Goal: Information Seeking & Learning: Learn about a topic

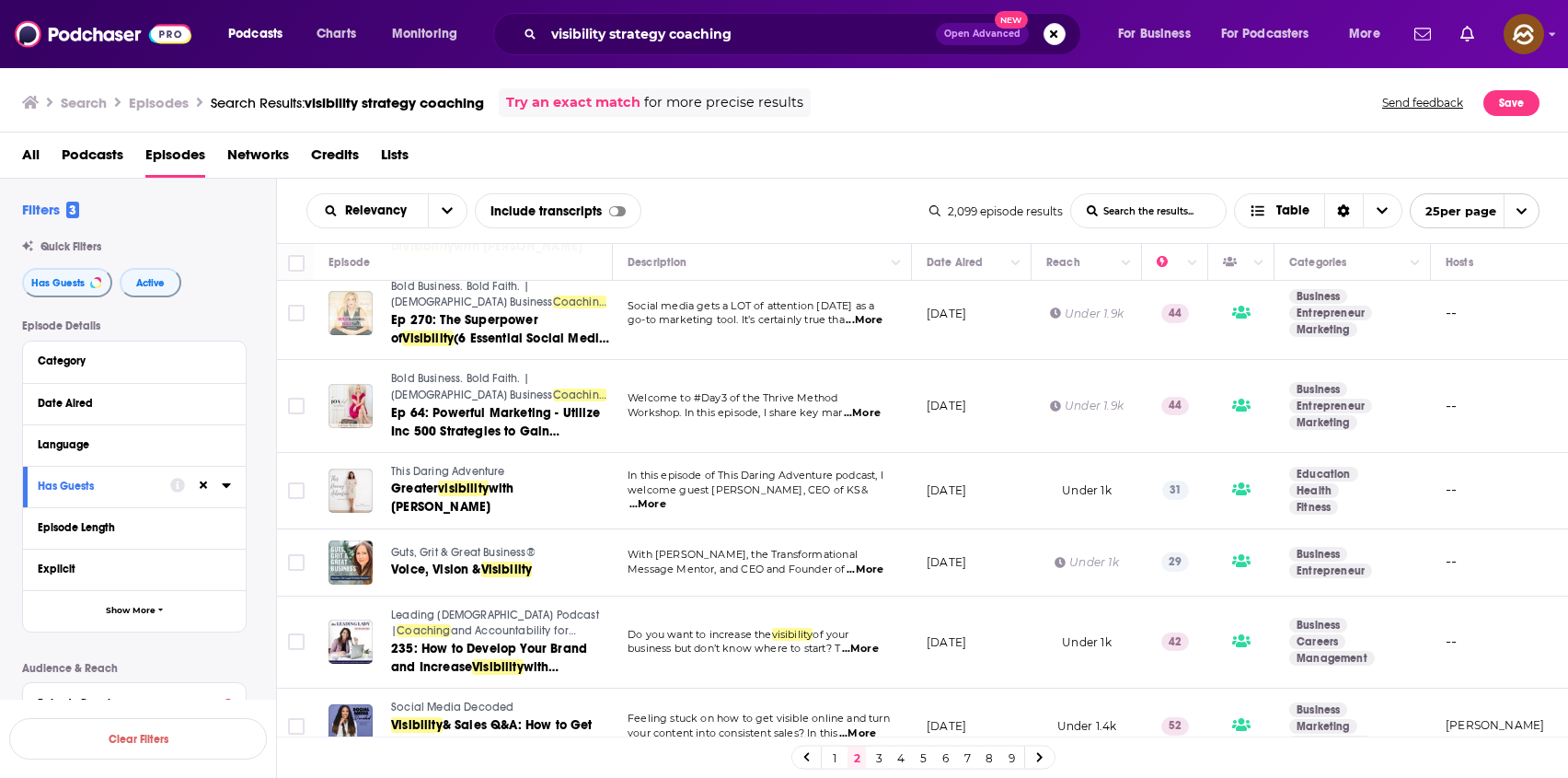
scroll to position [1332, 0]
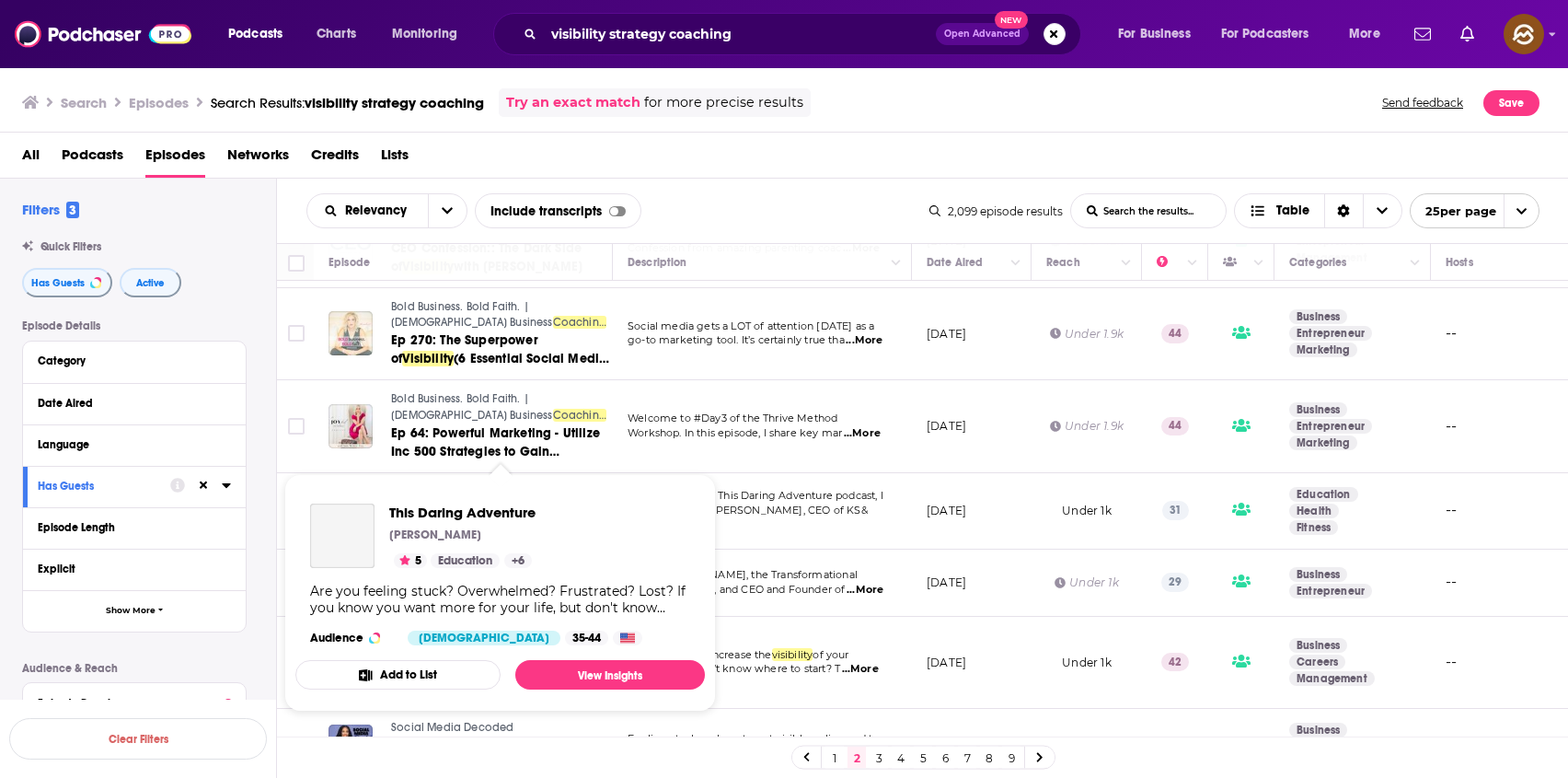
click at [417, 474] on div "Podcasts Charts Monitoring visibility strategy coaching Open Advanced New For B…" at bounding box center [784, 389] width 1568 height 778
click at [420, 517] on span "This Daring Adventure" at bounding box center [474, 513] width 169 height 18
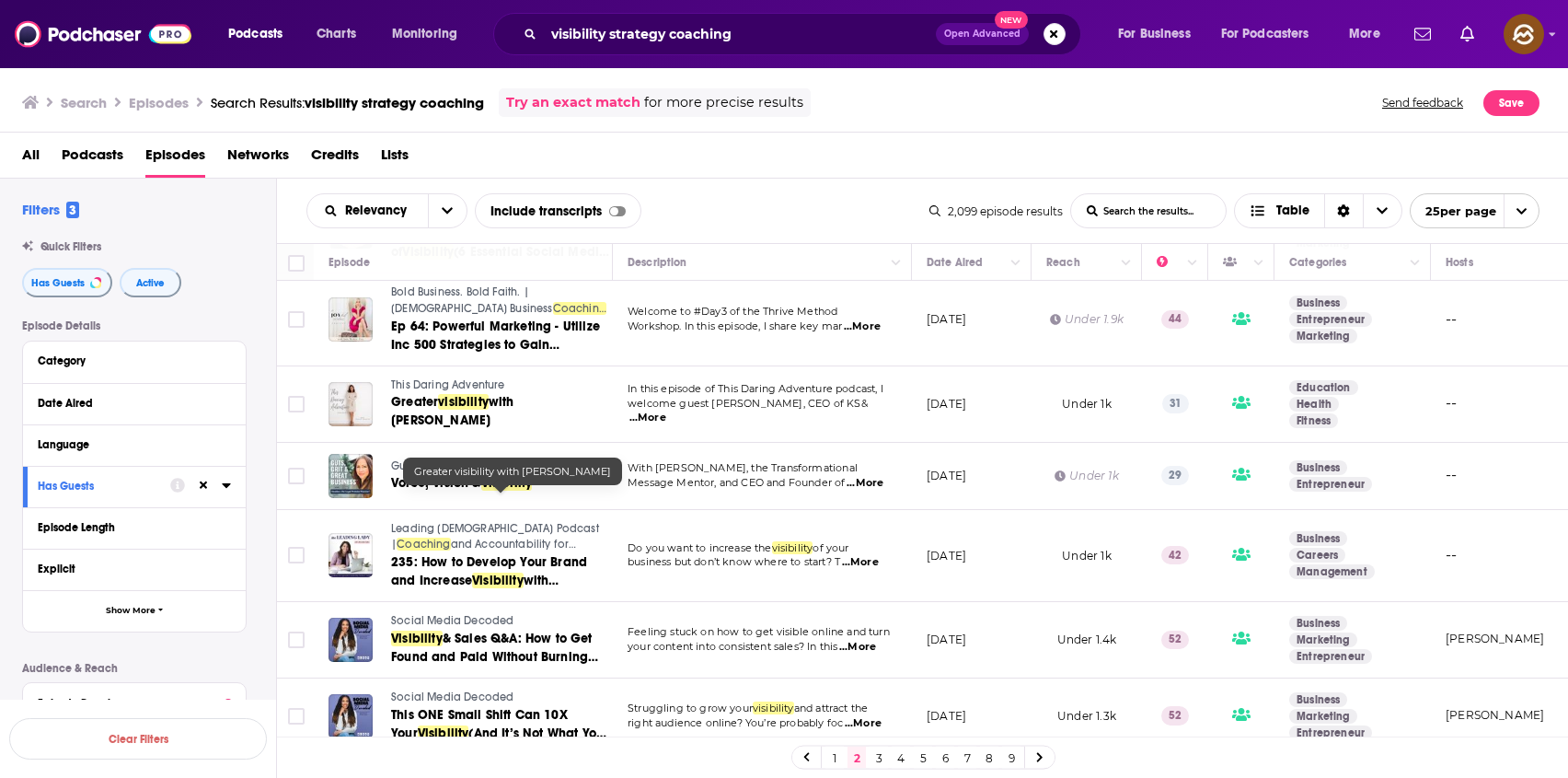
scroll to position [1689, 0]
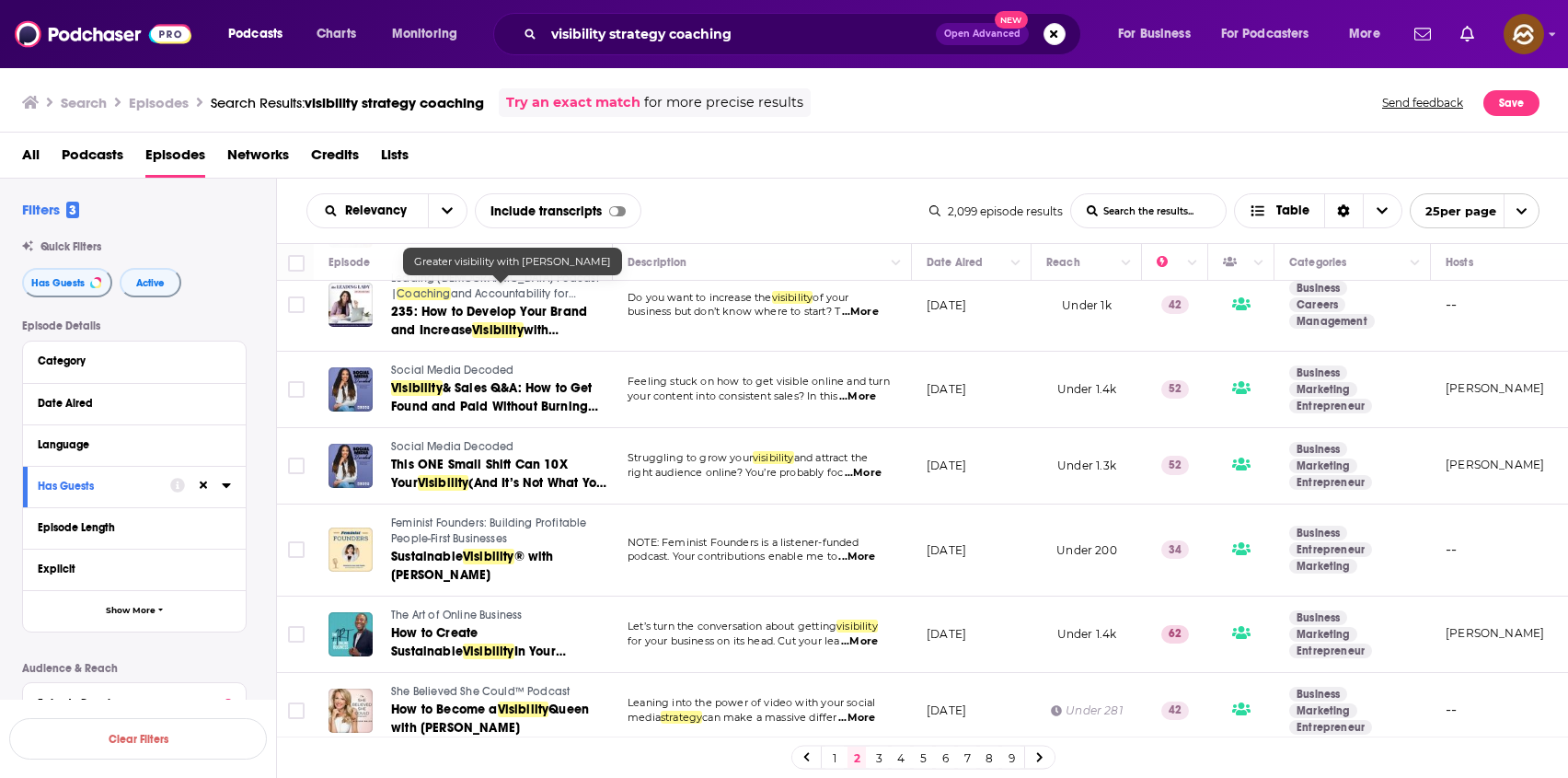
click at [443, 608] on span "The Art of Online Business" at bounding box center [457, 614] width 131 height 13
click at [882, 749] on link "3" at bounding box center [879, 757] width 19 height 22
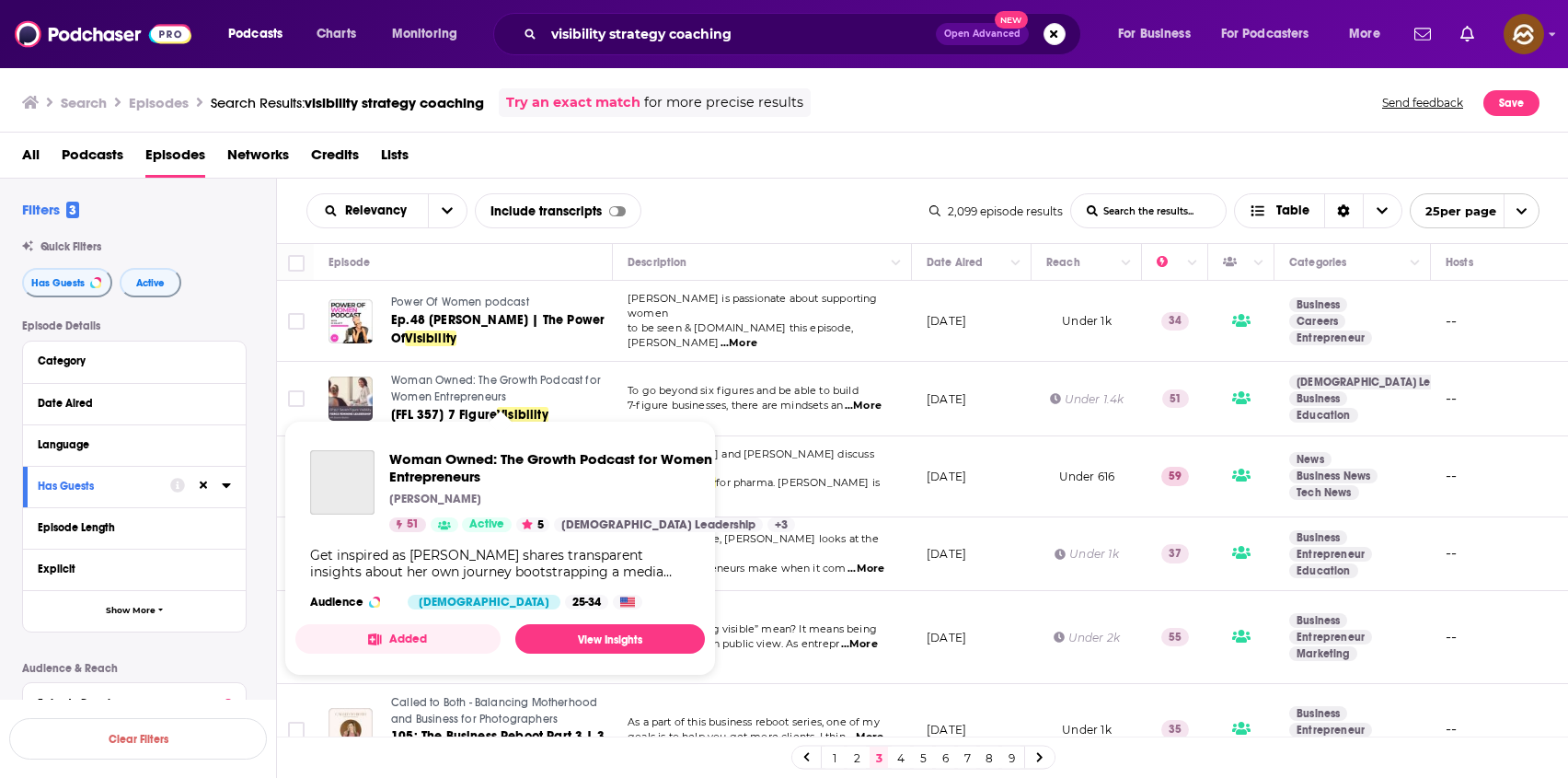
click at [471, 390] on span "Woman Owned: The Growth Podcast for Women Entrepreneurs" at bounding box center [496, 389] width 210 height 30
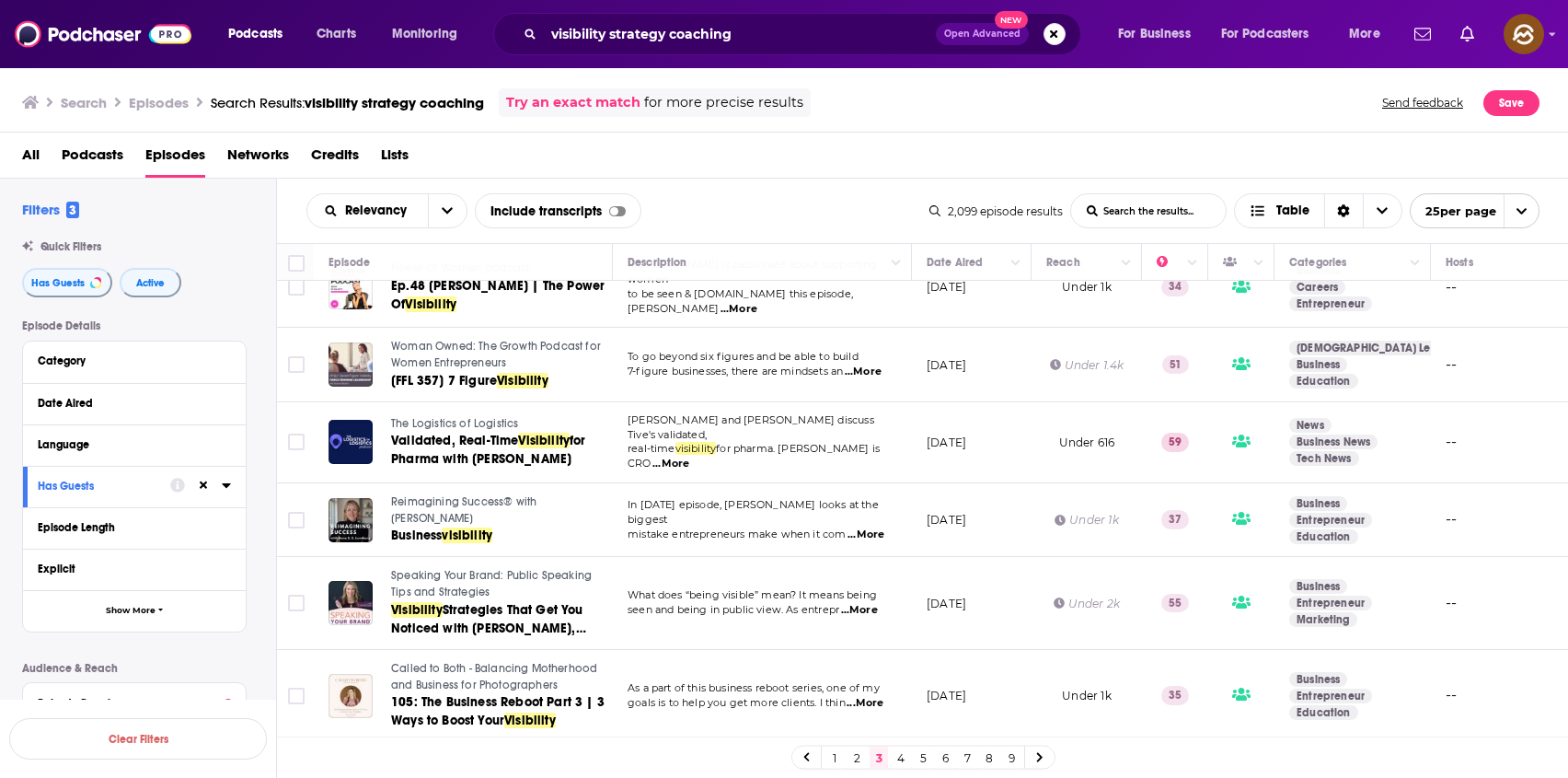
scroll to position [58, 0]
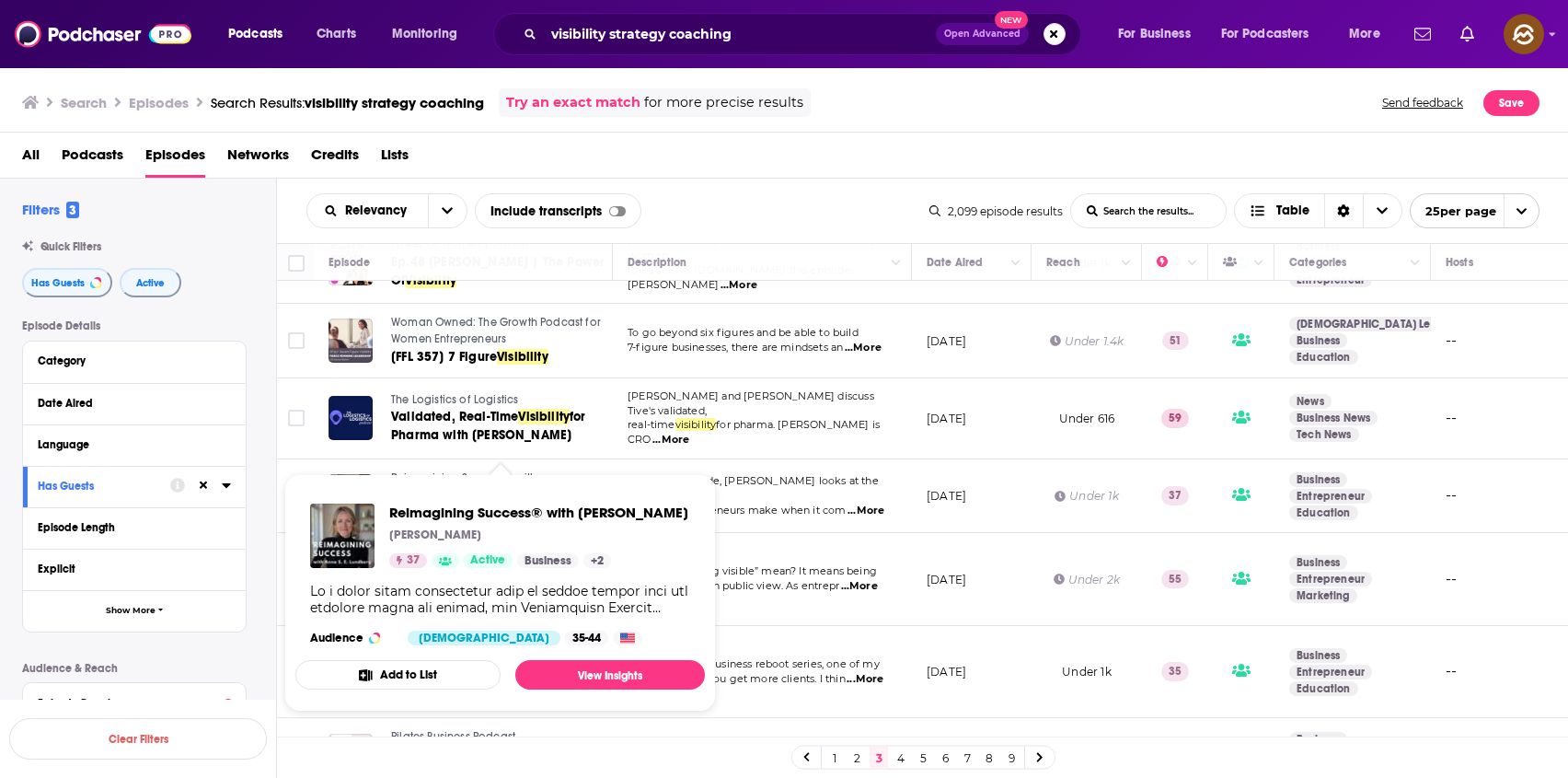
click at [420, 463] on span "Reimagining Success® with Anna Lundberg Anna Lundberg 37 Active Business + 2 Au…" at bounding box center [499, 592] width 432 height 259
click at [423, 469] on span "Reimagining Success® with Anna Lundberg Anna Lundberg 37 Active Business + 2 Au…" at bounding box center [499, 592] width 432 height 259
click at [464, 510] on span "Reimagining Success® with Anna Lundberg" at bounding box center [538, 513] width 299 height 18
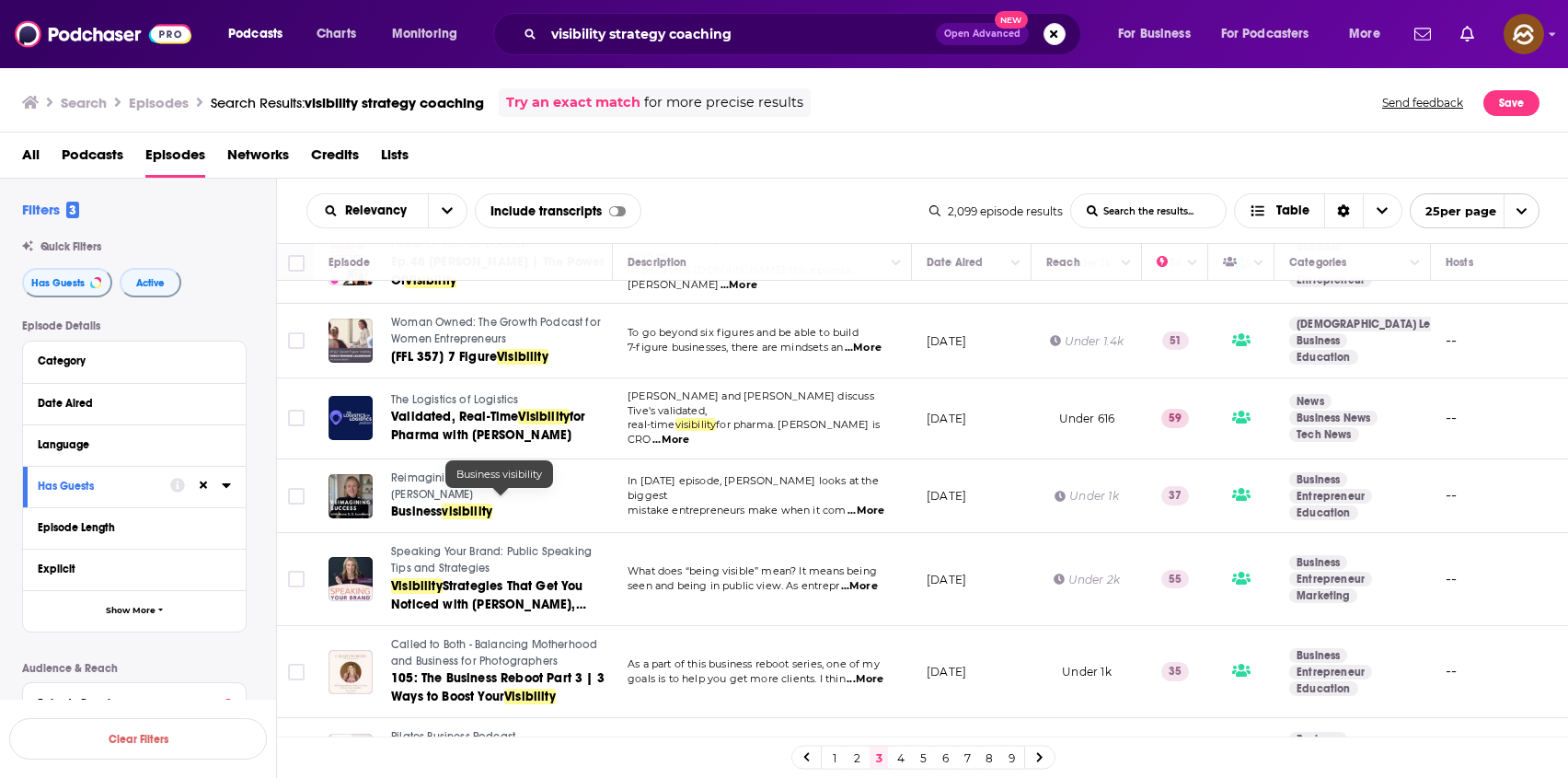
click at [442, 506] on span "Business" at bounding box center [416, 512] width 51 height 16
click at [855, 504] on span "...More" at bounding box center [865, 511] width 37 height 15
click at [793, 194] on div "Relevancy List Search Input Search the results... Include transcripts Table" at bounding box center [618, 211] width 623 height 35
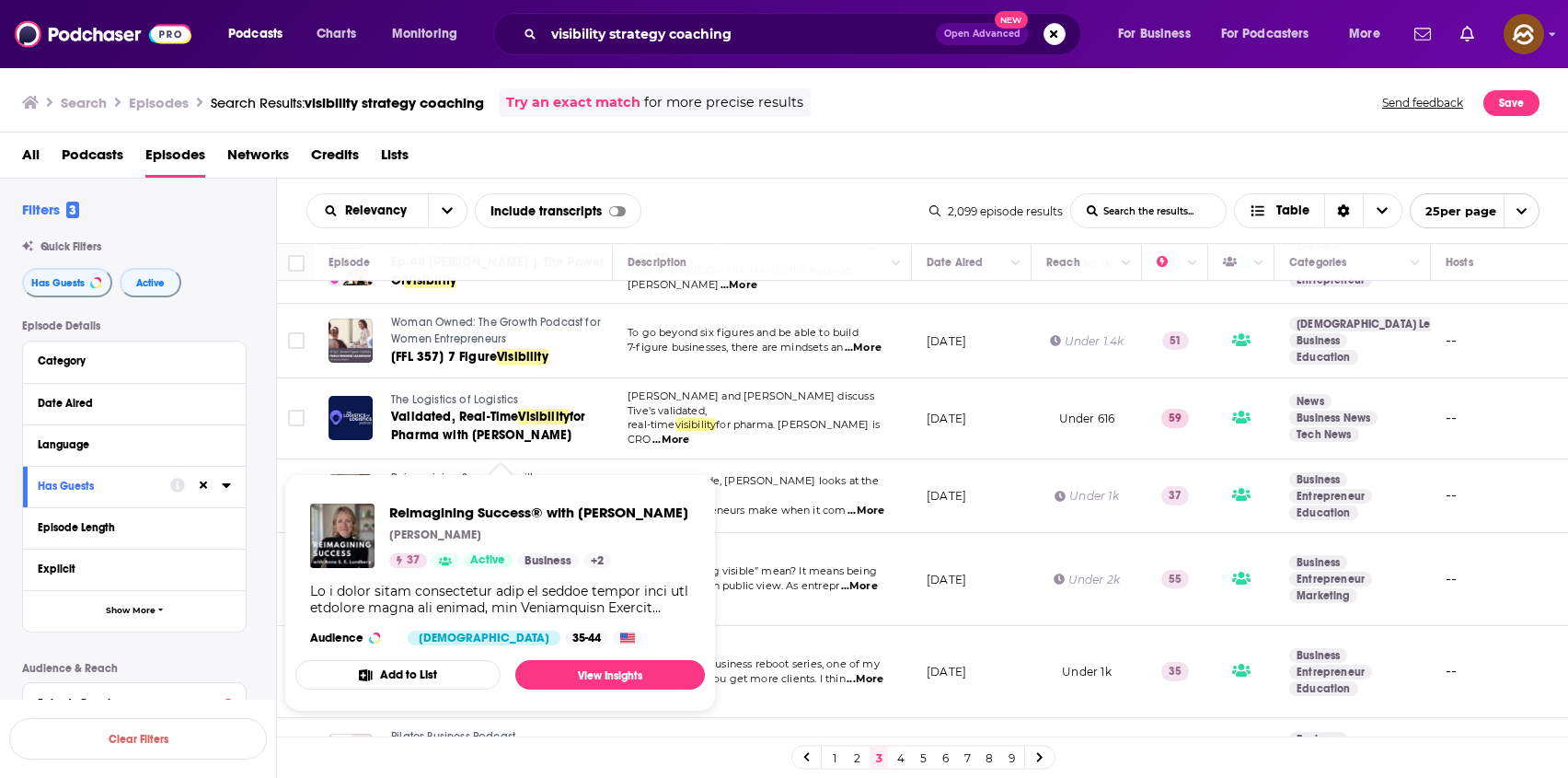
click at [257, 462] on div "Episode Details Category Date Aired Language Has Guests Episode Length Explicit…" at bounding box center [149, 605] width 254 height 571
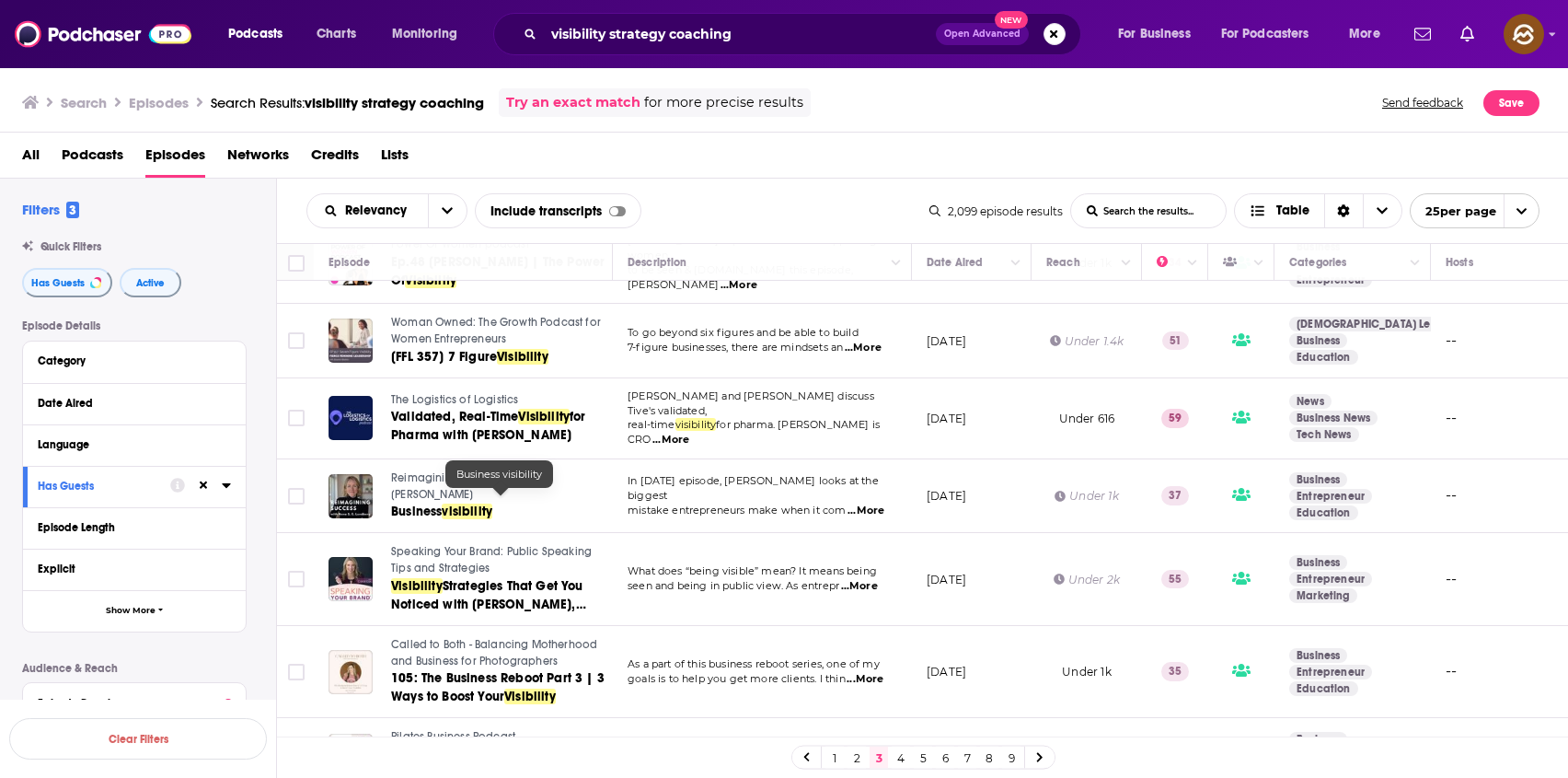
click at [457, 505] on span "visibility" at bounding box center [467, 512] width 51 height 16
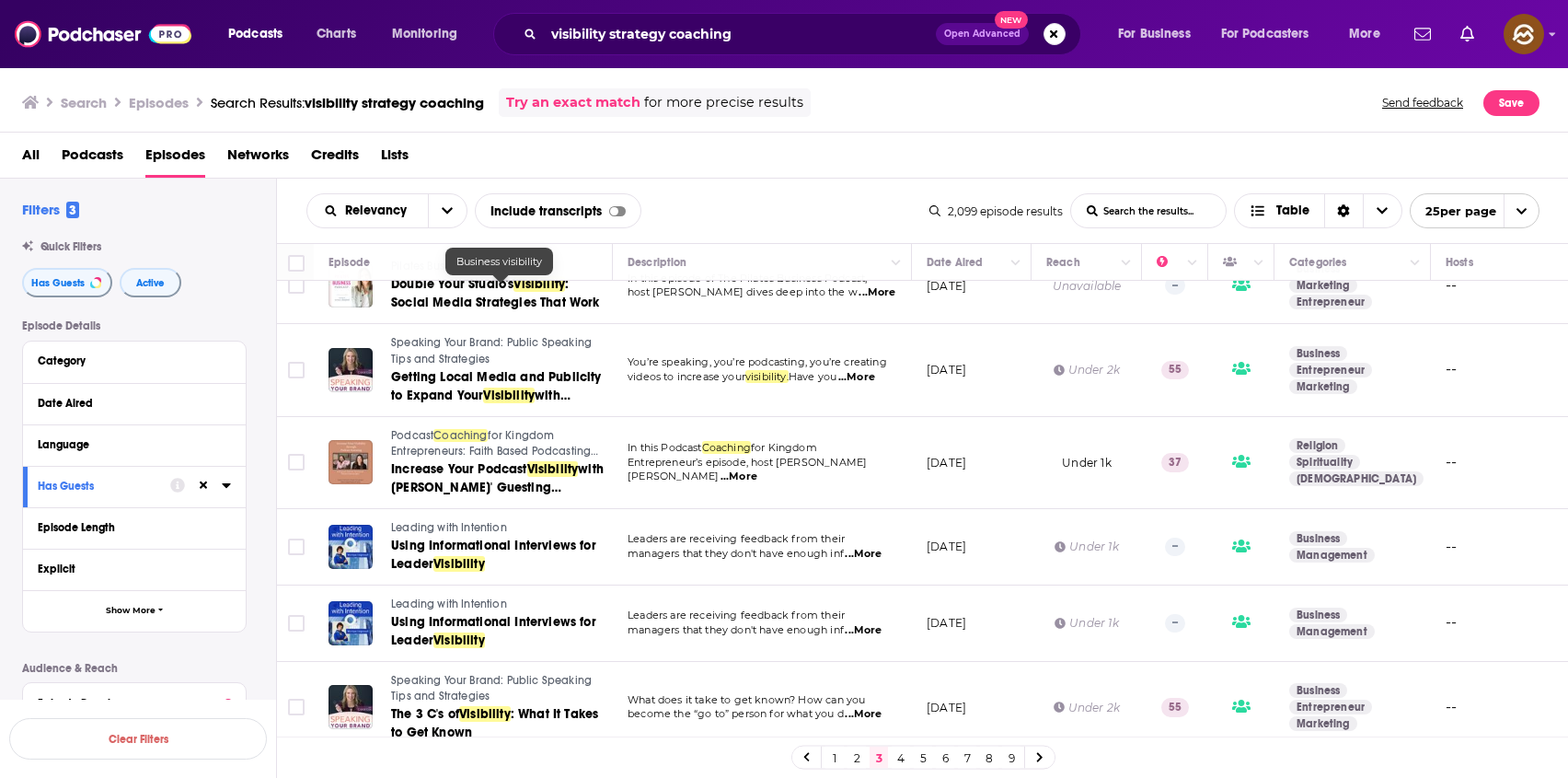
scroll to position [540, 0]
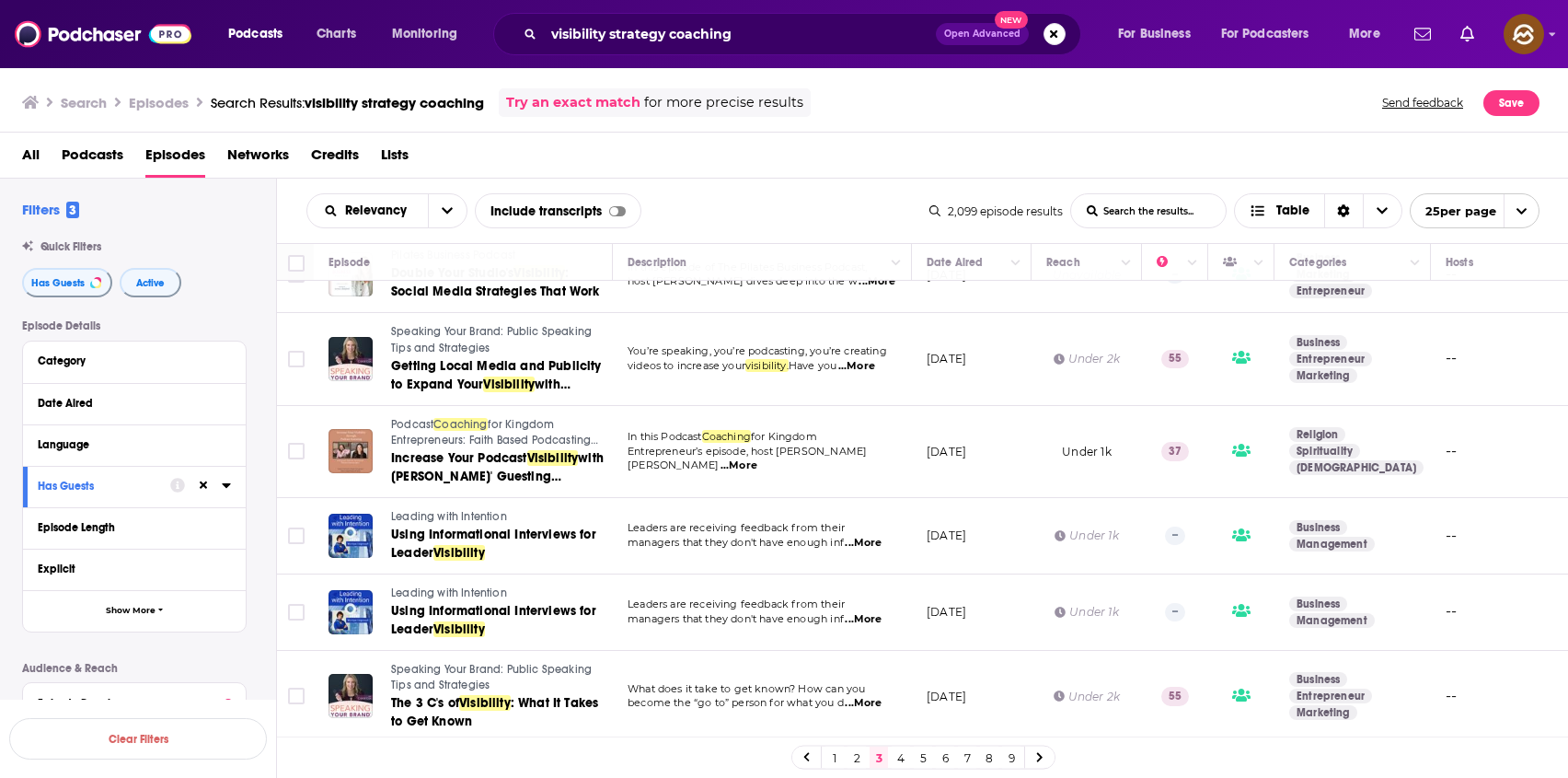
click at [450, 510] on span "Leading with Intention" at bounding box center [449, 516] width 116 height 13
click at [463, 527] on span "Using Informational Interviews for Leader" at bounding box center [494, 544] width 206 height 34
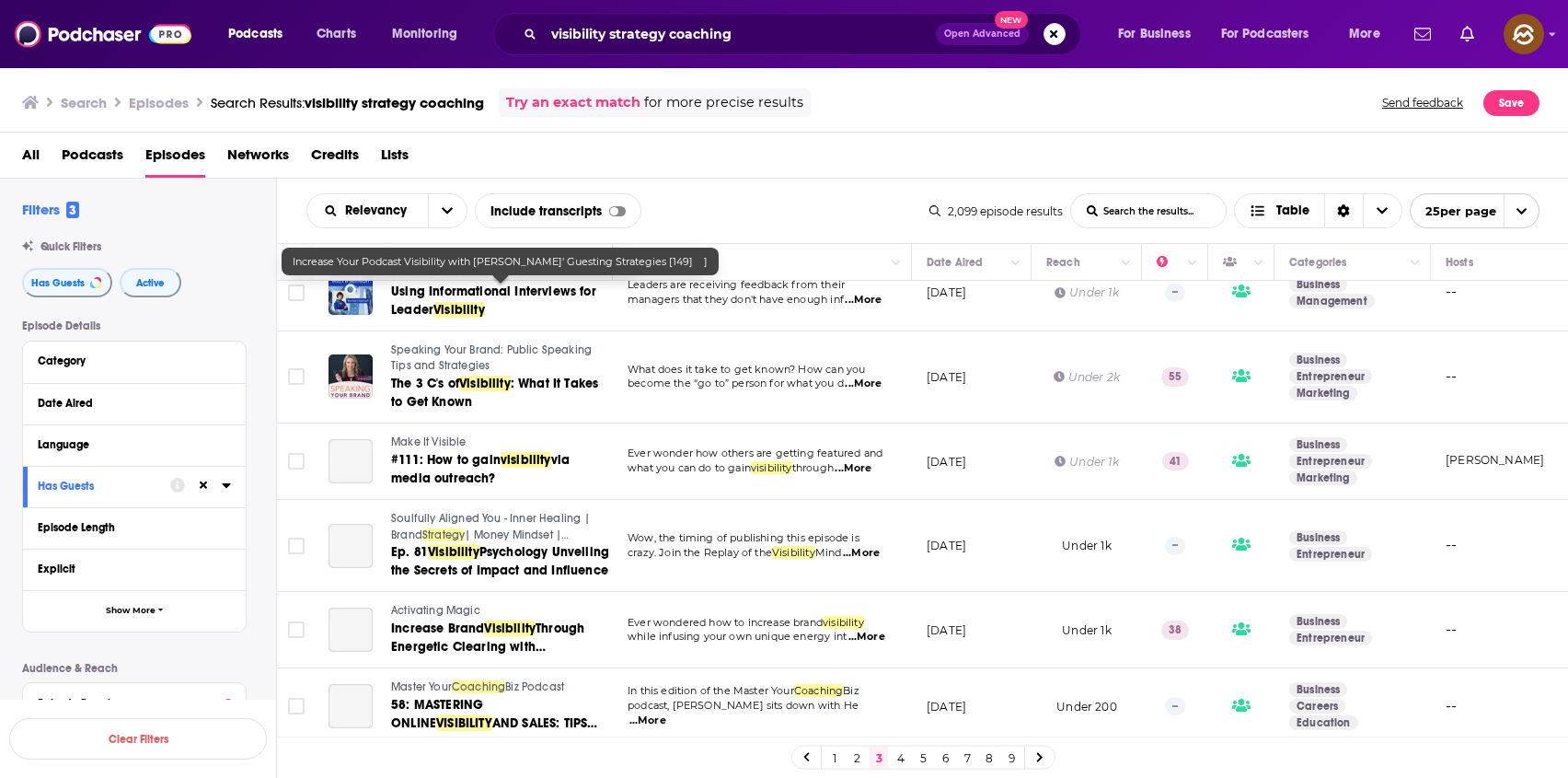
scroll to position [903, 0]
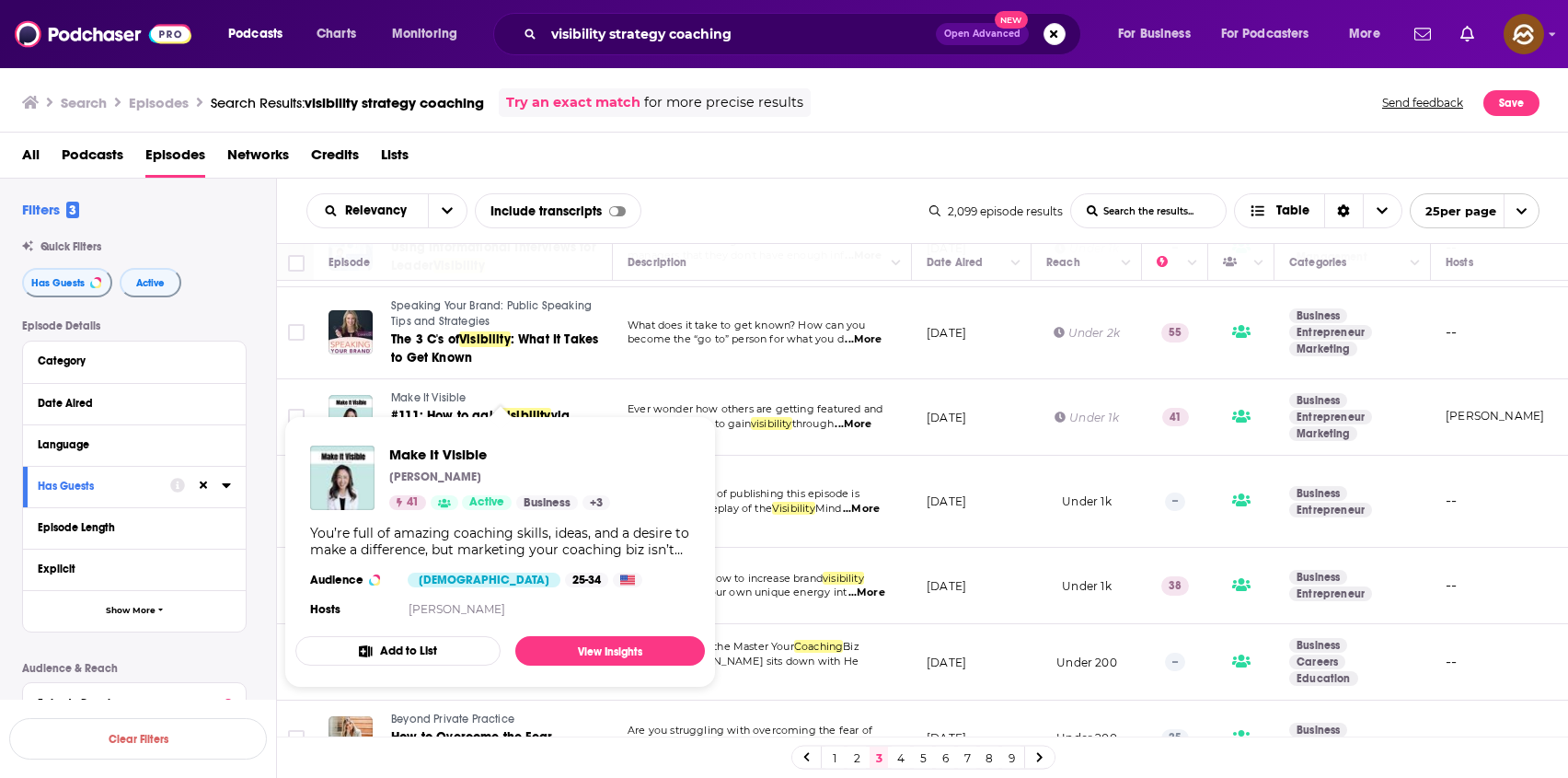
click at [415, 392] on span "Make It Visible" at bounding box center [429, 397] width 75 height 13
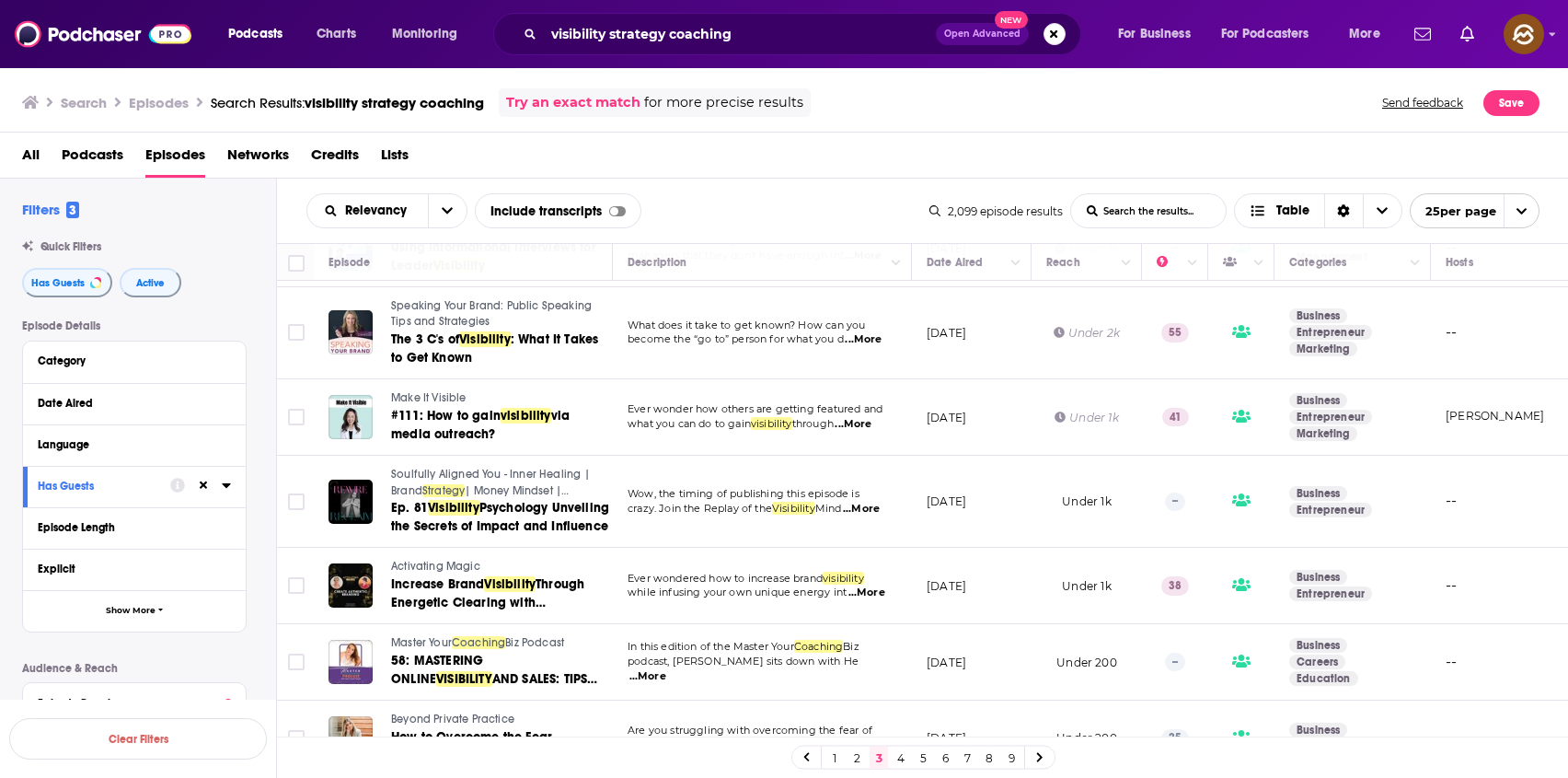
click at [866, 417] on span "...More" at bounding box center [852, 424] width 37 height 15
click at [462, 417] on span "via media outreach?" at bounding box center [481, 424] width 179 height 34
click at [782, 184] on div "Relevancy List Search Input Search the results... Include transcripts Table 2,0…" at bounding box center [923, 211] width 1292 height 65
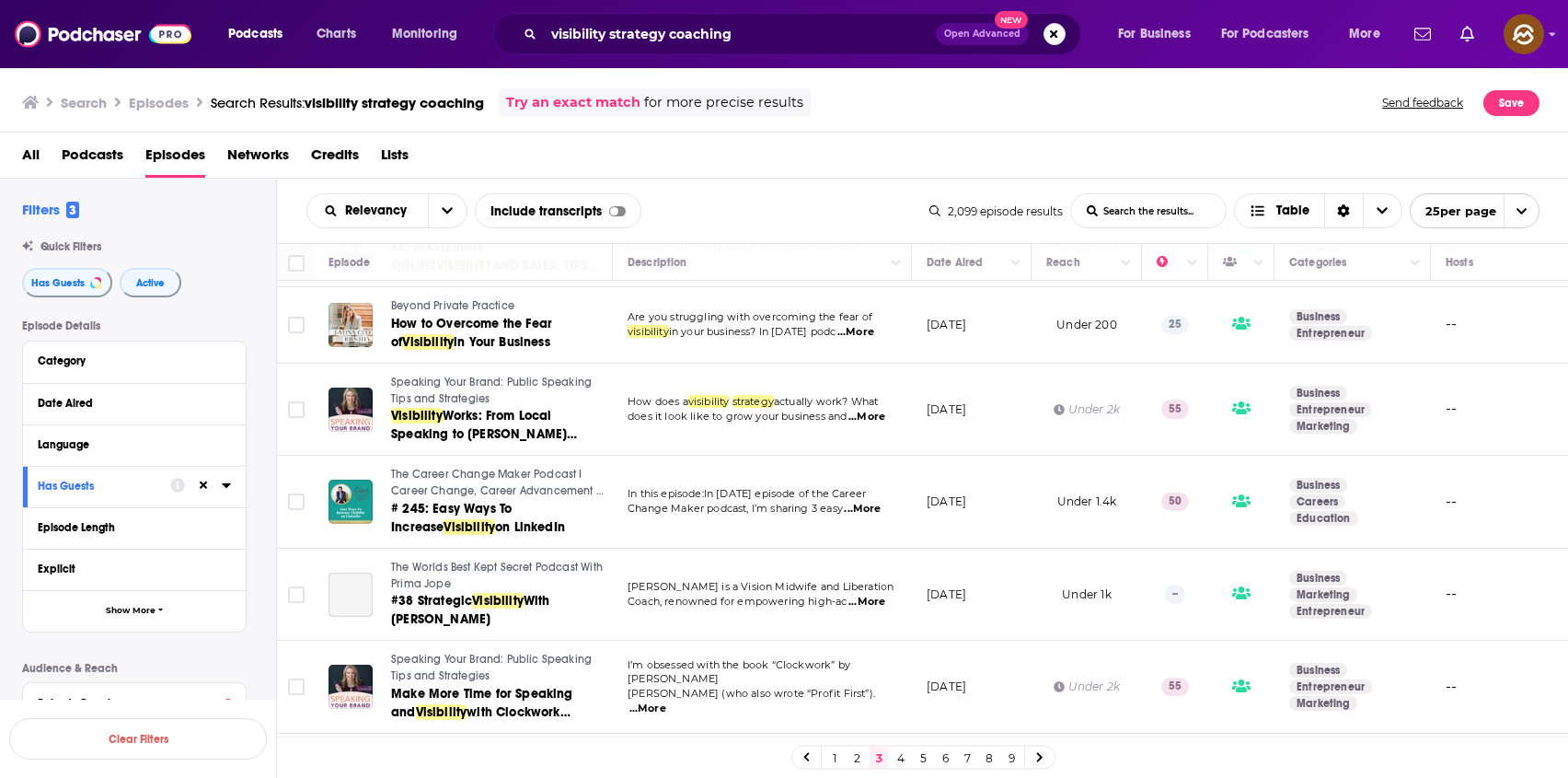
scroll to position [1233, 0]
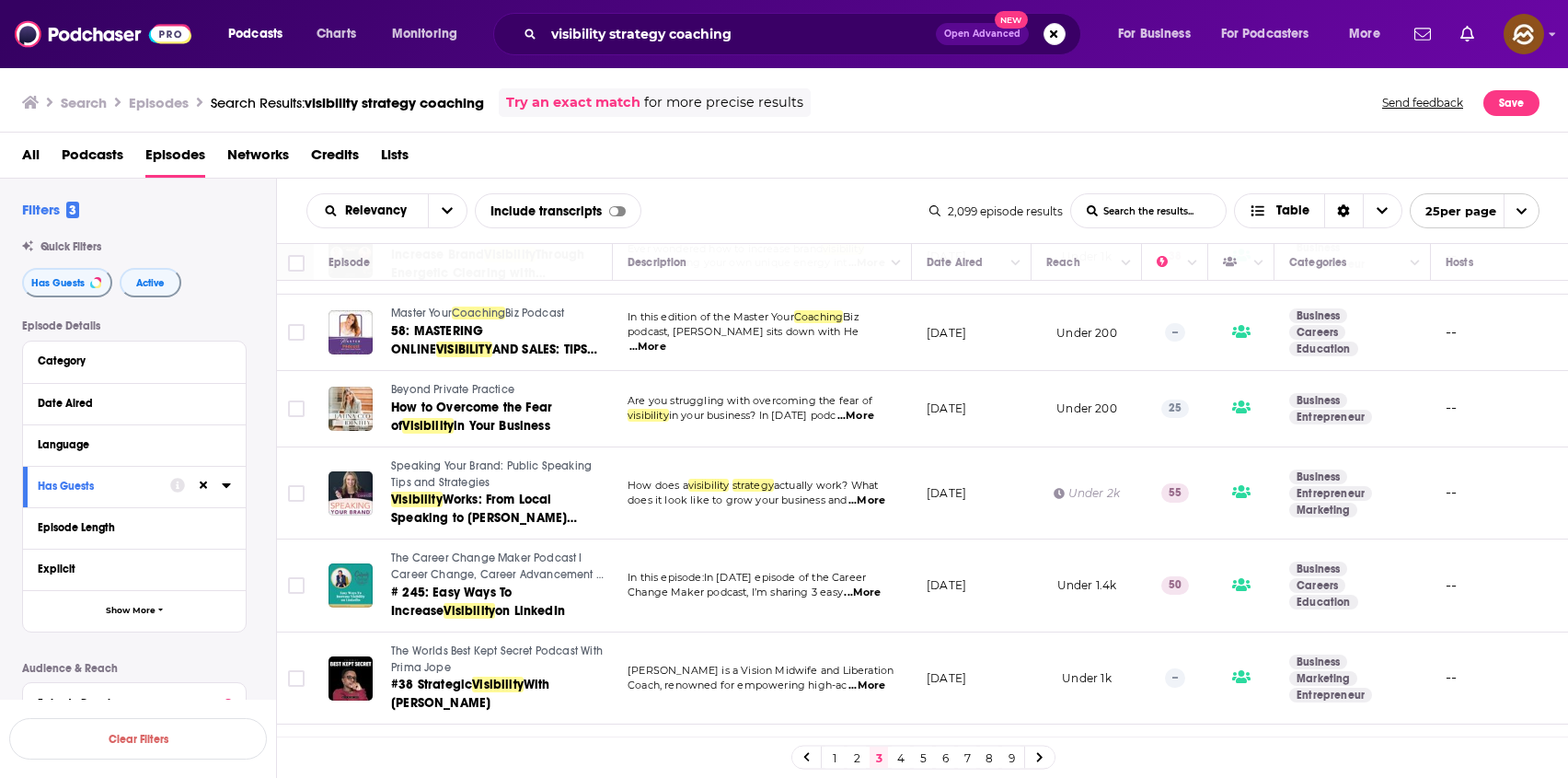
click at [416, 383] on span "Beyond Private Practice" at bounding box center [453, 389] width 123 height 13
click at [454, 418] on span "in Your Business" at bounding box center [501, 426] width 96 height 16
click at [789, 191] on div "Relevancy List Search Input Search the results... Include transcripts Table 2,0…" at bounding box center [923, 211] width 1292 height 65
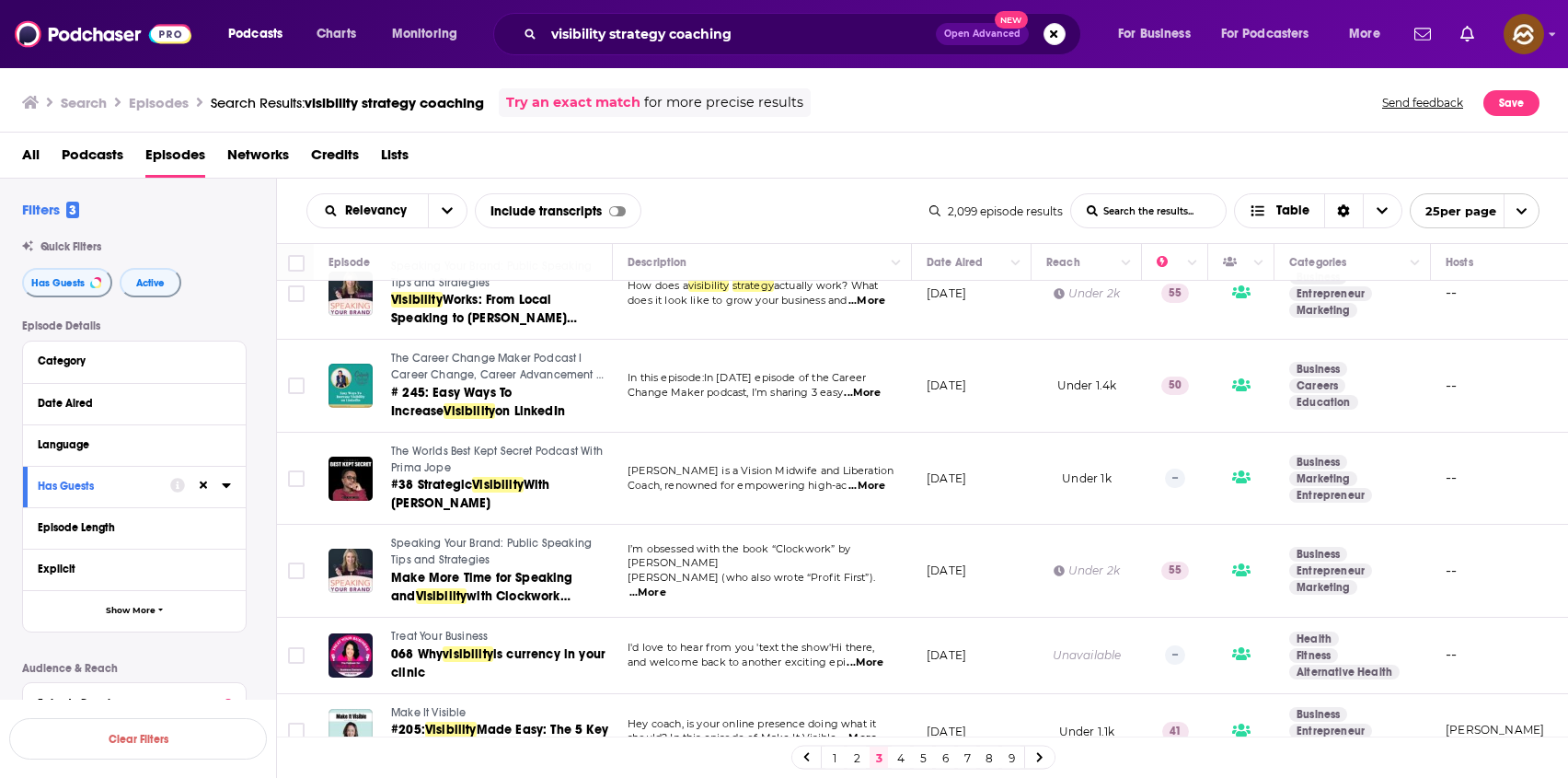
scroll to position [1439, 0]
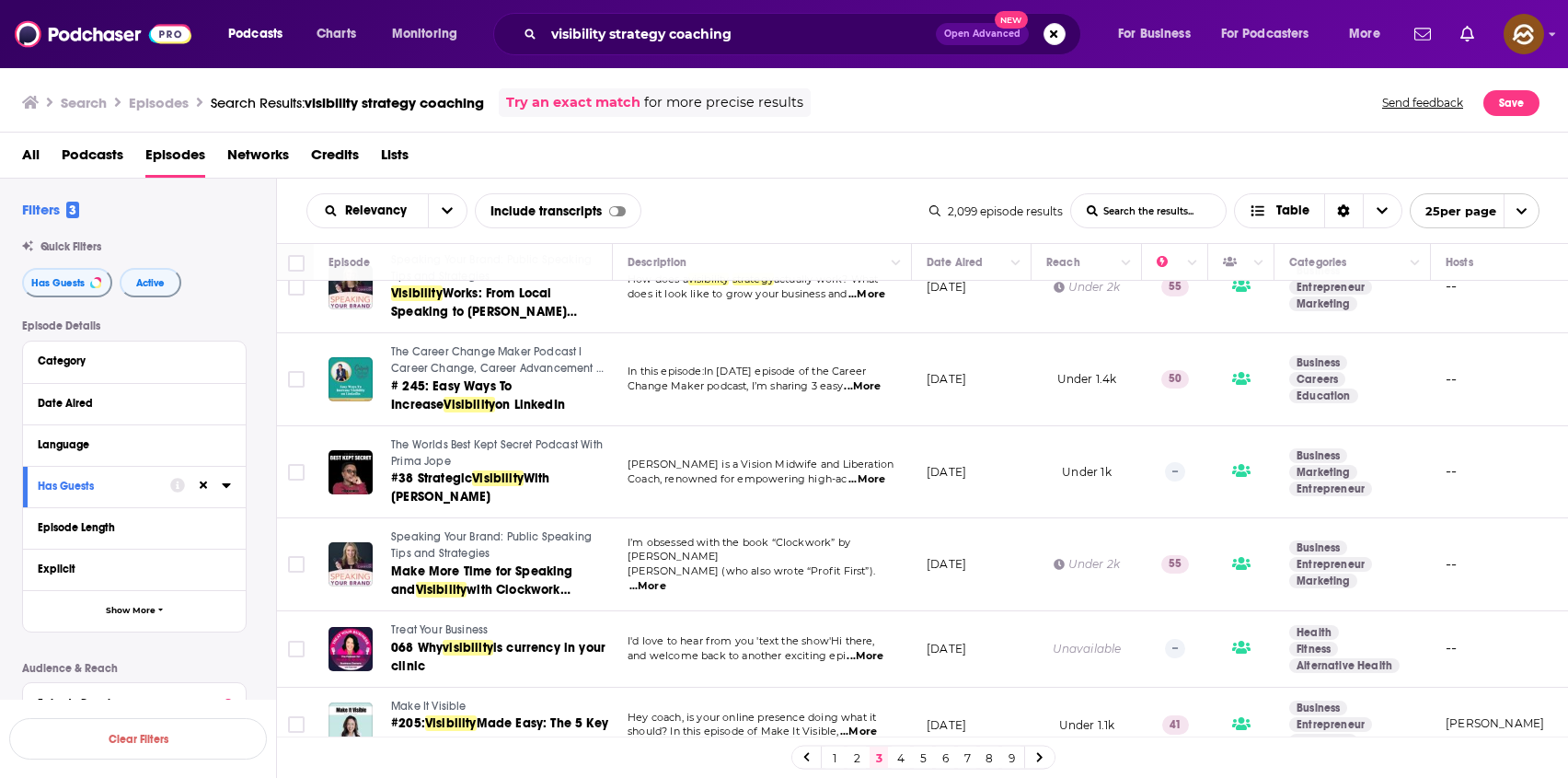
click at [413, 438] on span "The Worlds Best Kept Secret Podcast With Prima Jope" at bounding box center [497, 453] width 212 height 30
click at [435, 473] on span "#38 Strategic" at bounding box center [432, 478] width 81 height 16
click at [847, 207] on div "Relevancy List Search Input Search the results... Include transcripts Table" at bounding box center [618, 211] width 623 height 35
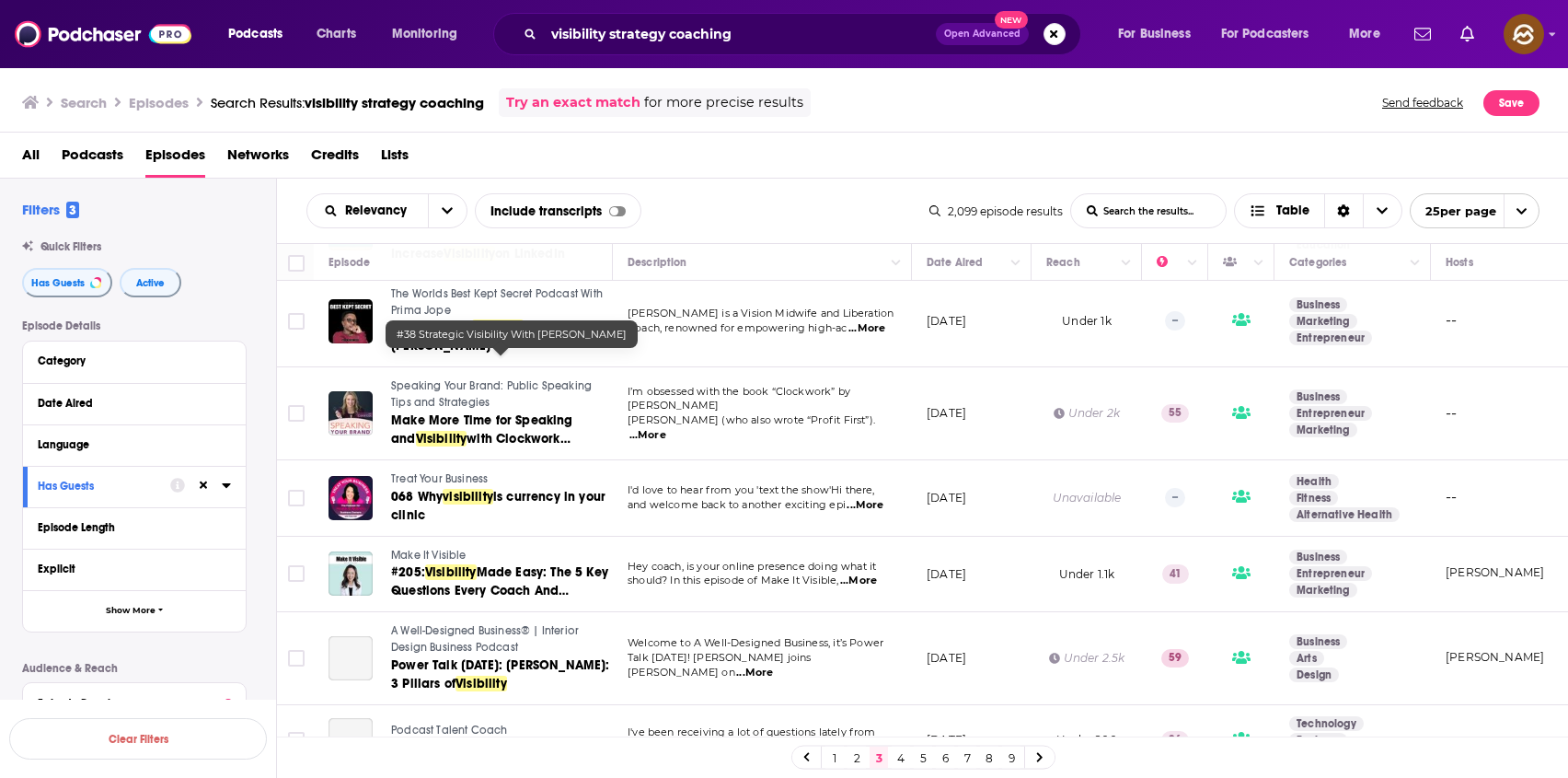
scroll to position [1602, 0]
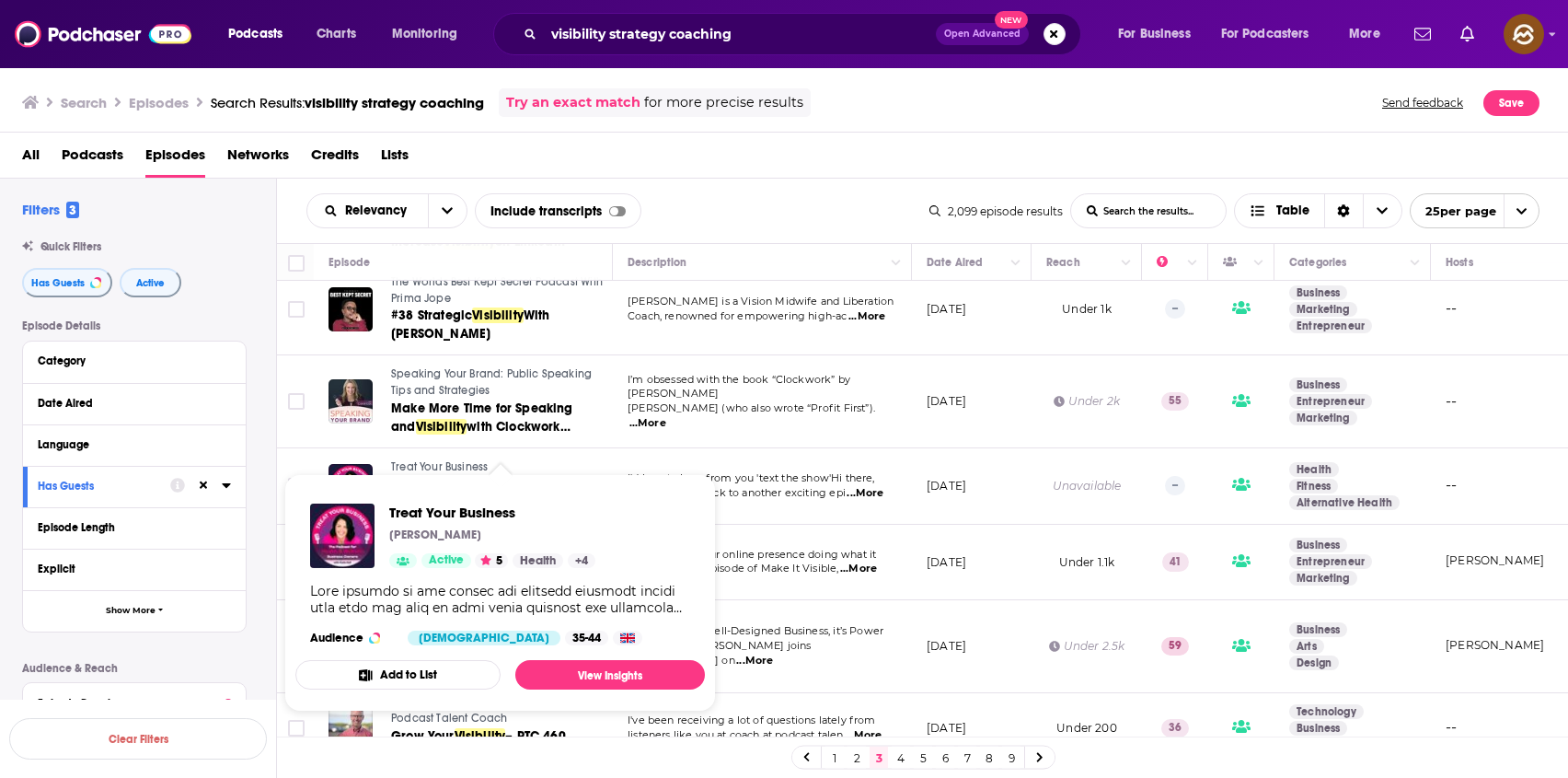
click at [431, 460] on span "Treat Your Business" at bounding box center [439, 466] width 96 height 13
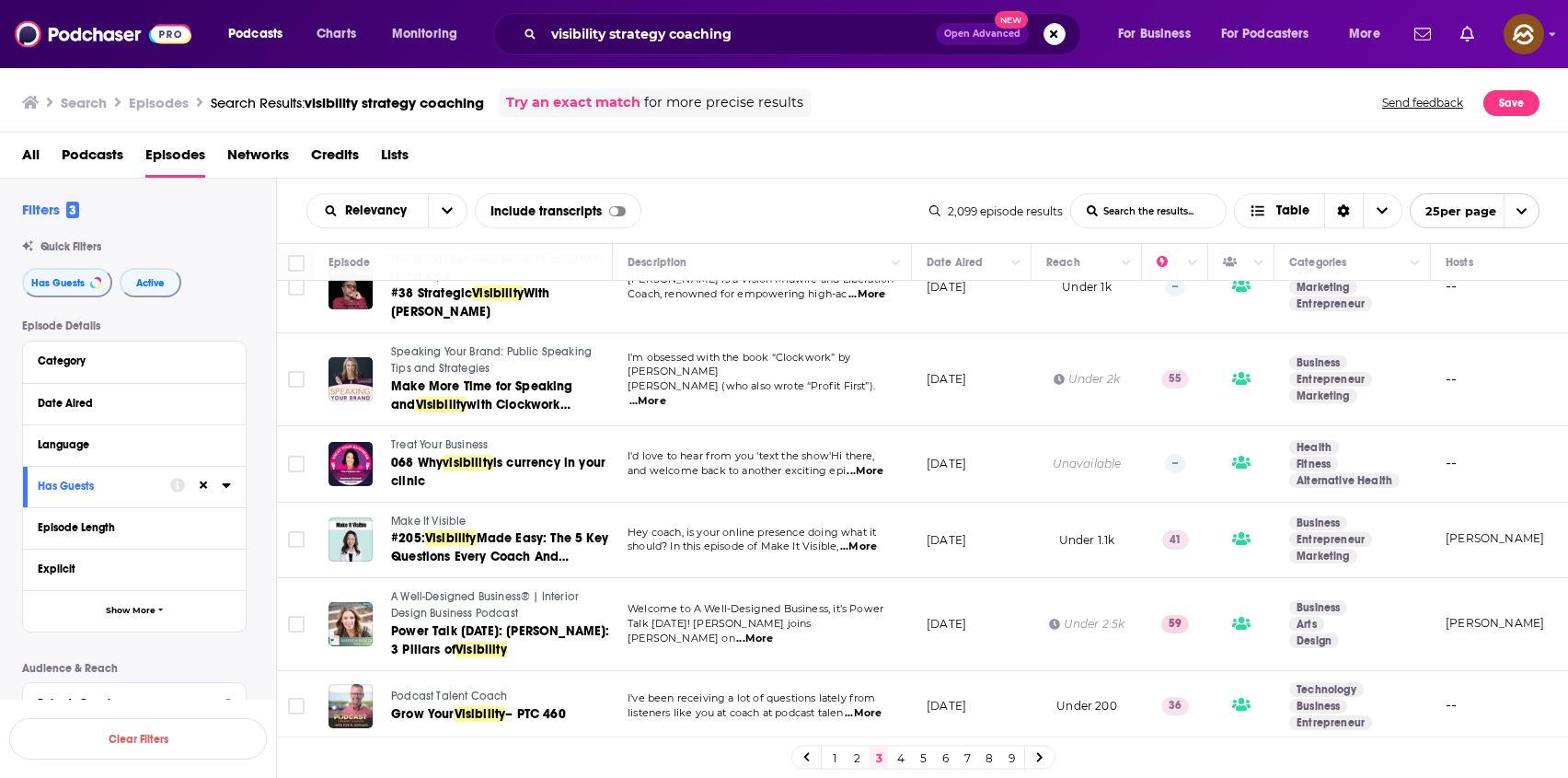
scroll to position [1629, 0]
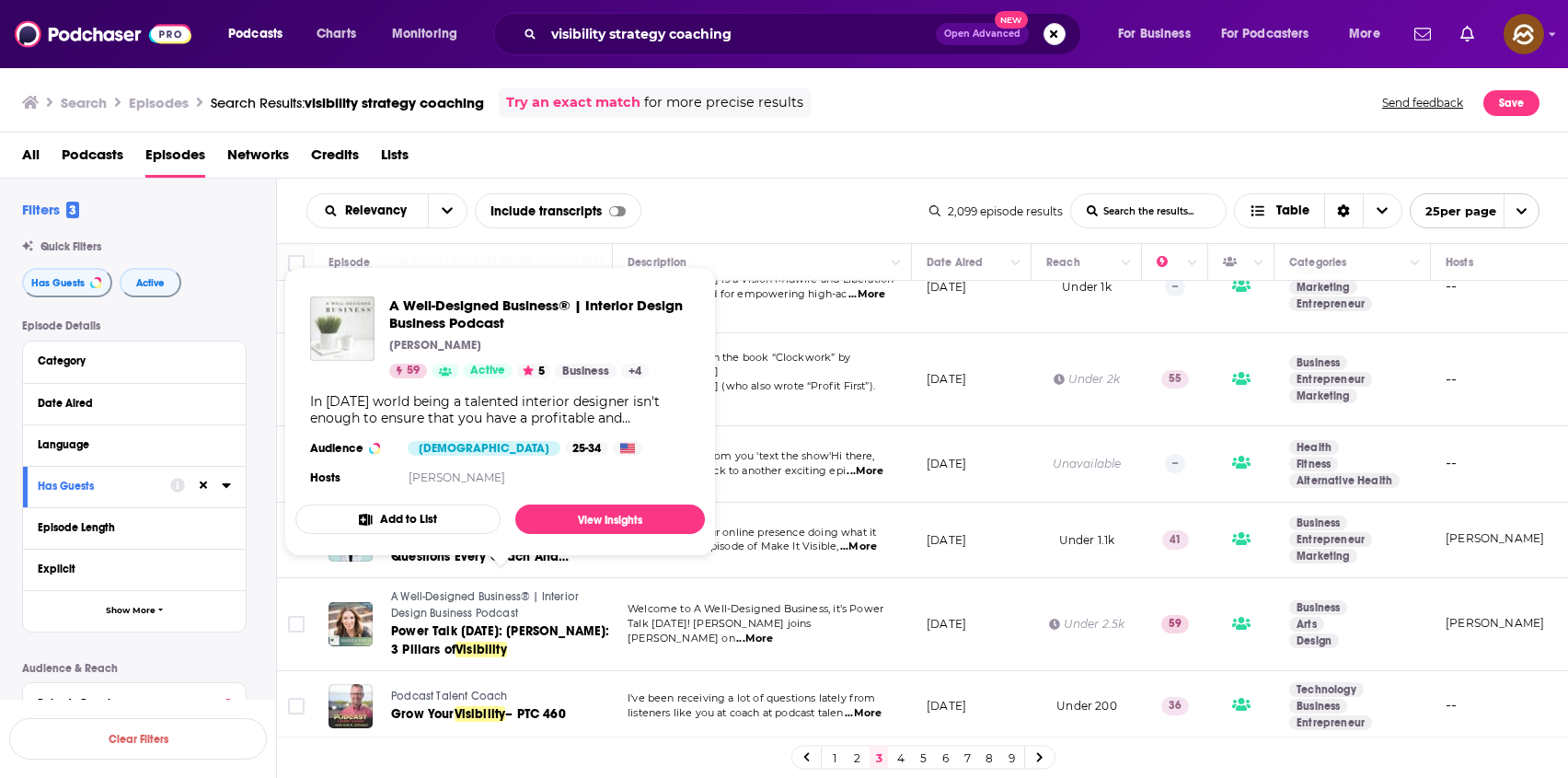
click at [469, 590] on span "A Well-Designed Business® | Interior Design Business Podcast" at bounding box center [485, 605] width 188 height 30
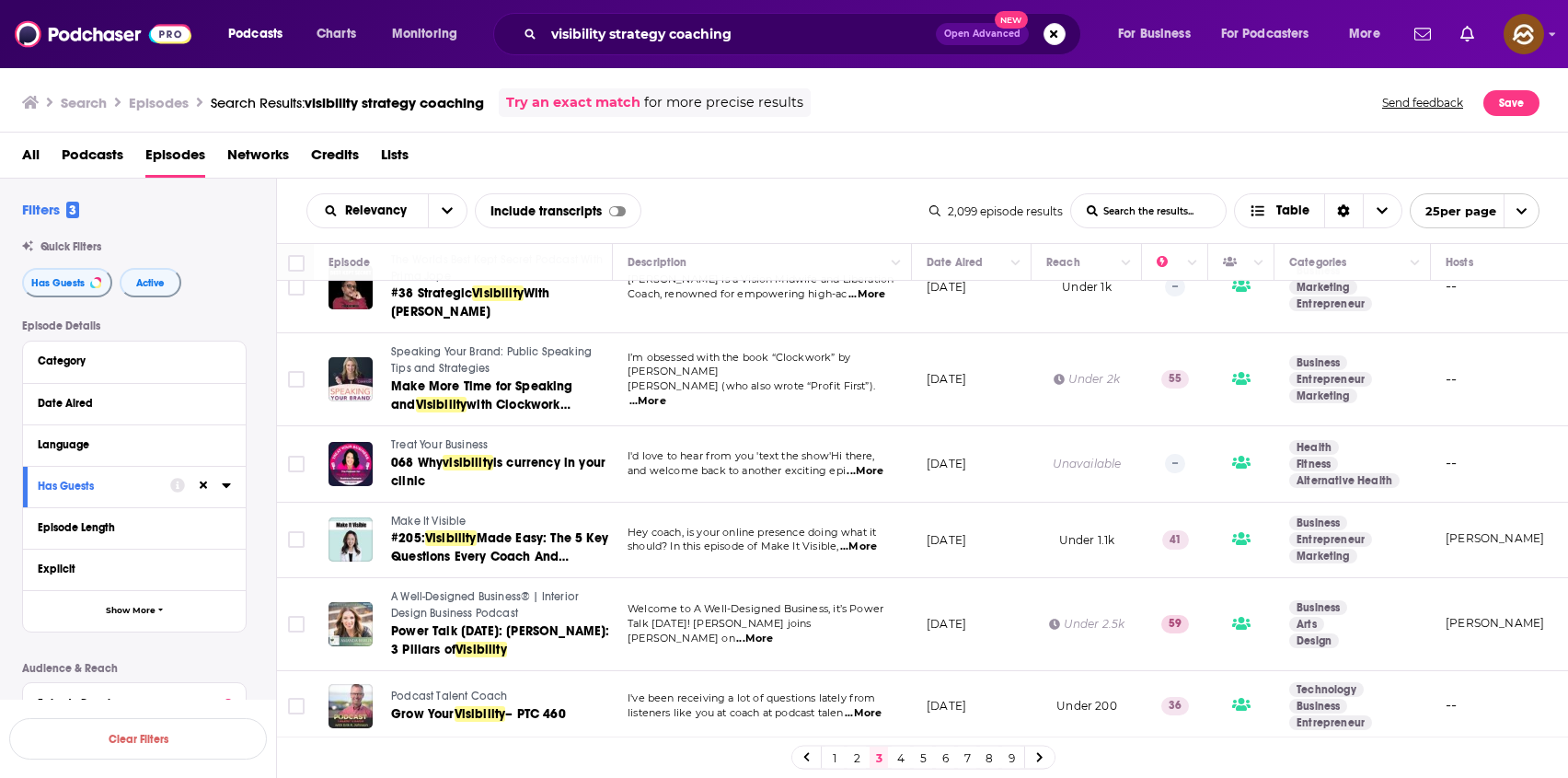
click at [899, 759] on link "4" at bounding box center [901, 757] width 19 height 22
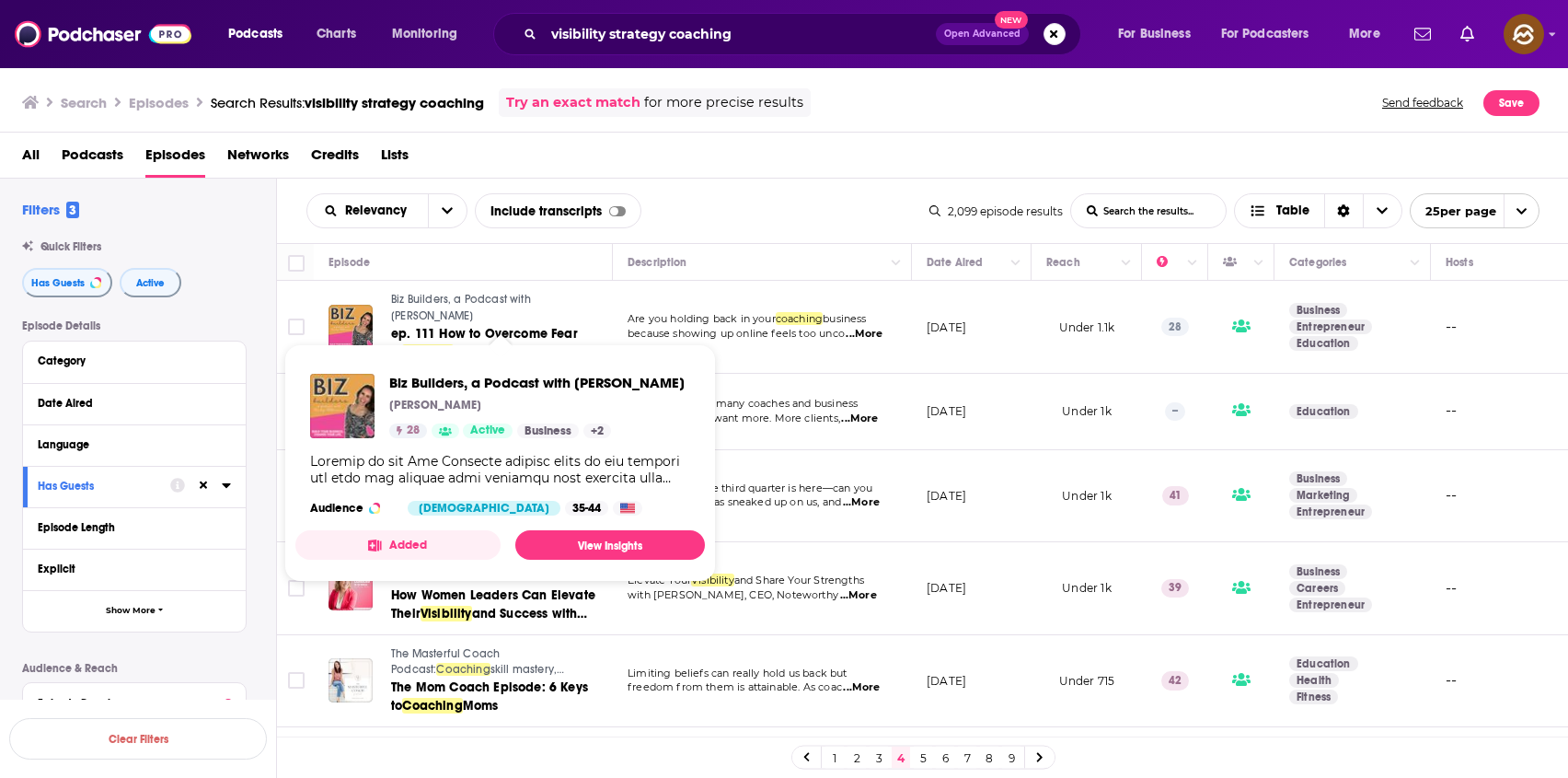
click at [444, 301] on span "Biz Builders, a Podcast with Sandy Patterson" at bounding box center [461, 308] width 140 height 30
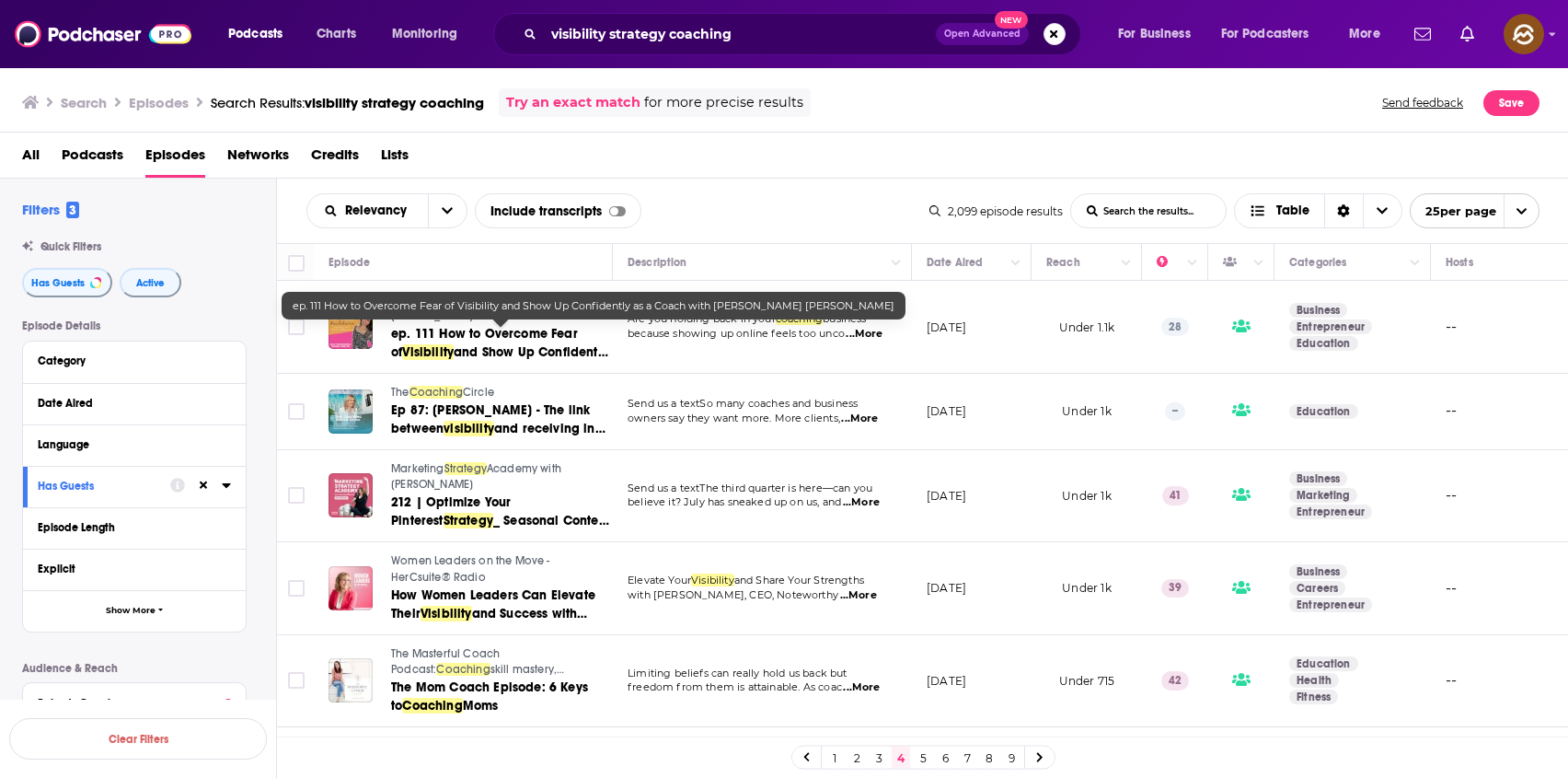
click at [512, 356] on span "and Show Up Confidently as a Coach with Louisa Mae" at bounding box center [499, 371] width 217 height 53
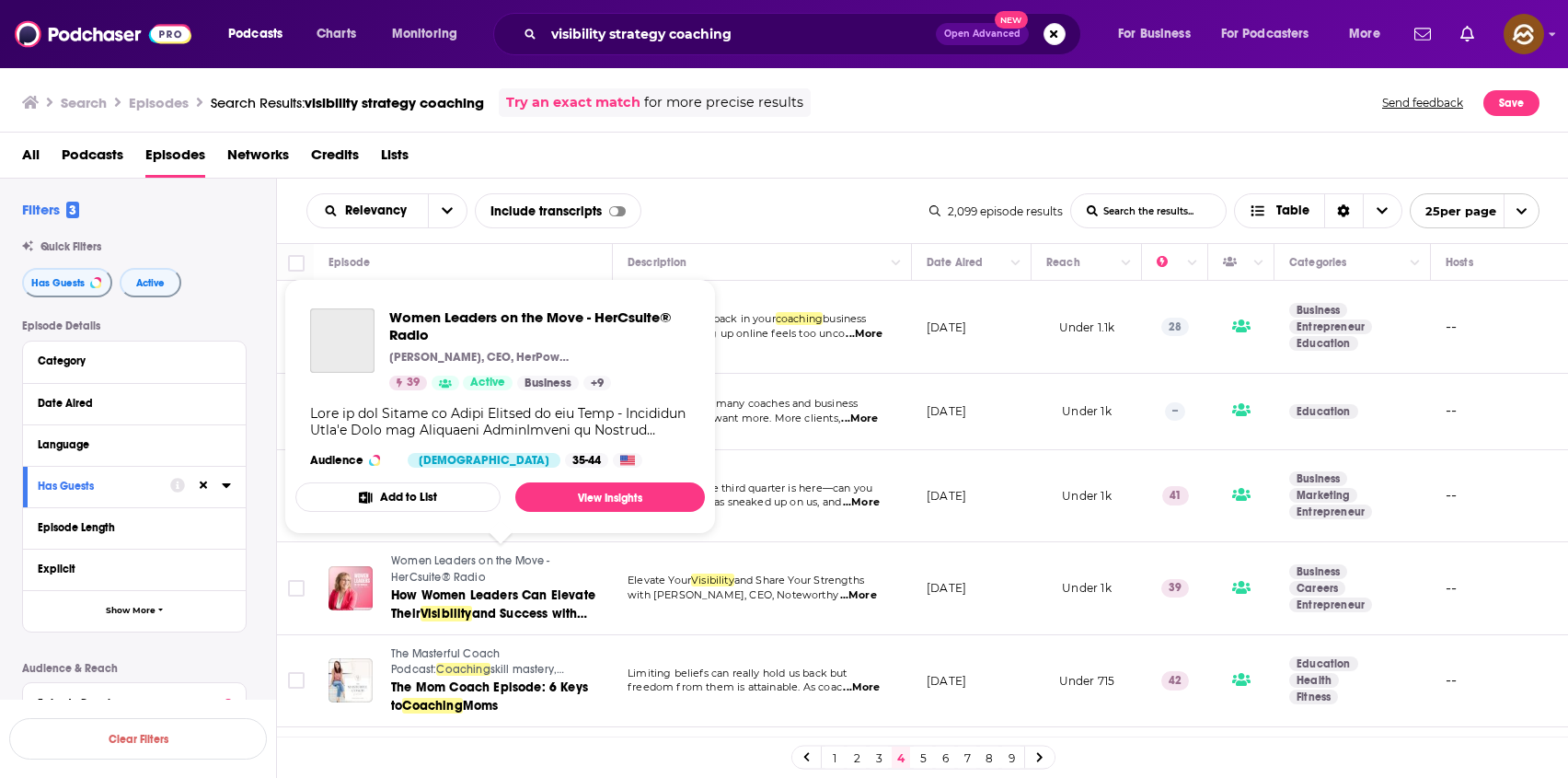
click at [467, 557] on span "Women Leaders on the Move - HerCsuite® Radio" at bounding box center [471, 569] width 159 height 30
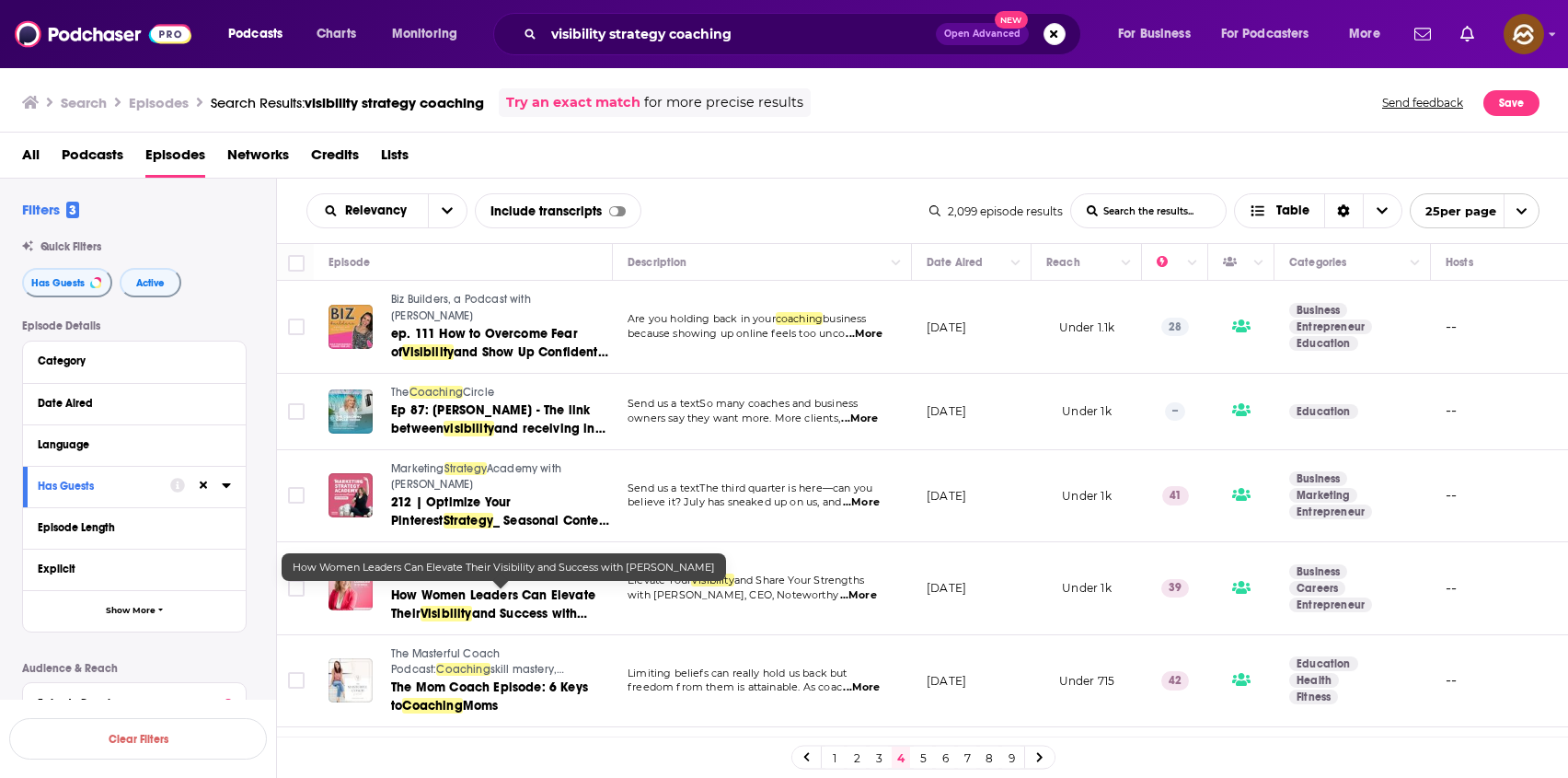
click at [462, 595] on span "How Women Leaders Can Elevate Their" at bounding box center [494, 604] width 205 height 34
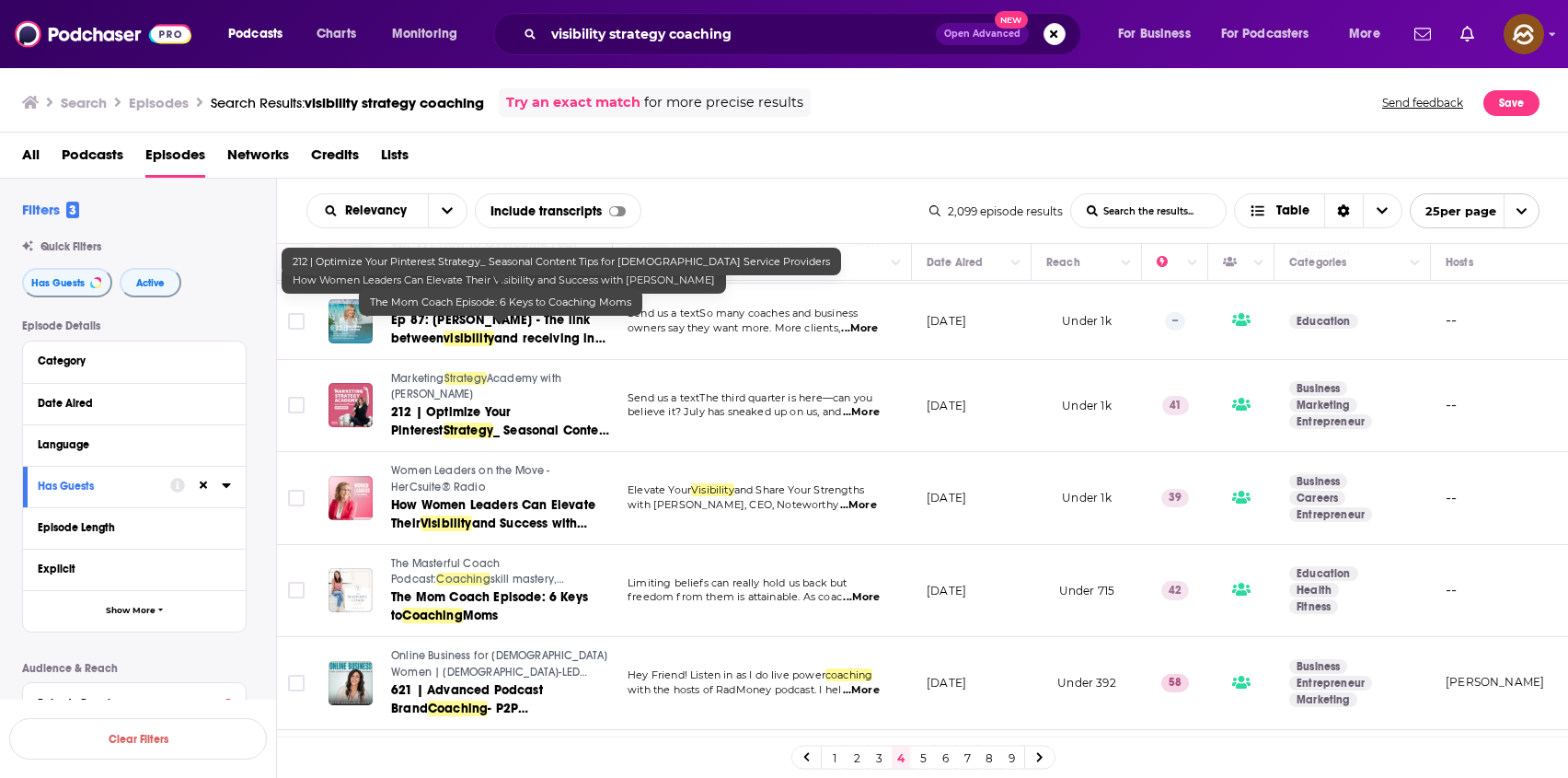
scroll to position [358, 0]
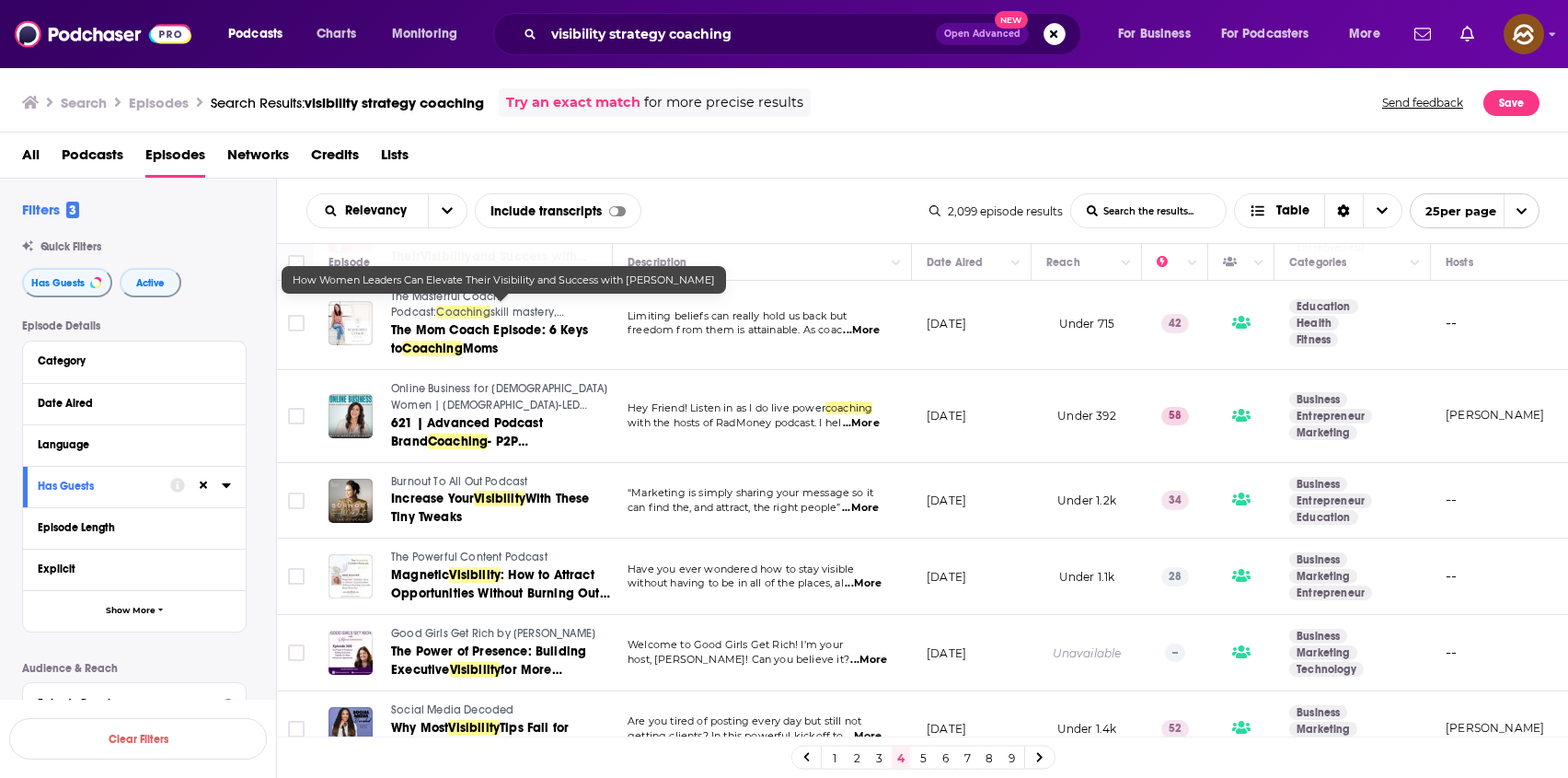
click at [441, 483] on span "Burnout To All Out Podcast" at bounding box center [459, 481] width 136 height 13
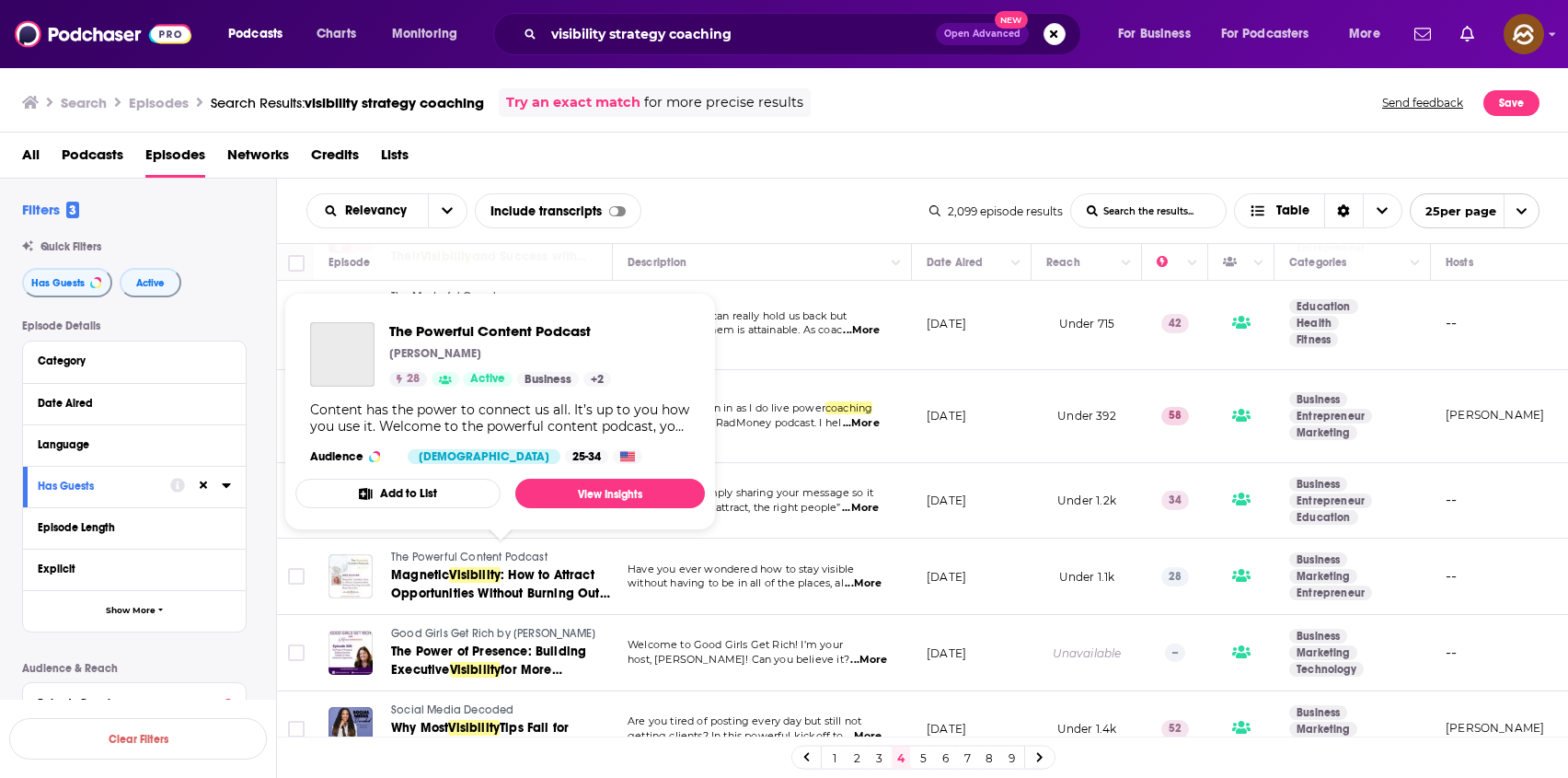
click at [484, 558] on span "The Powerful Content Podcast" at bounding box center [470, 556] width 157 height 13
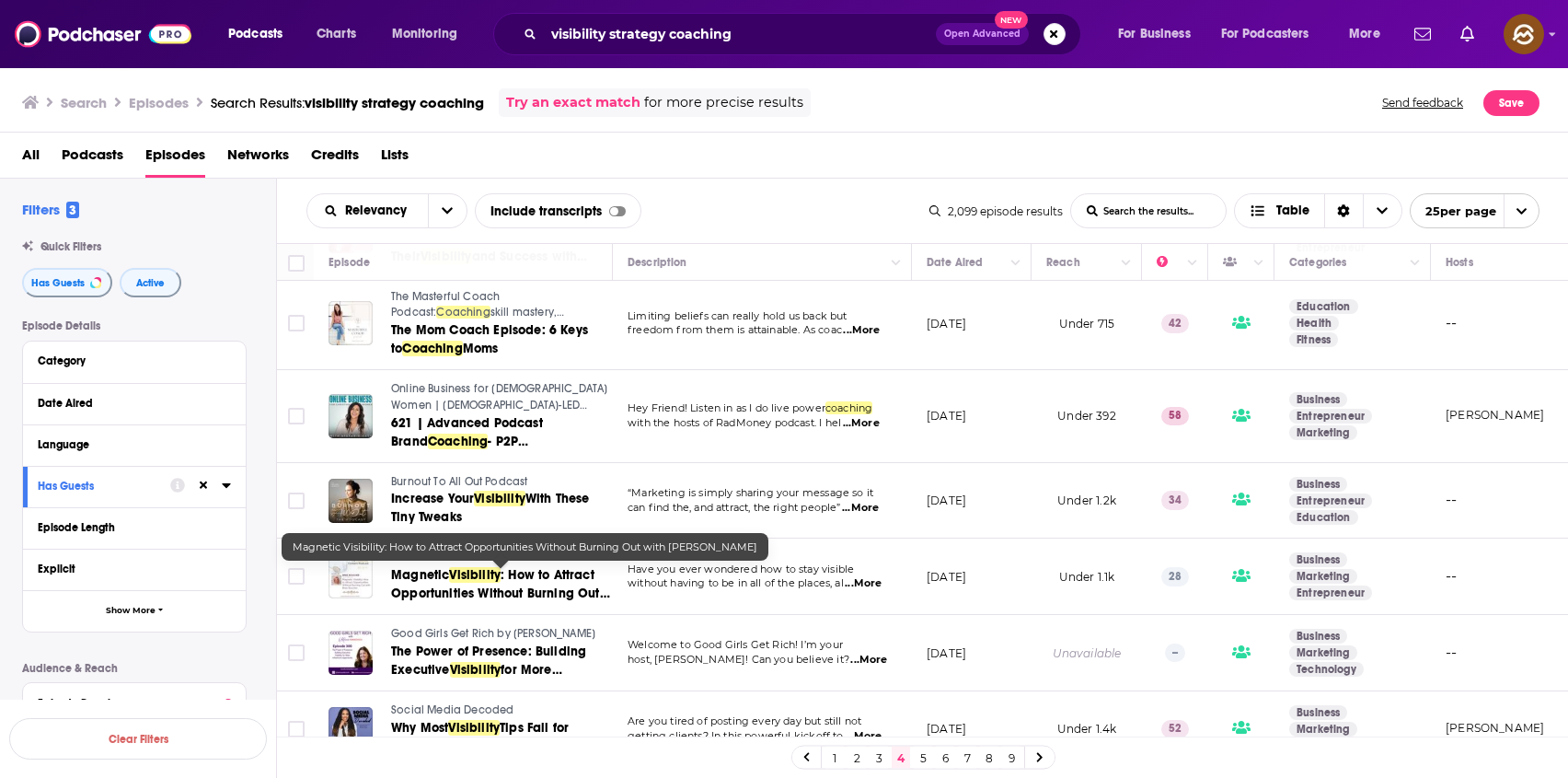
click at [539, 583] on link "Magnetic Visibility : How to Attract Opportunities Without Burning Out with Bre…" at bounding box center [500, 584] width 219 height 37
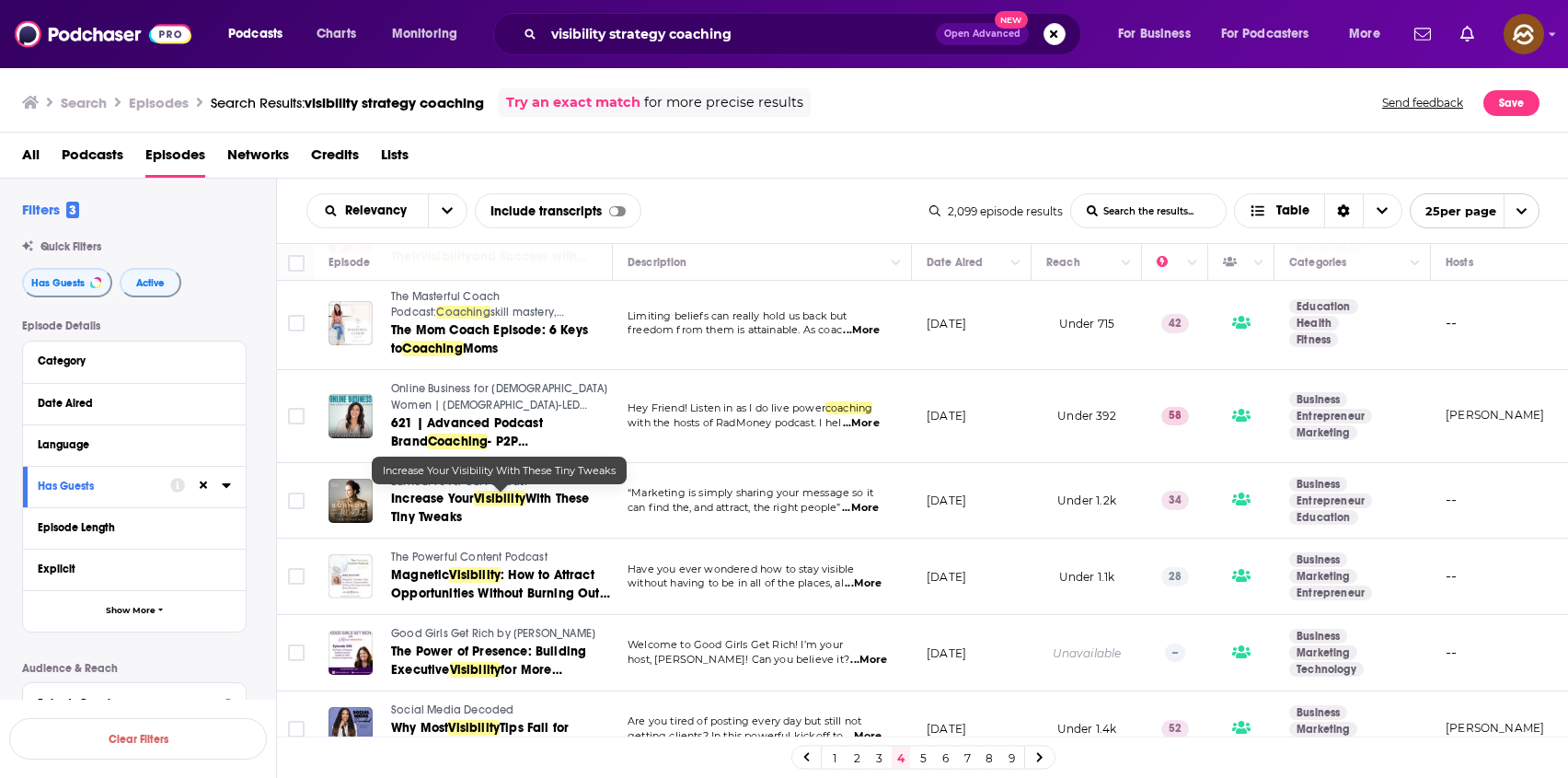
click at [572, 496] on span "With These Tiny Tweaks" at bounding box center [491, 508] width 199 height 34
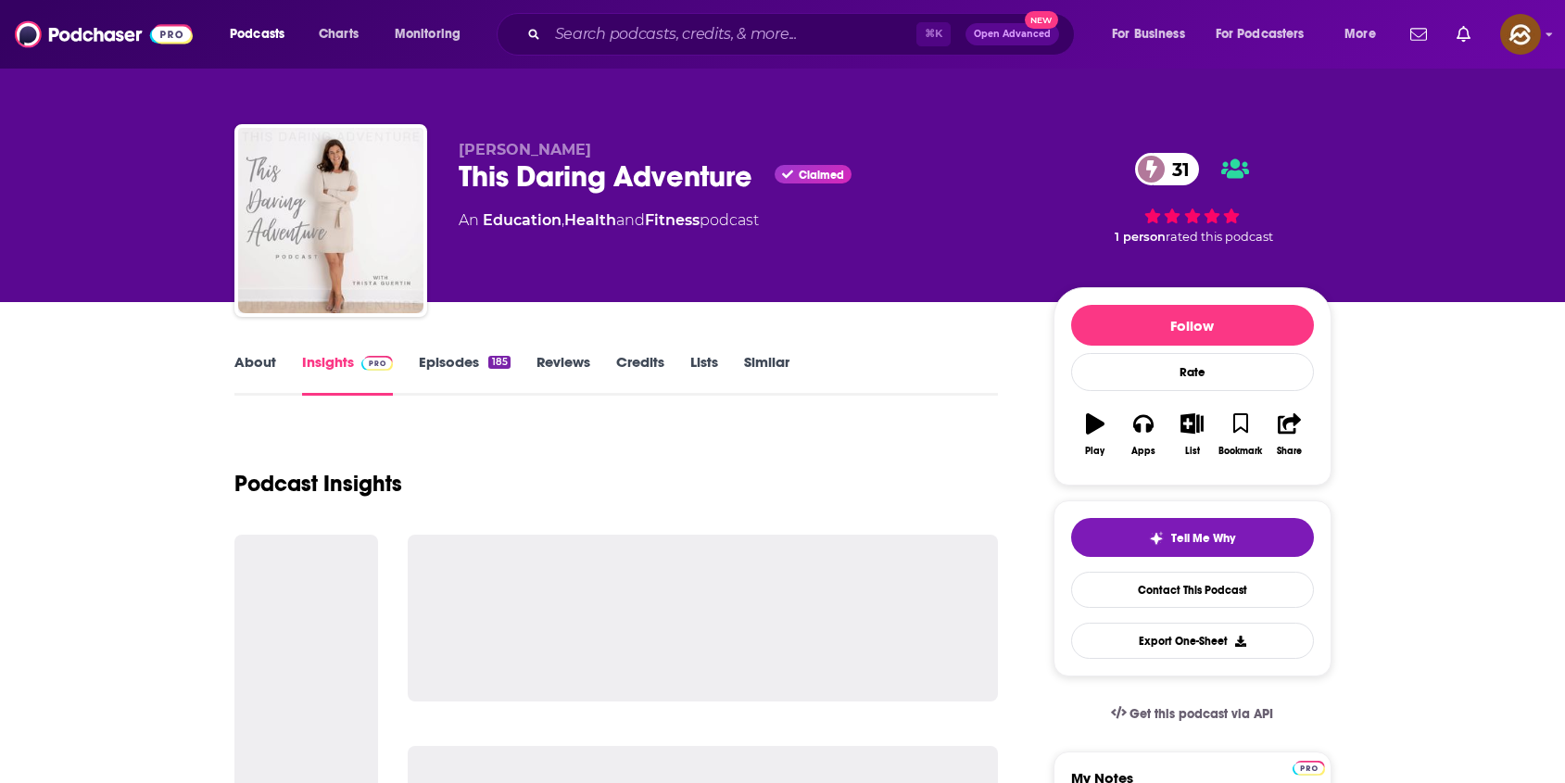
click at [708, 182] on div "This Daring Adventure Claimed 31" at bounding box center [741, 176] width 565 height 36
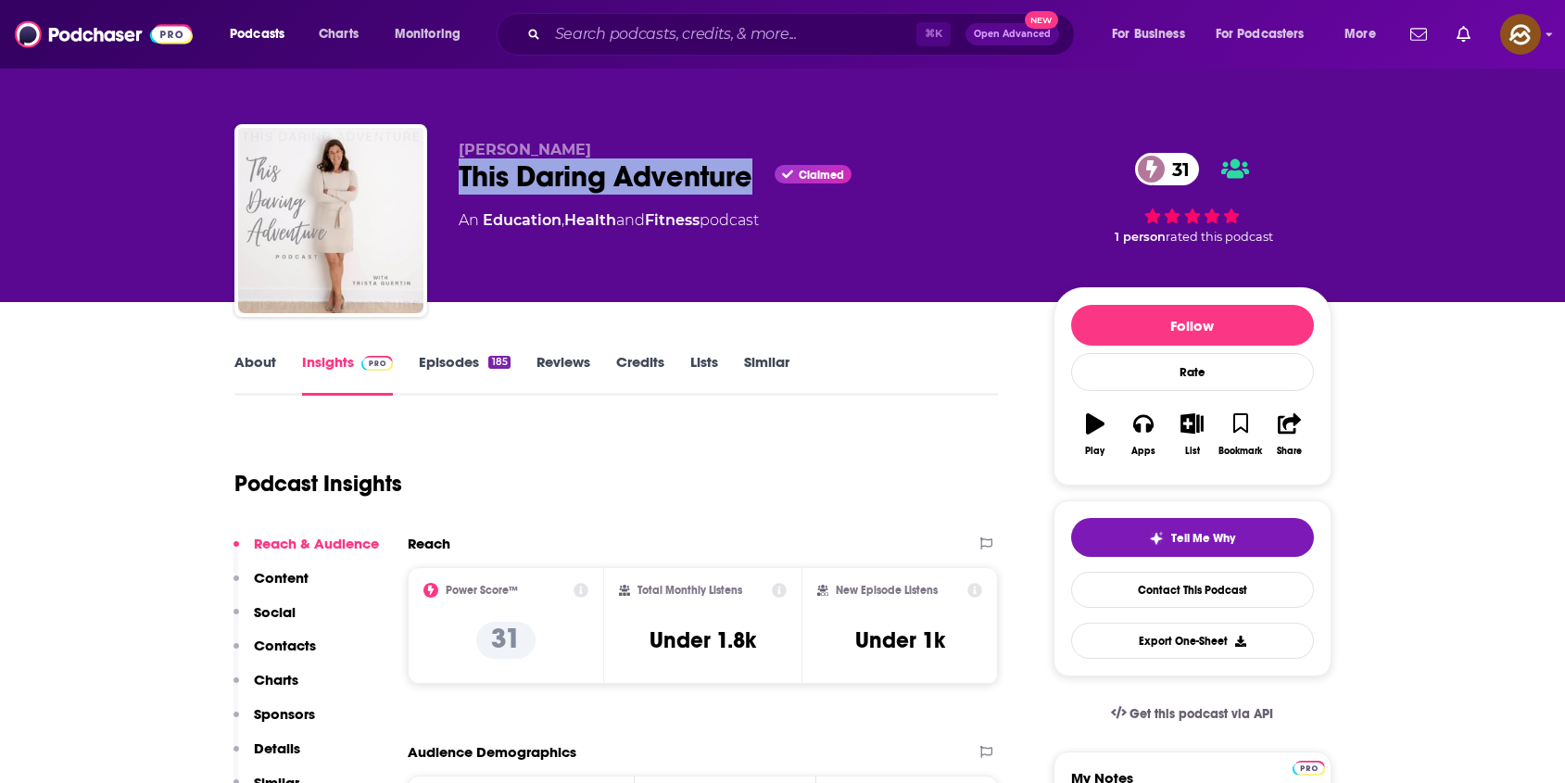
drag, startPoint x: 708, startPoint y: 182, endPoint x: 483, endPoint y: 175, distance: 225.3
copy h2 "This Daring Adventure"
click at [483, 175] on div "This Daring Adventure Claimed 31" at bounding box center [741, 176] width 565 height 36
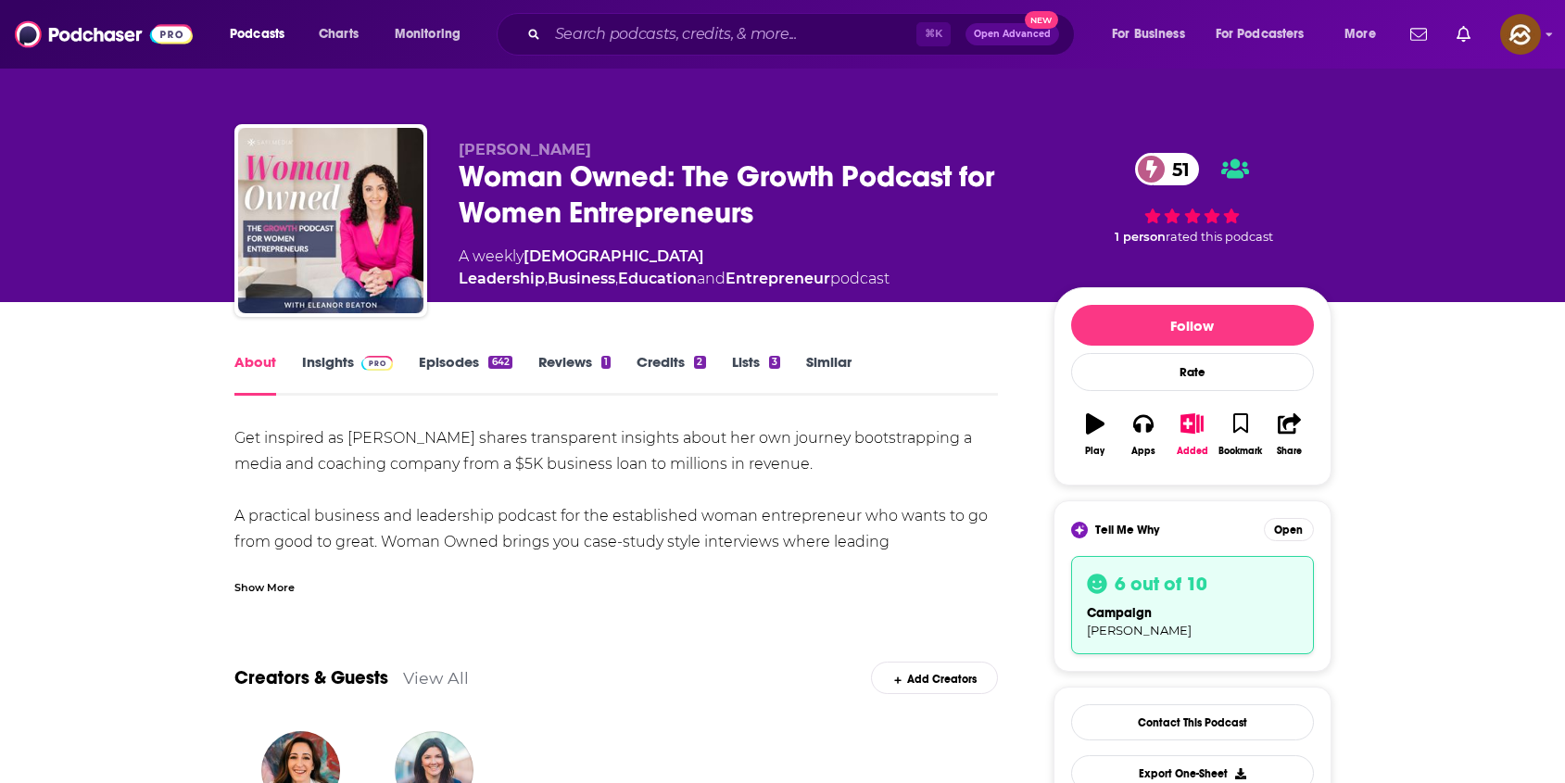
click at [537, 178] on div "Woman Owned: The Growth Podcast for Women Entrepreneurs 51" at bounding box center [741, 194] width 565 height 72
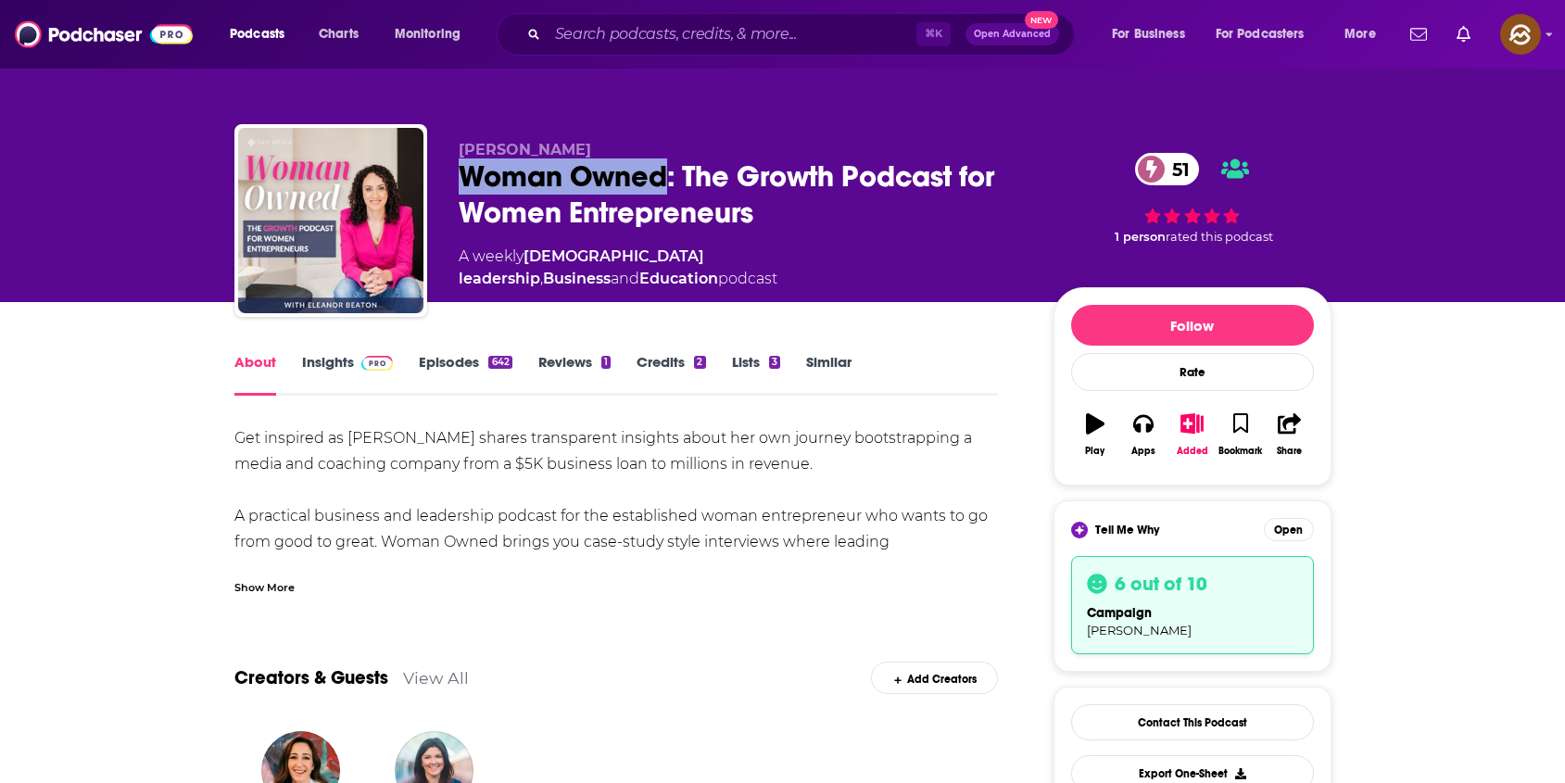
drag, startPoint x: 537, startPoint y: 178, endPoint x: 653, endPoint y: 172, distance: 116.0
copy h1 "Woman Owned"
click at [653, 172] on div "Woman Owned: The Growth Podcast for Women Entrepreneurs 51" at bounding box center [741, 194] width 565 height 72
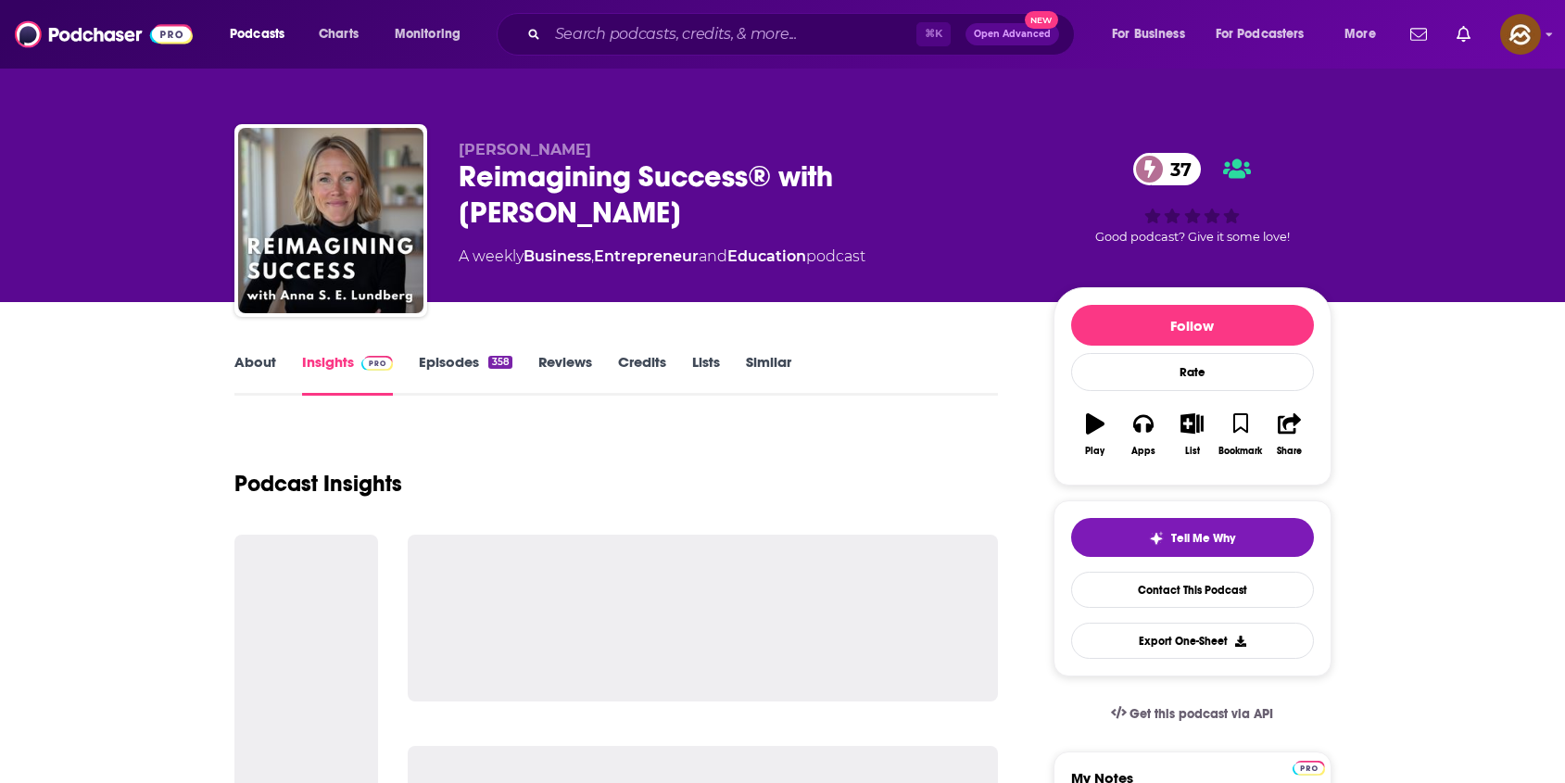
click at [500, 171] on div "Reimagining Success® with [PERSON_NAME] 37" at bounding box center [741, 194] width 565 height 72
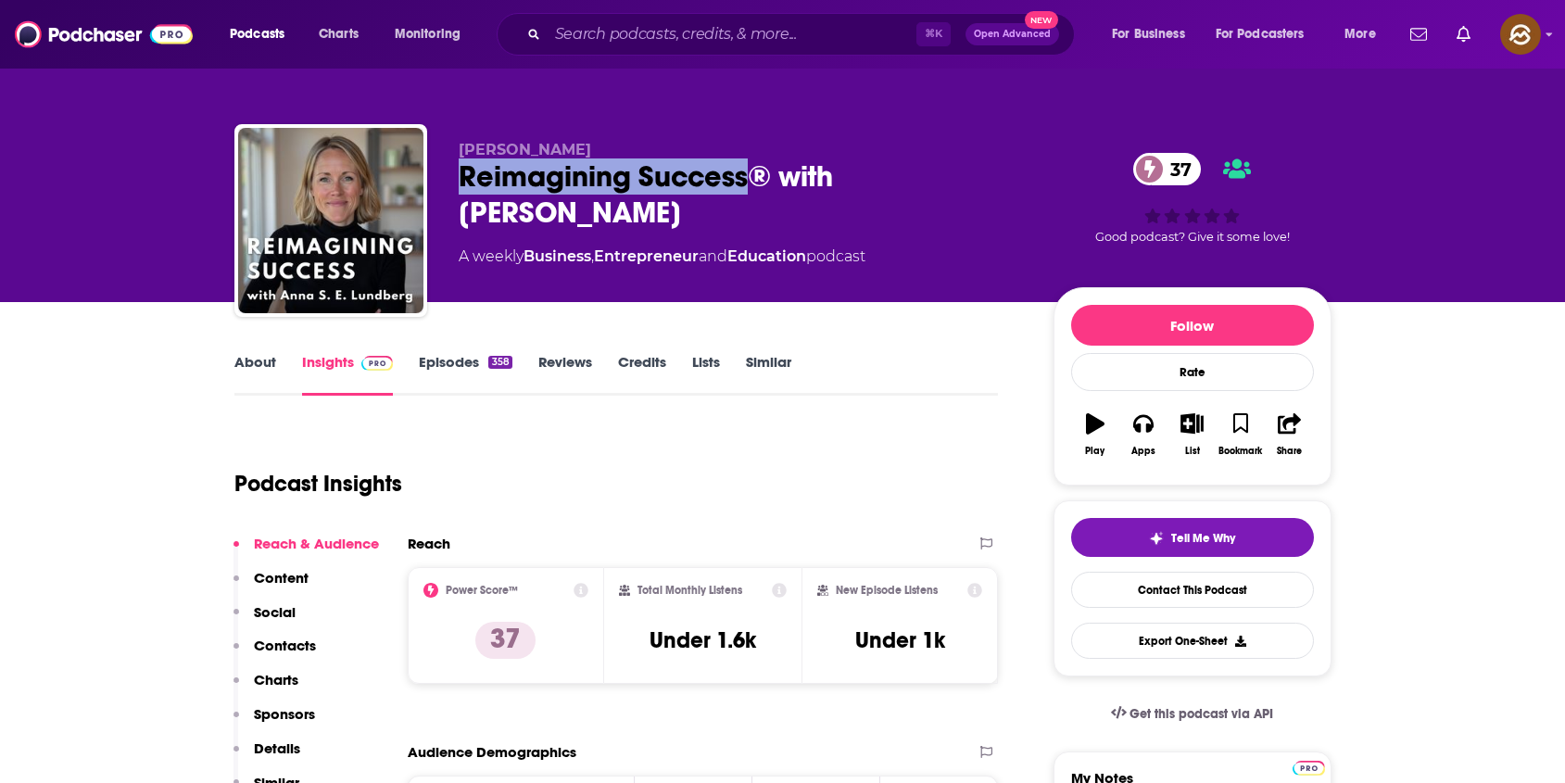
drag, startPoint x: 500, startPoint y: 171, endPoint x: 659, endPoint y: 171, distance: 158.4
copy h2 "Reimagining Success"
click at [659, 171] on div "Reimagining Success® with Anna Lundberg 37" at bounding box center [741, 194] width 565 height 72
click at [1133, 418] on icon "button" at bounding box center [1143, 423] width 20 height 20
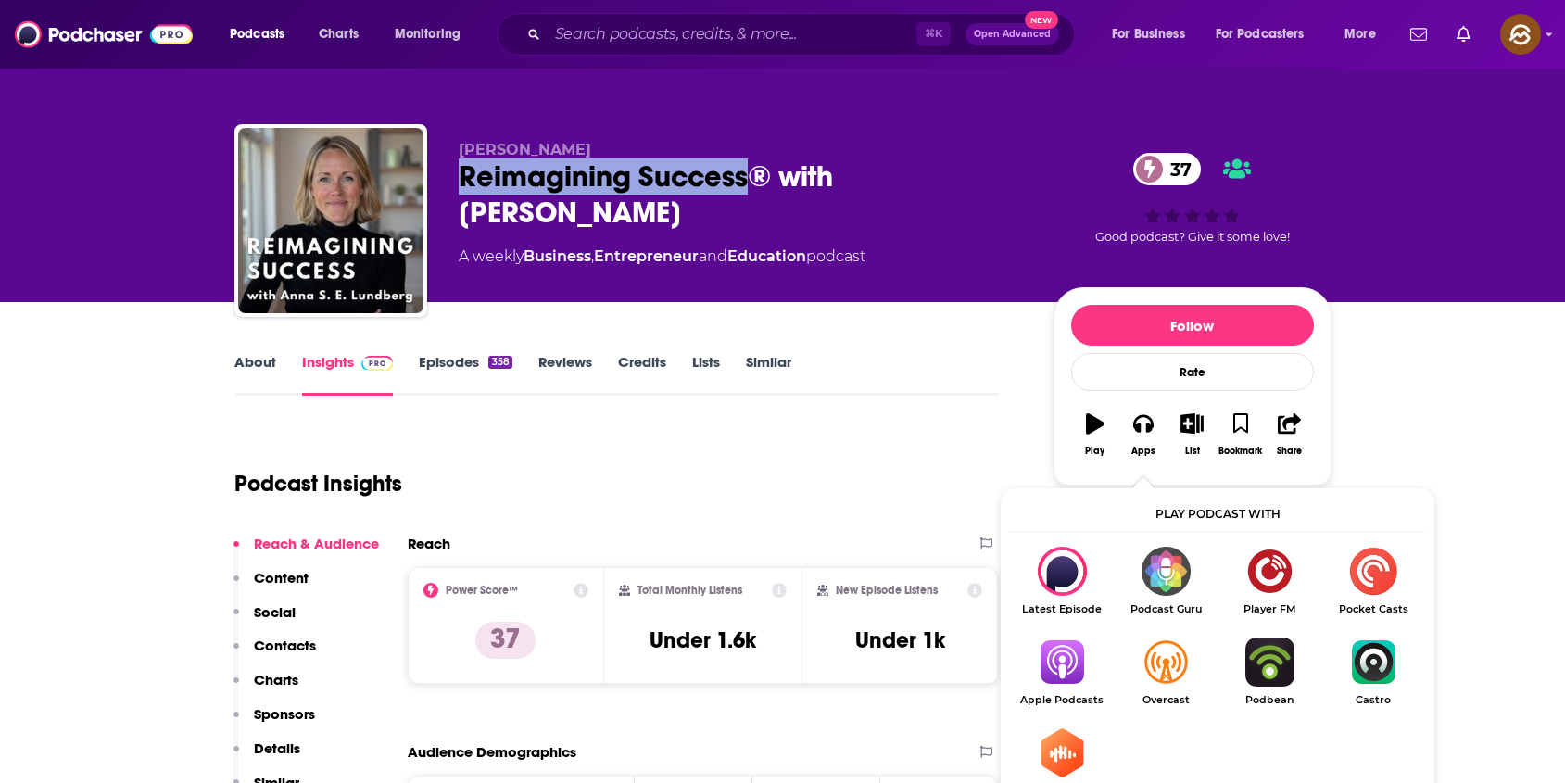
click at [1042, 656] on img "Show Listen On dropdown" at bounding box center [1062, 662] width 104 height 49
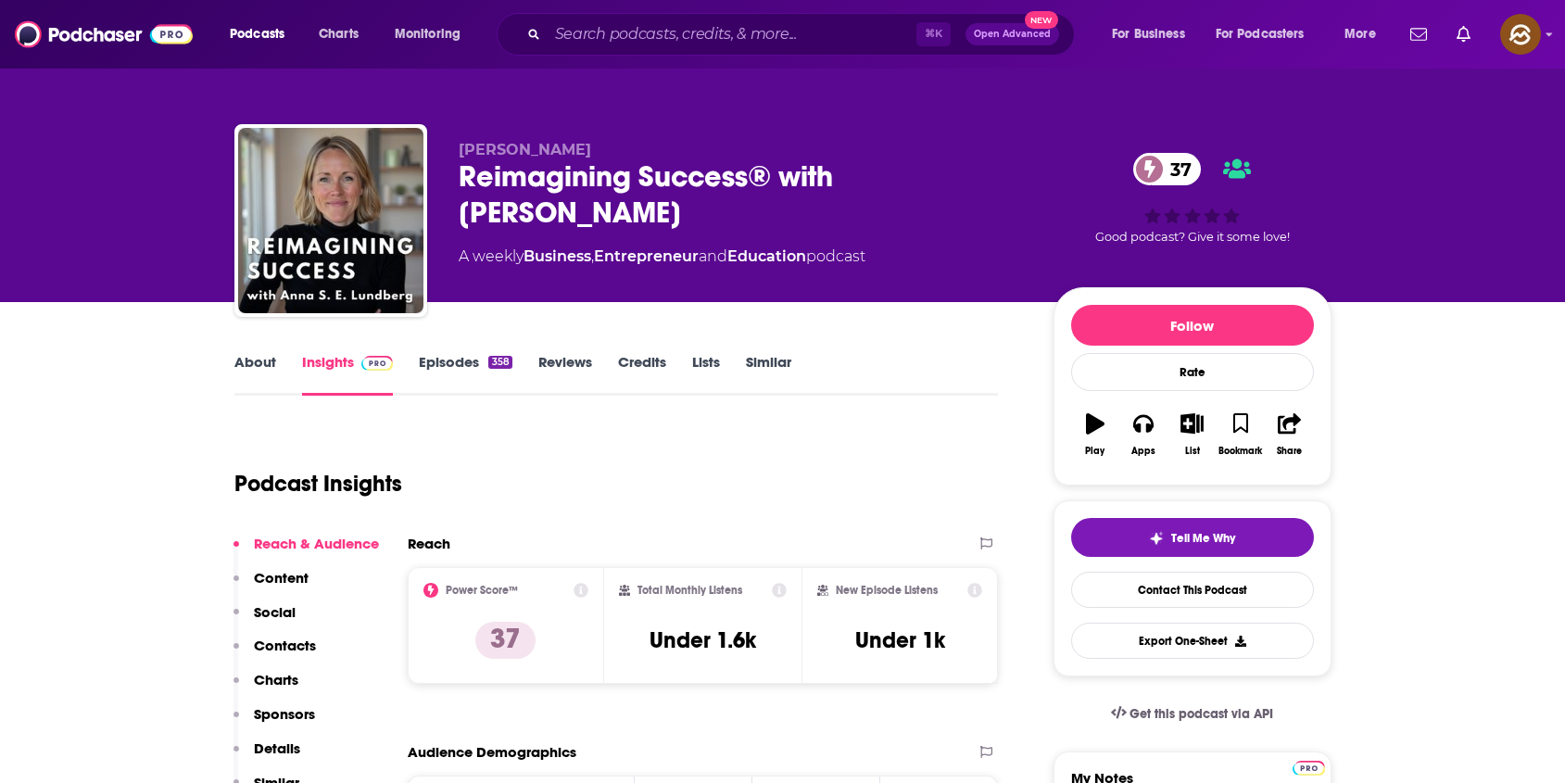
click at [562, 149] on span "Anna Lundberg" at bounding box center [525, 150] width 133 height 18
drag, startPoint x: 562, startPoint y: 149, endPoint x: 473, endPoint y: 147, distance: 89.0
copy span "Anna Lundberg"
click at [473, 147] on span "Anna Lundberg" at bounding box center [525, 150] width 133 height 18
click at [301, 642] on p "Contacts" at bounding box center [285, 646] width 62 height 18
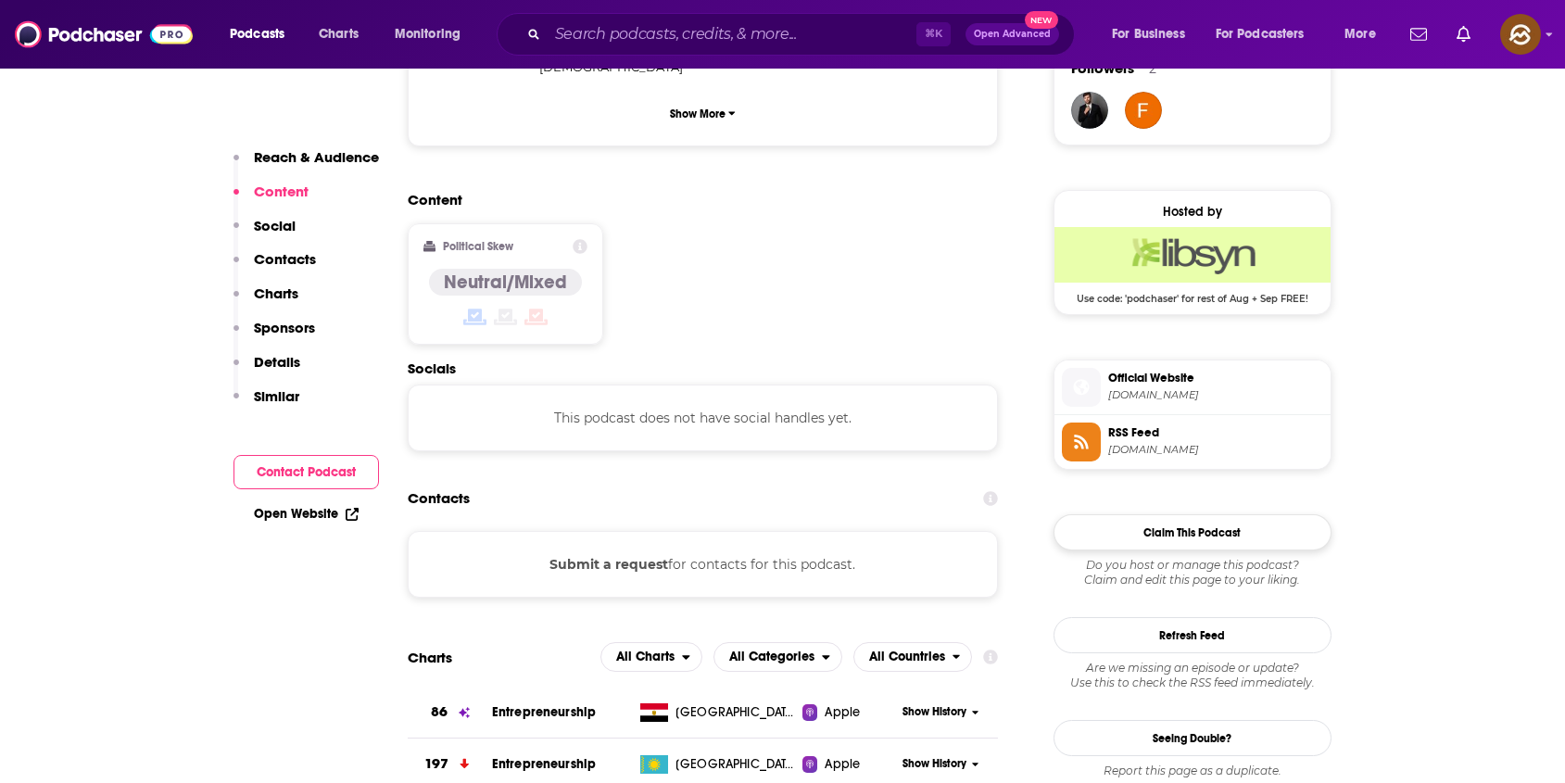
scroll to position [1392, 0]
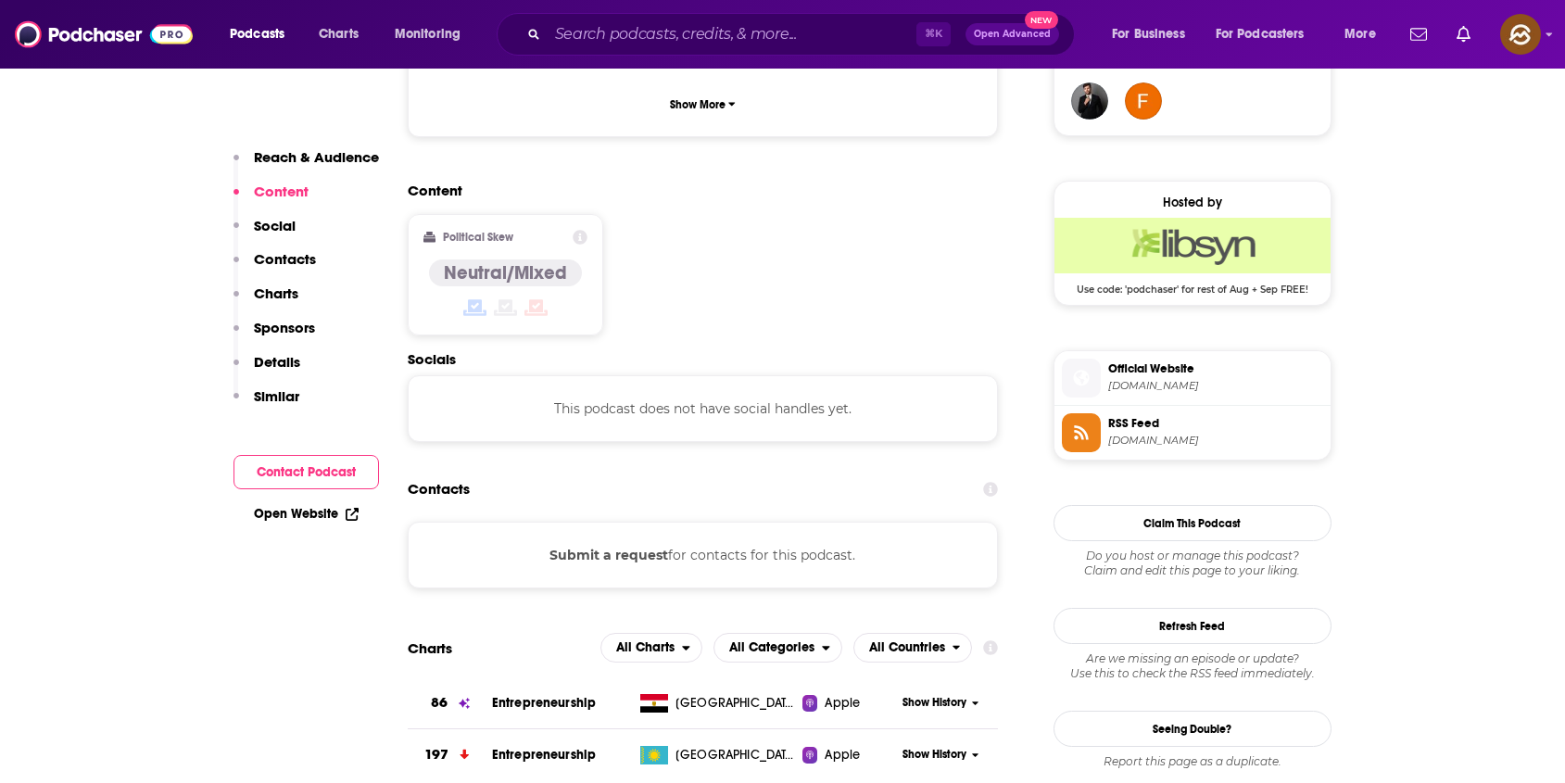
click at [1077, 372] on icon at bounding box center [1081, 378] width 16 height 16
click at [1077, 438] on icon at bounding box center [1081, 432] width 14 height 14
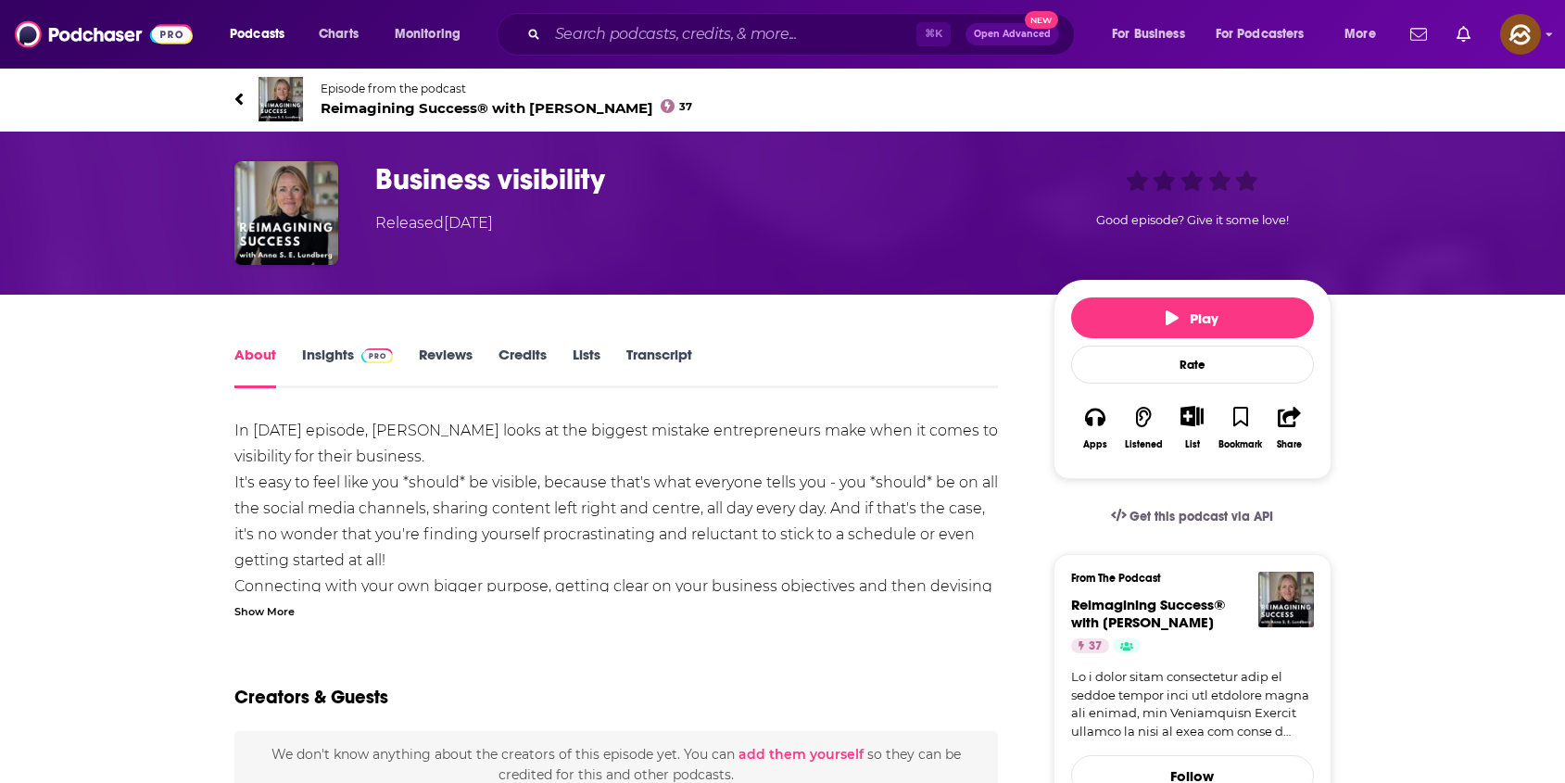
click at [259, 611] on div "Show More" at bounding box center [264, 610] width 60 height 18
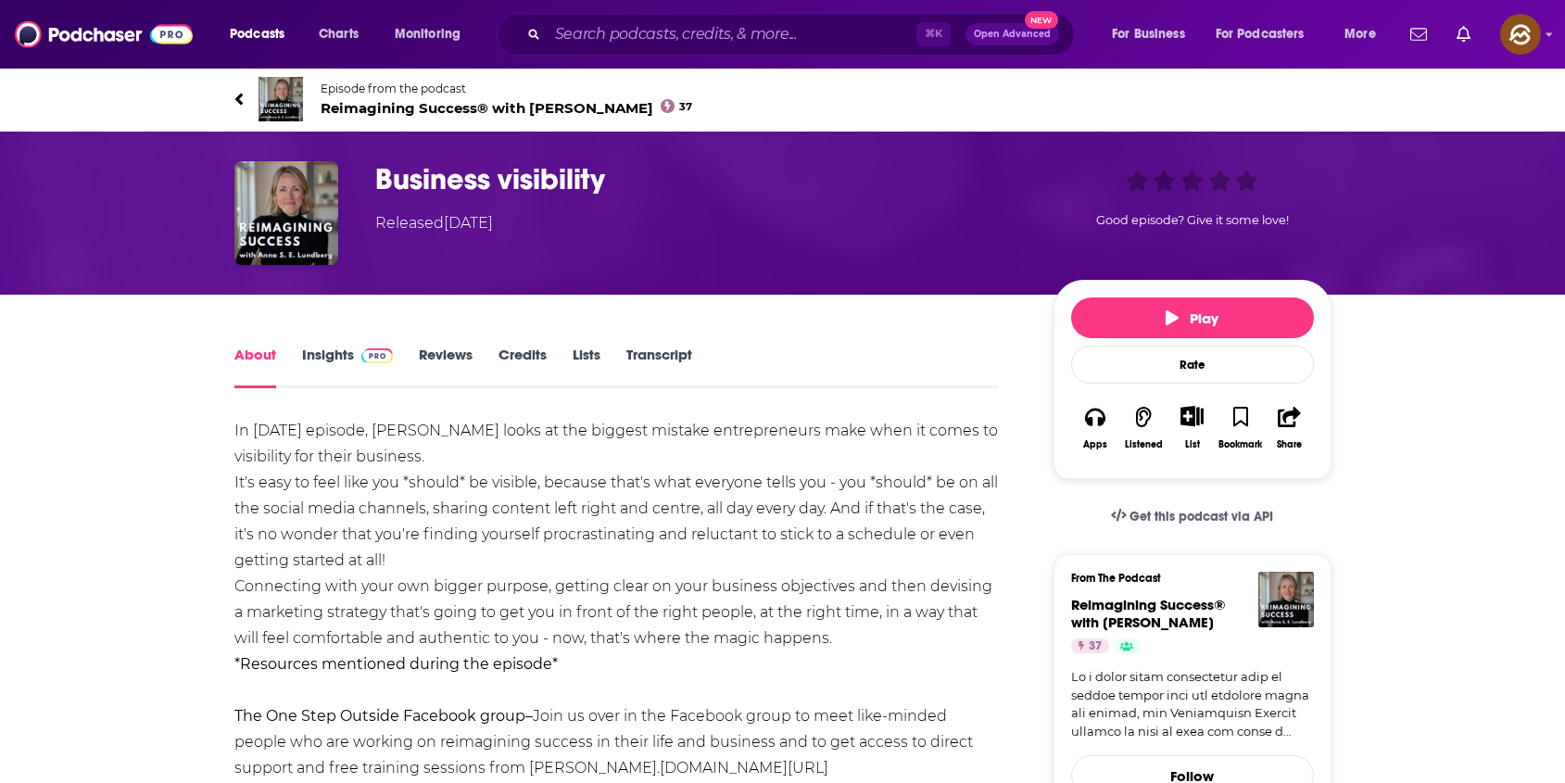
click at [565, 179] on h1 "Business visibility" at bounding box center [699, 179] width 649 height 36
drag, startPoint x: 565, startPoint y: 179, endPoint x: 410, endPoint y: 185, distance: 154.9
copy h1 "Business visibility"
click at [410, 185] on h1 "Business visibility" at bounding box center [699, 179] width 649 height 36
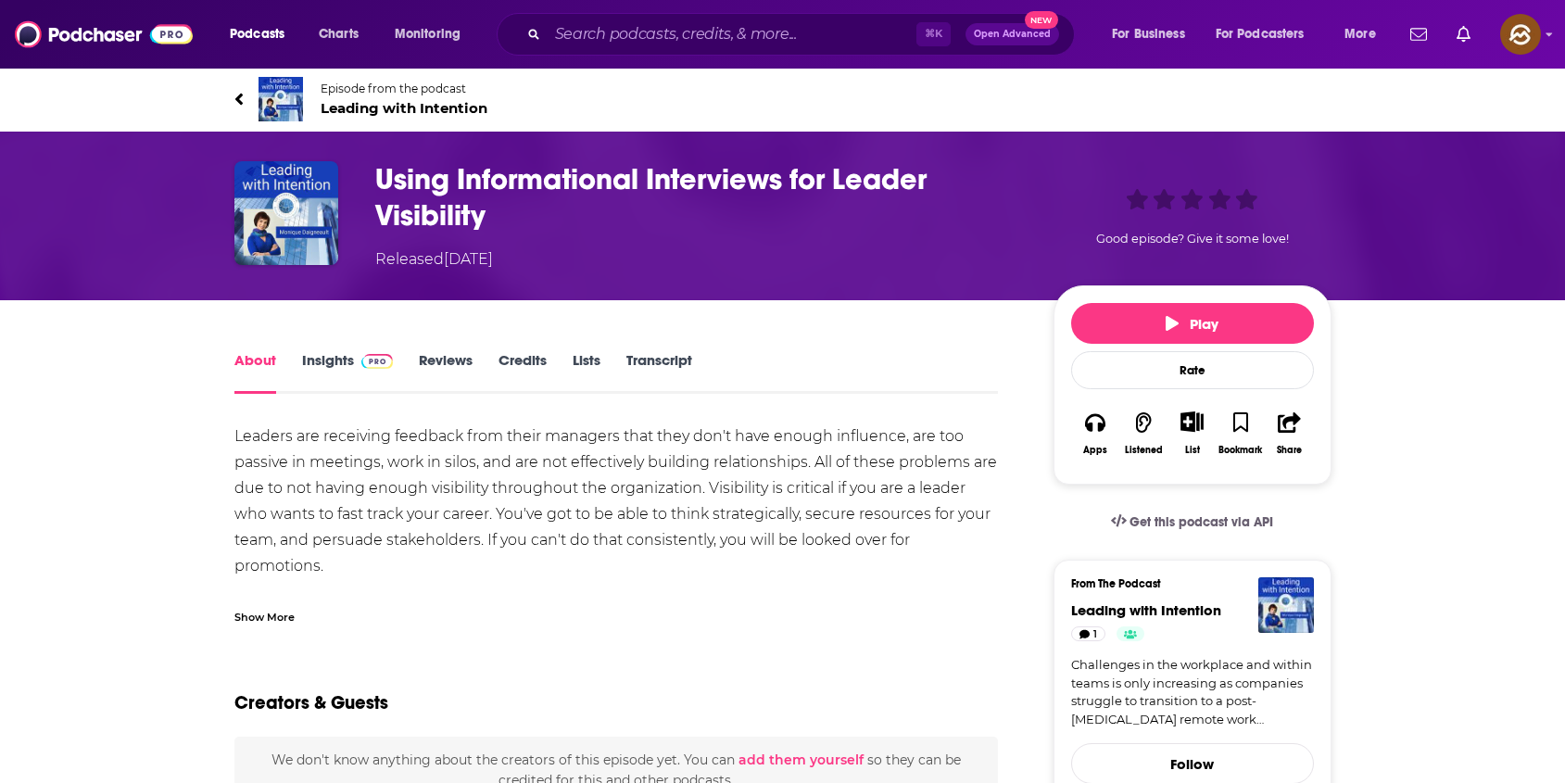
click at [271, 618] on div "Show More" at bounding box center [264, 616] width 60 height 18
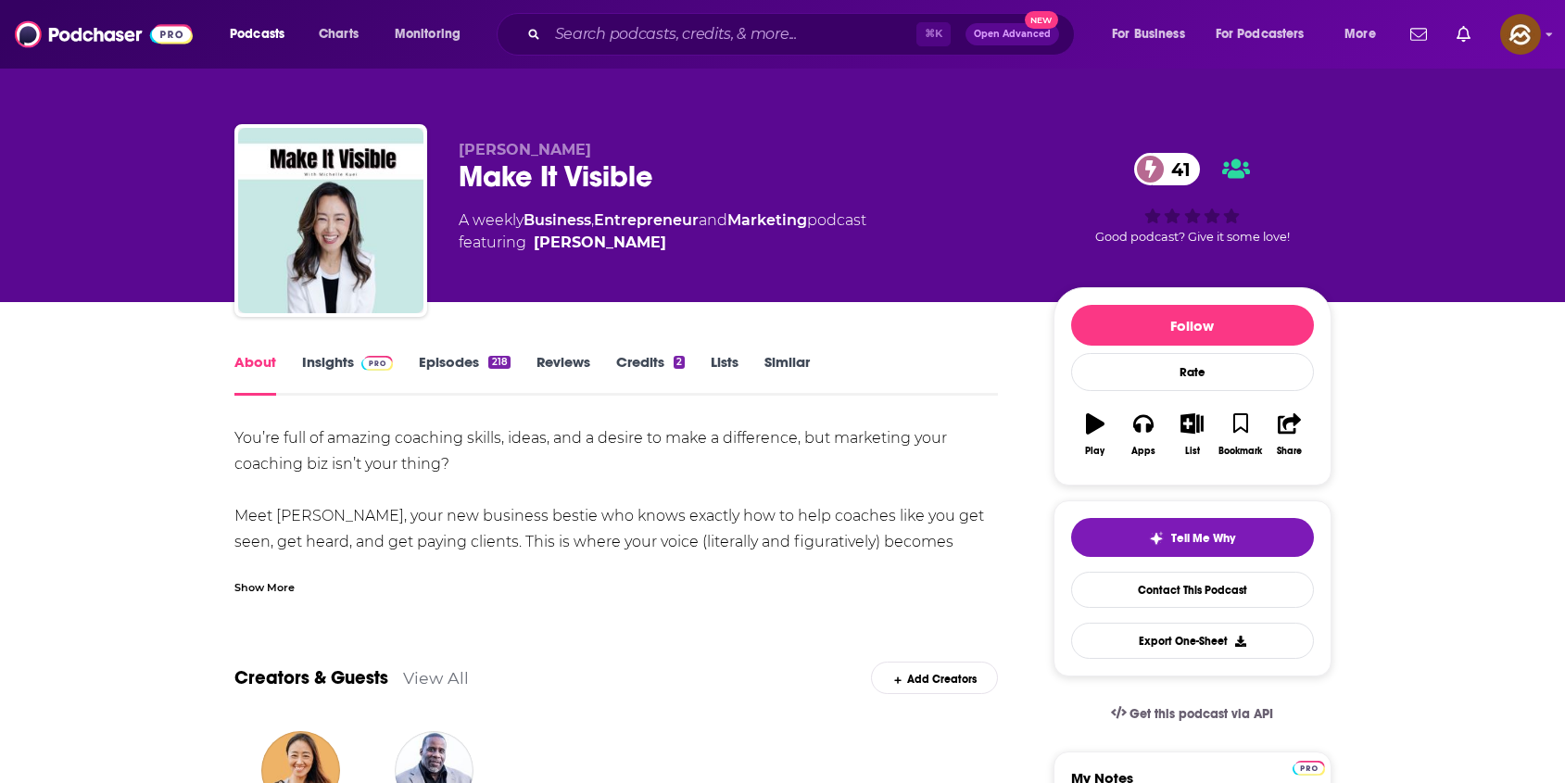
click at [499, 182] on div "Make It Visible 41" at bounding box center [741, 176] width 565 height 36
drag, startPoint x: 499, startPoint y: 182, endPoint x: 619, endPoint y: 181, distance: 119.5
copy h1 "Make It Visible"
click at [619, 181] on div "Make It Visible 41" at bounding box center [741, 176] width 565 height 36
click at [1150, 426] on icon "button" at bounding box center [1143, 424] width 20 height 19
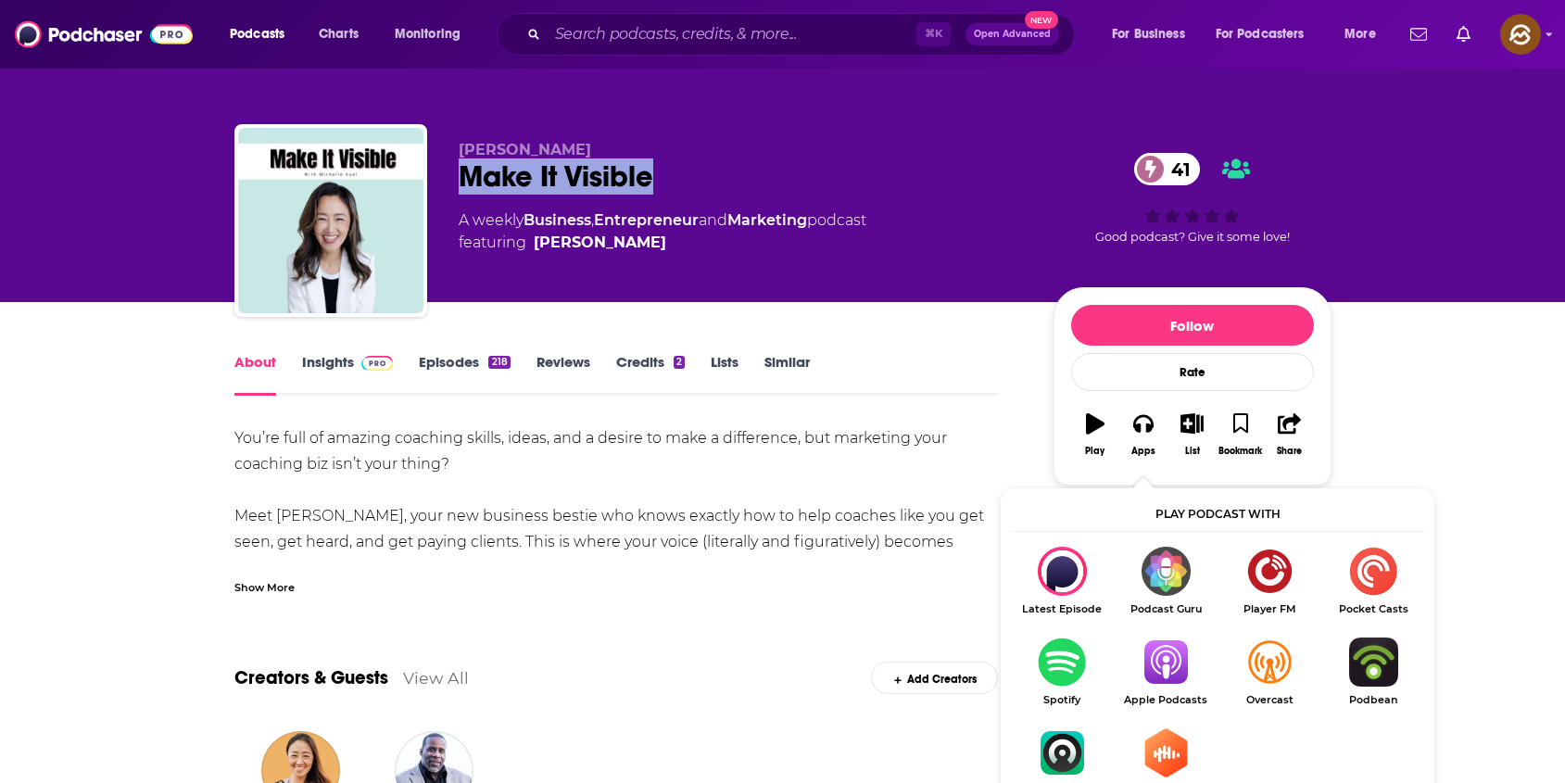
click at [1189, 664] on img "Show Listen On dropdown" at bounding box center [1166, 662] width 104 height 49
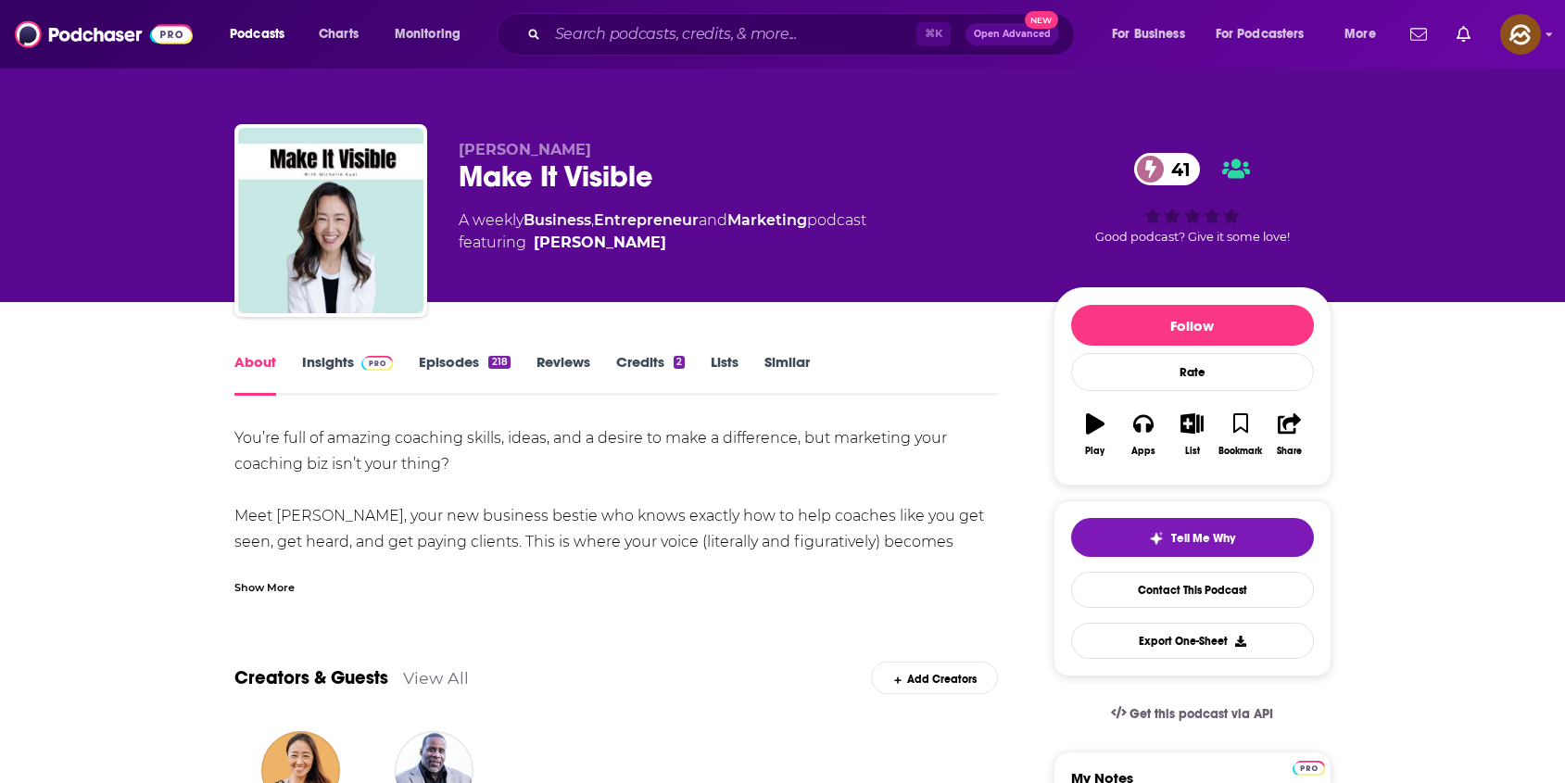
click at [480, 142] on span "[PERSON_NAME]" at bounding box center [525, 150] width 133 height 18
drag, startPoint x: 480, startPoint y: 142, endPoint x: 553, endPoint y: 145, distance: 73.3
copy span "[PERSON_NAME]"
click at [553, 145] on span "[PERSON_NAME]" at bounding box center [525, 150] width 133 height 18
click at [317, 370] on link "Insights" at bounding box center [348, 374] width 92 height 43
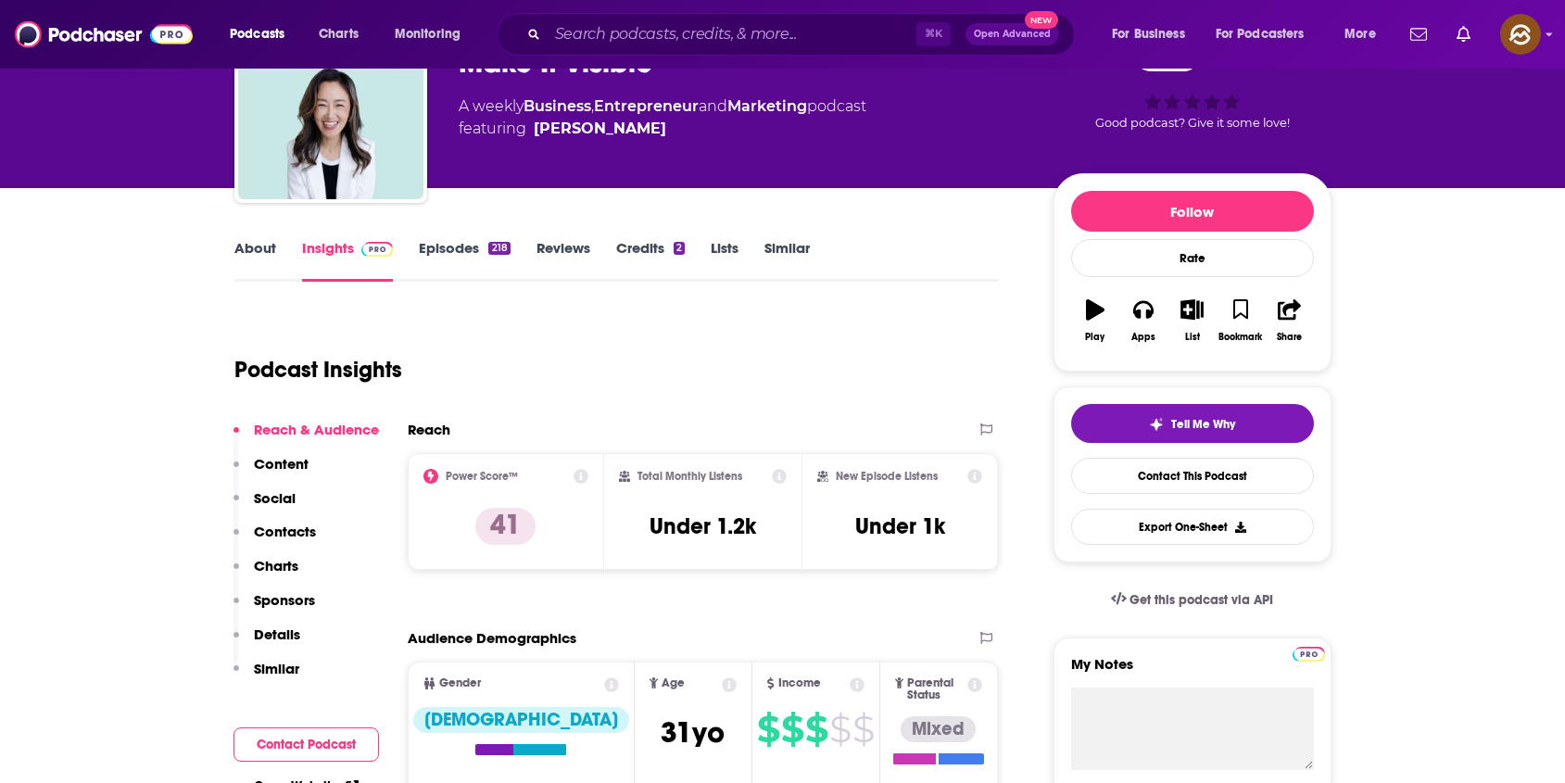
scroll to position [372, 0]
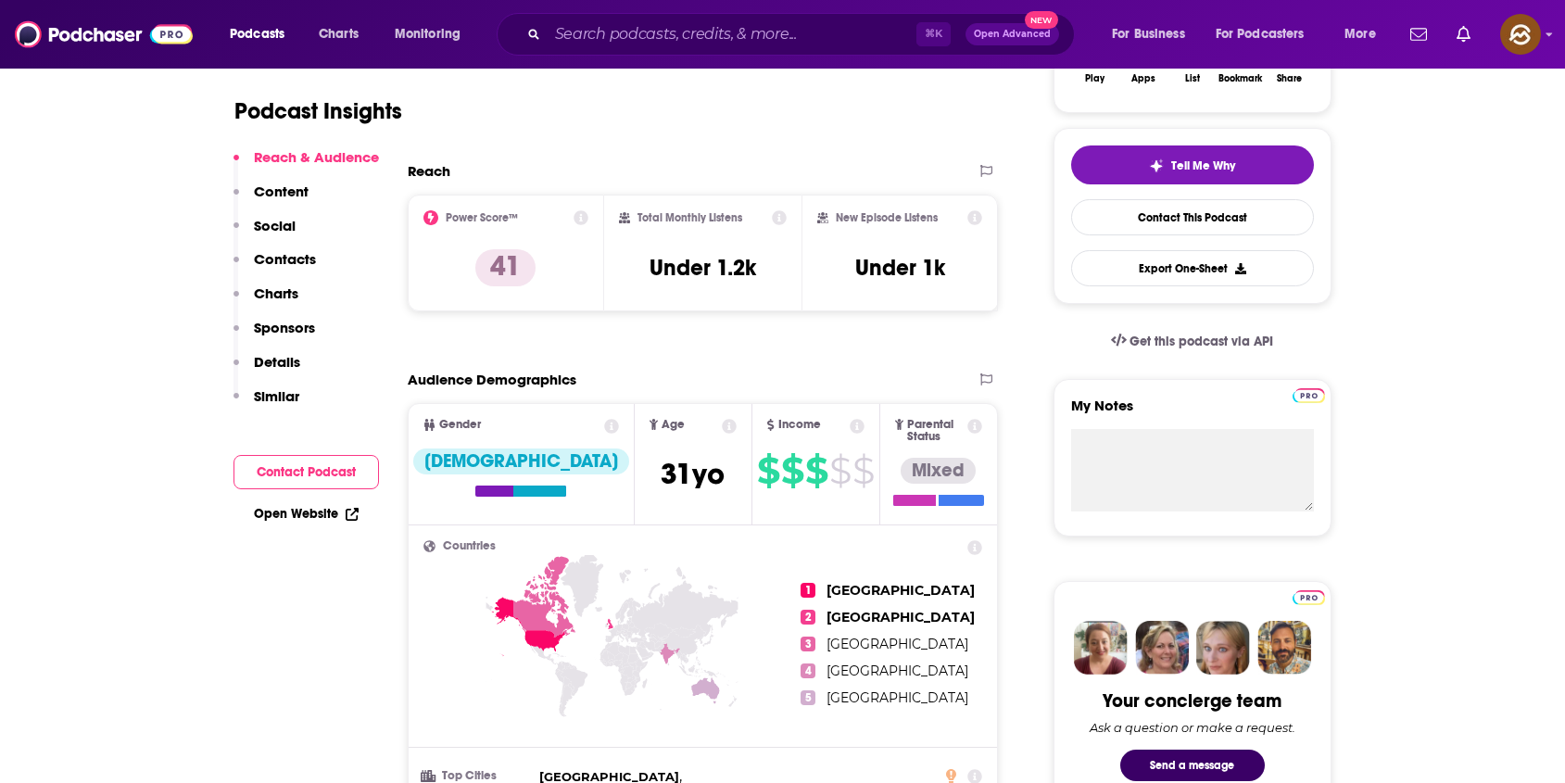
click at [296, 266] on p "Contacts" at bounding box center [285, 259] width 62 height 18
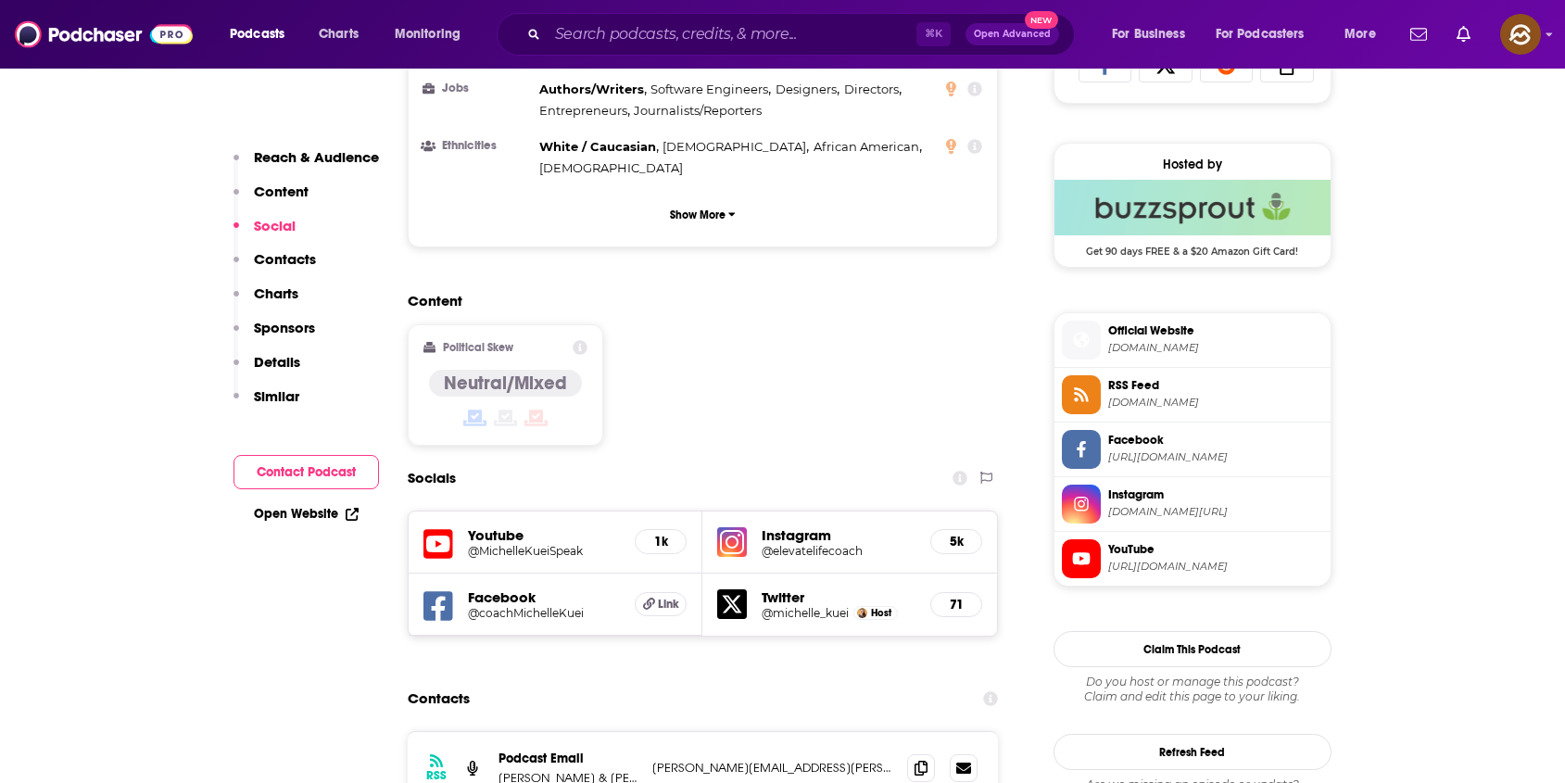
scroll to position [1622, 0]
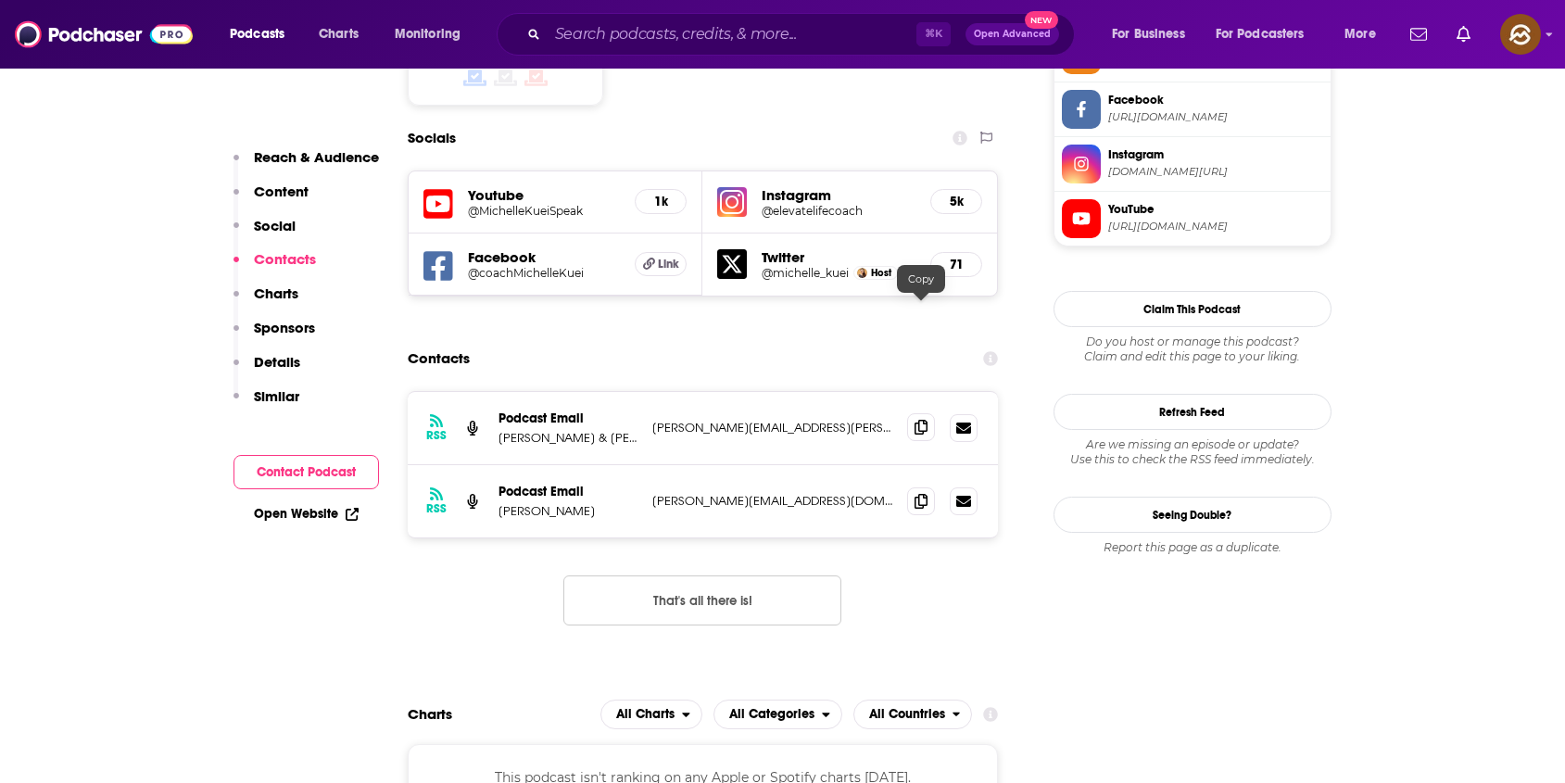
click at [927, 420] on icon at bounding box center [921, 427] width 13 height 15
click at [916, 493] on icon at bounding box center [921, 500] width 13 height 15
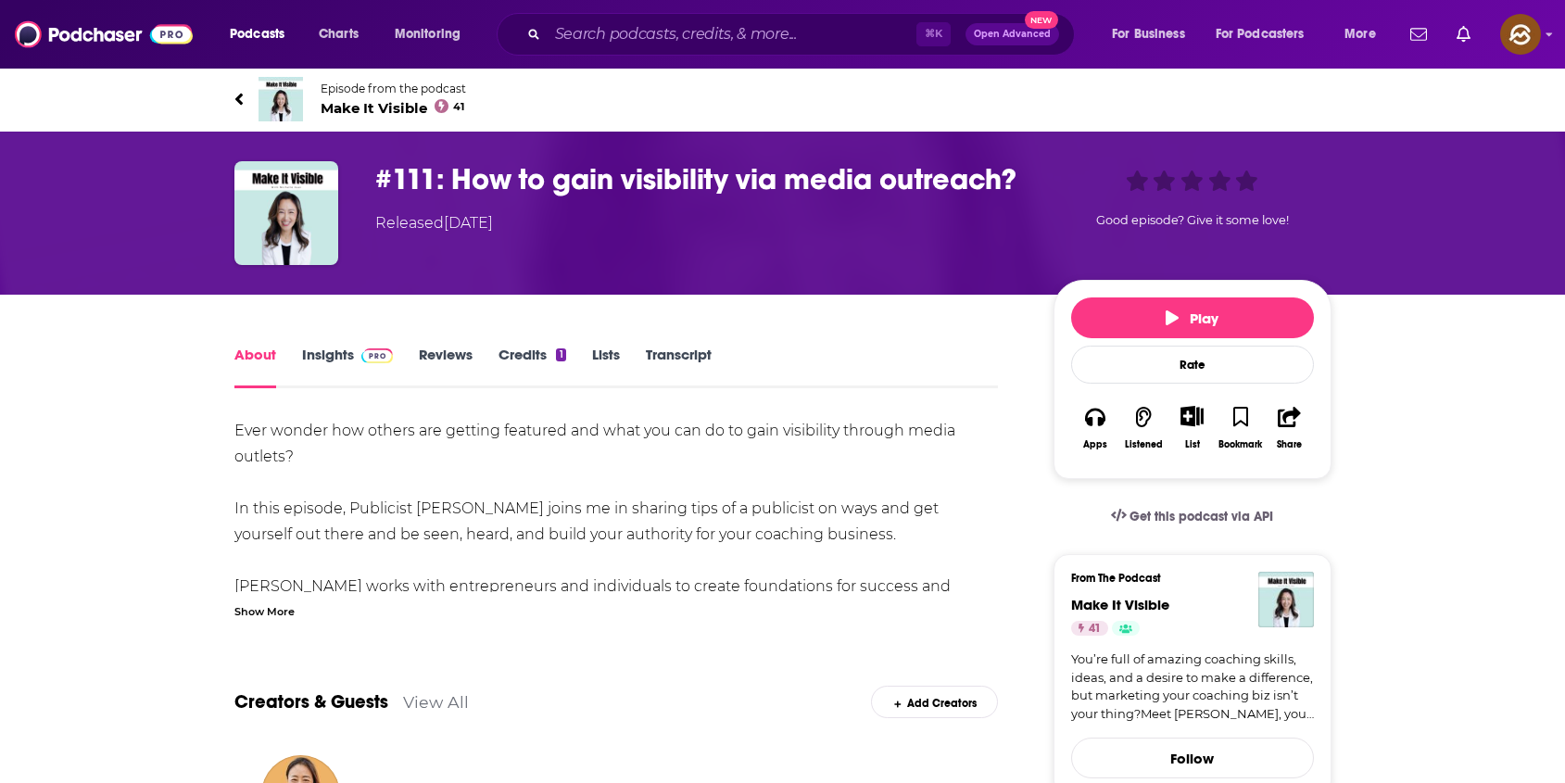
click at [246, 610] on div "Show More" at bounding box center [264, 610] width 60 height 18
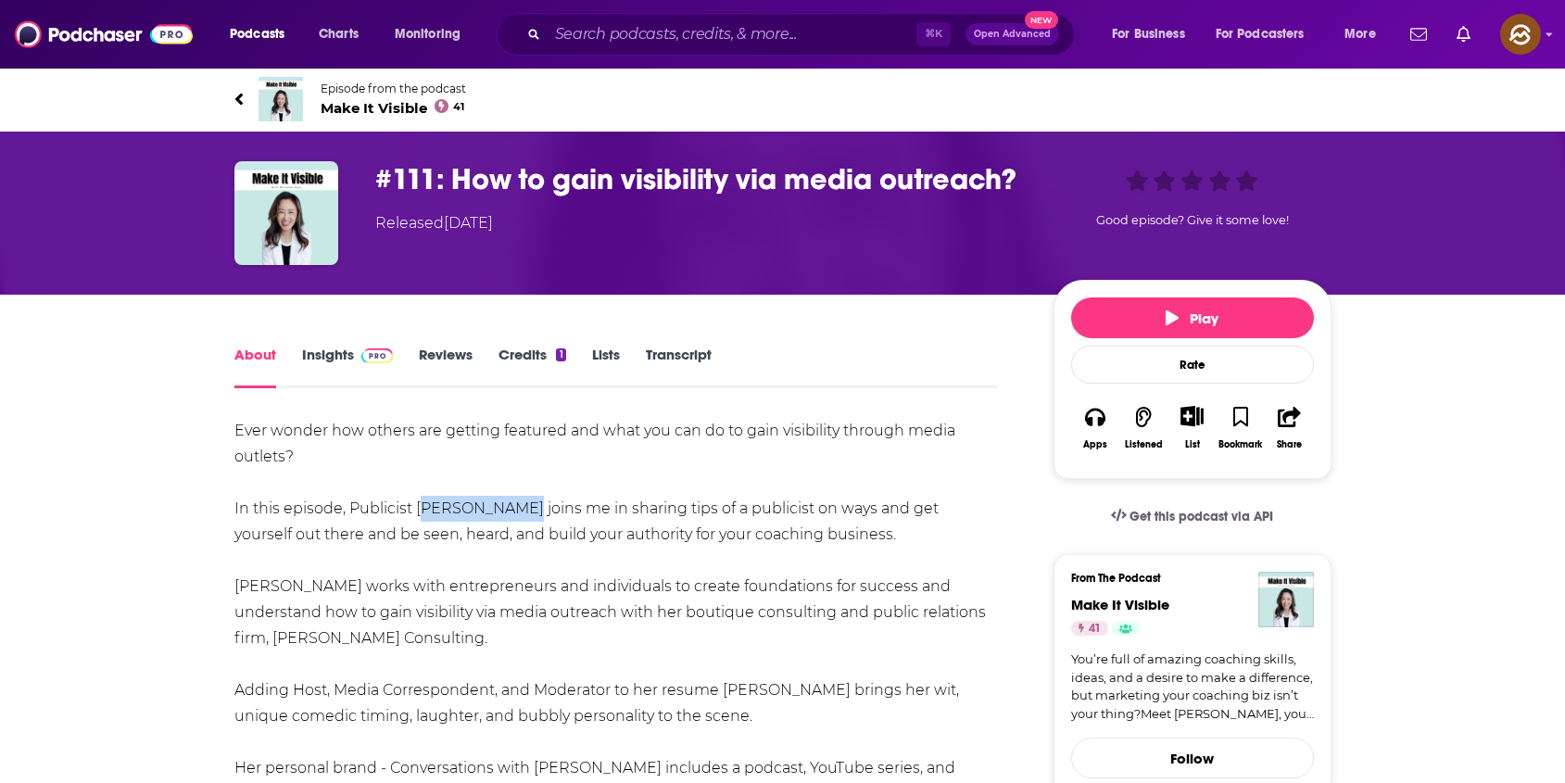
drag, startPoint x: 416, startPoint y: 509, endPoint x: 516, endPoint y: 510, distance: 100.1
copy div "[PERSON_NAME]"
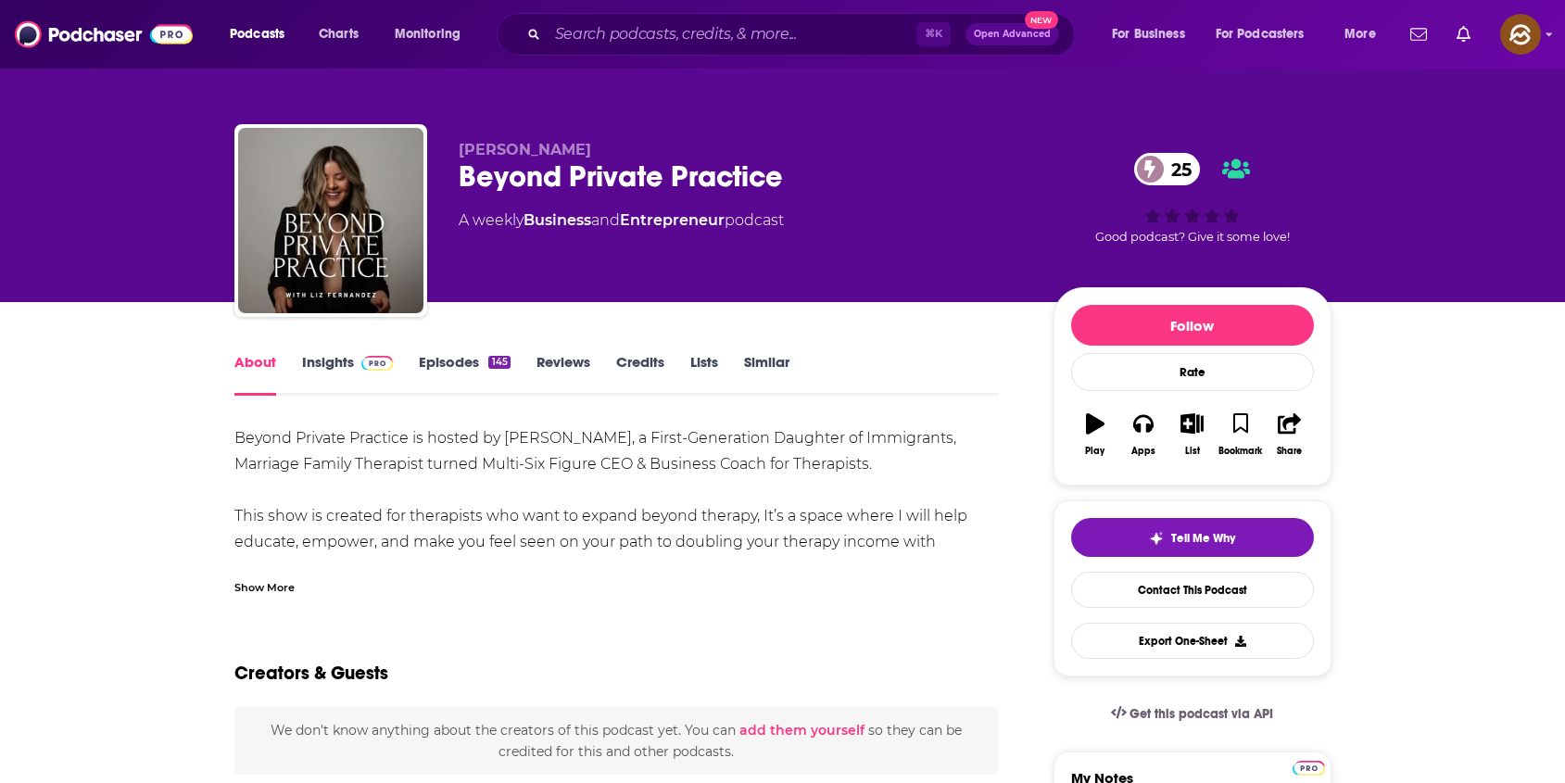
click at [720, 166] on div "Beyond Private Practice 25" at bounding box center [741, 176] width 565 height 36
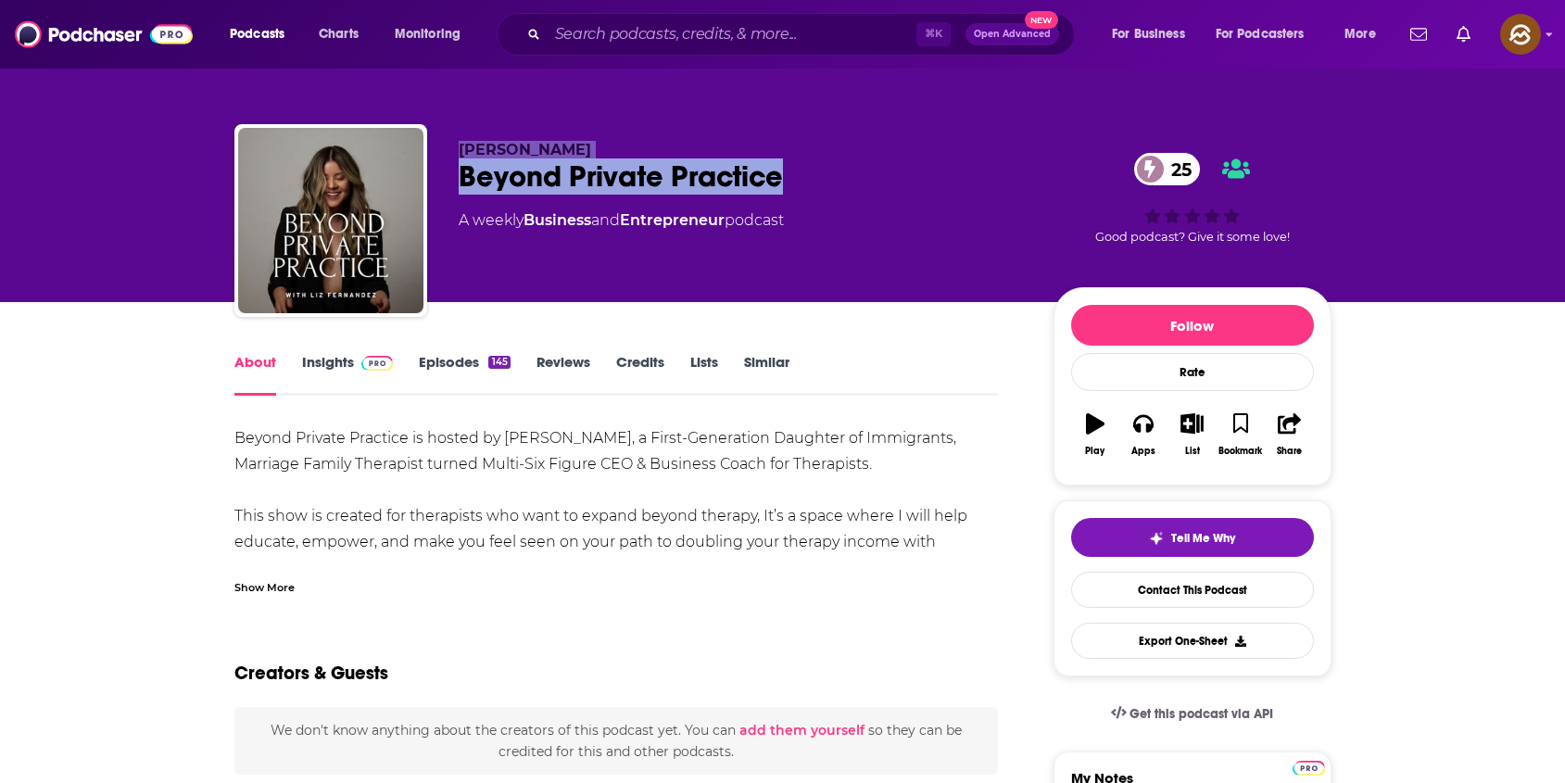
drag, startPoint x: 720, startPoint y: 166, endPoint x: 465, endPoint y: 153, distance: 255.1
copy div "[PERSON_NAME] Beyond Private Practice"
click at [465, 153] on div "[PERSON_NAME] Beyond Private Practice 25 A weekly Business and Entrepreneur pod…" at bounding box center [741, 215] width 565 height 148
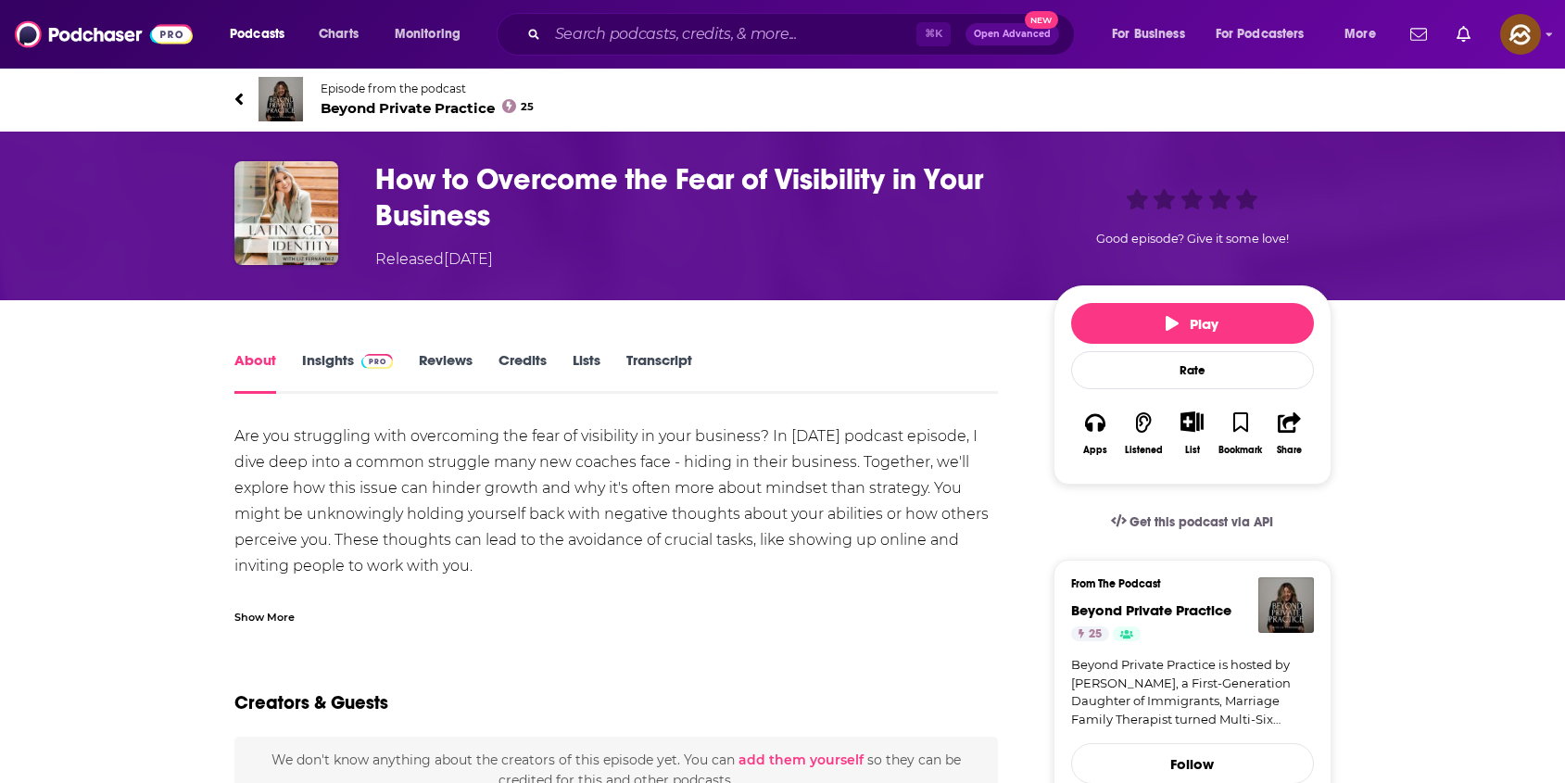
click at [247, 612] on div "Show More" at bounding box center [264, 616] width 60 height 18
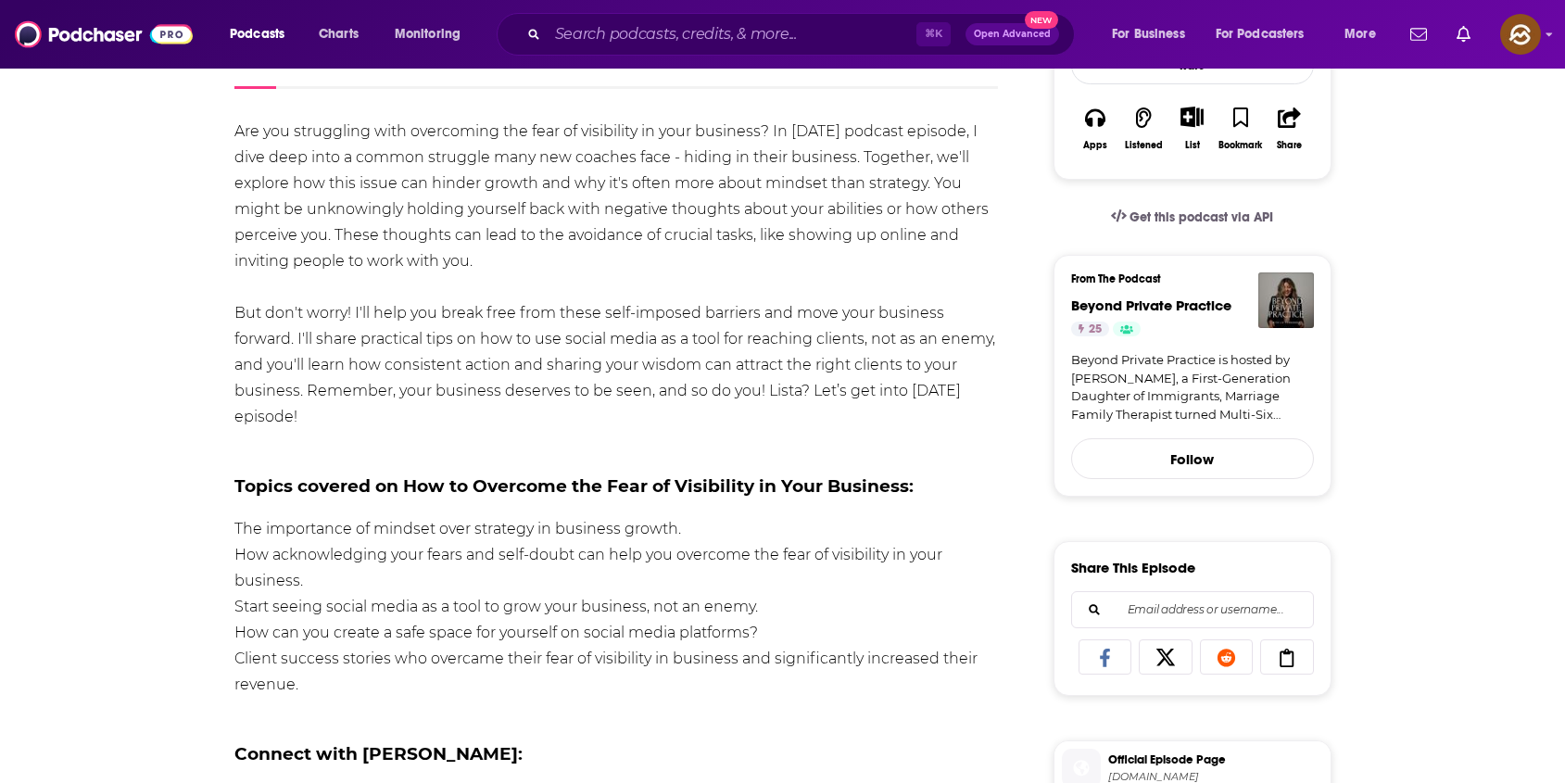
scroll to position [310, 0]
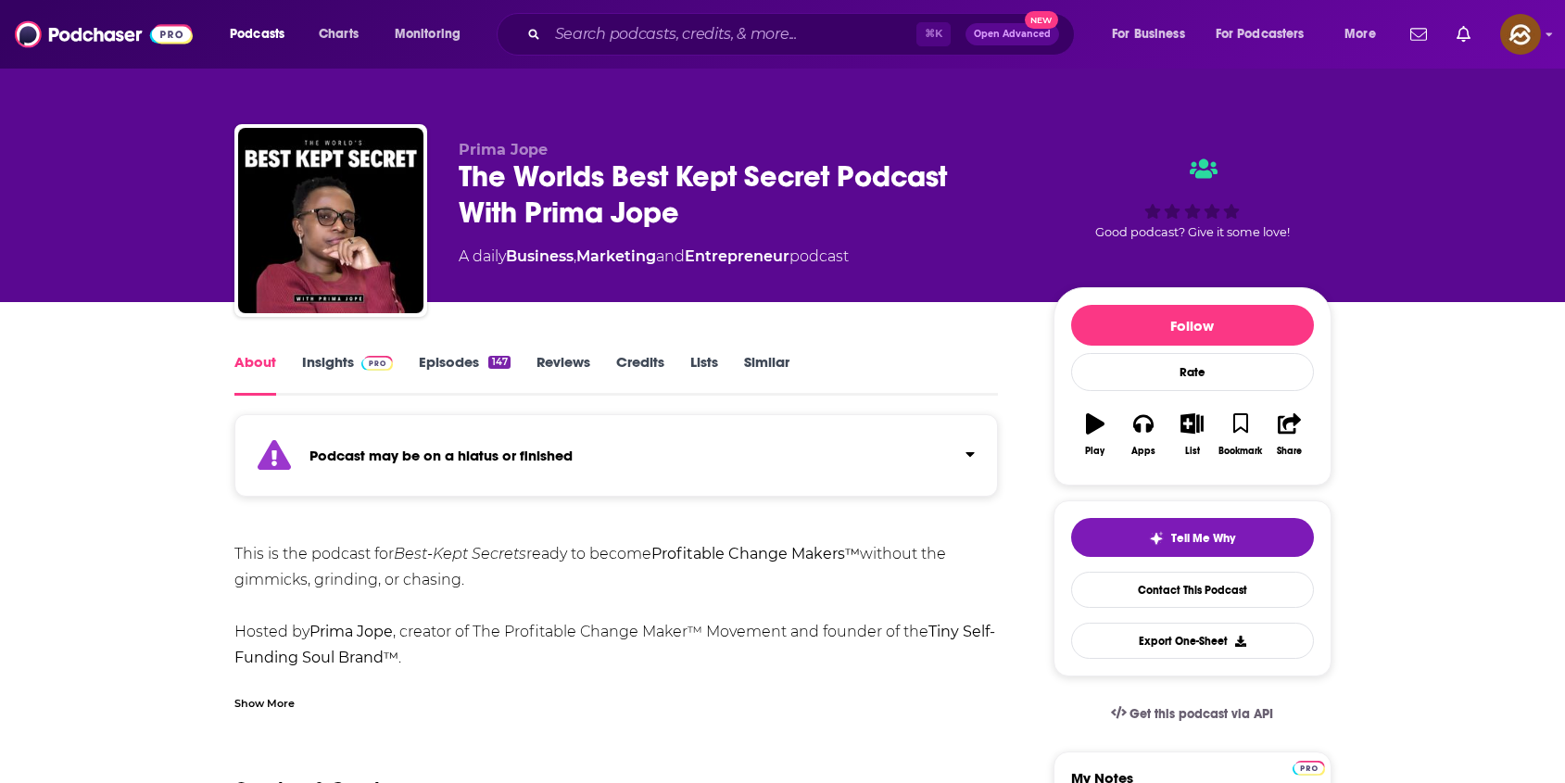
click at [1116, 415] on button "Play" at bounding box center [1095, 434] width 48 height 67
click at [1140, 426] on icon "button" at bounding box center [1143, 424] width 20 height 19
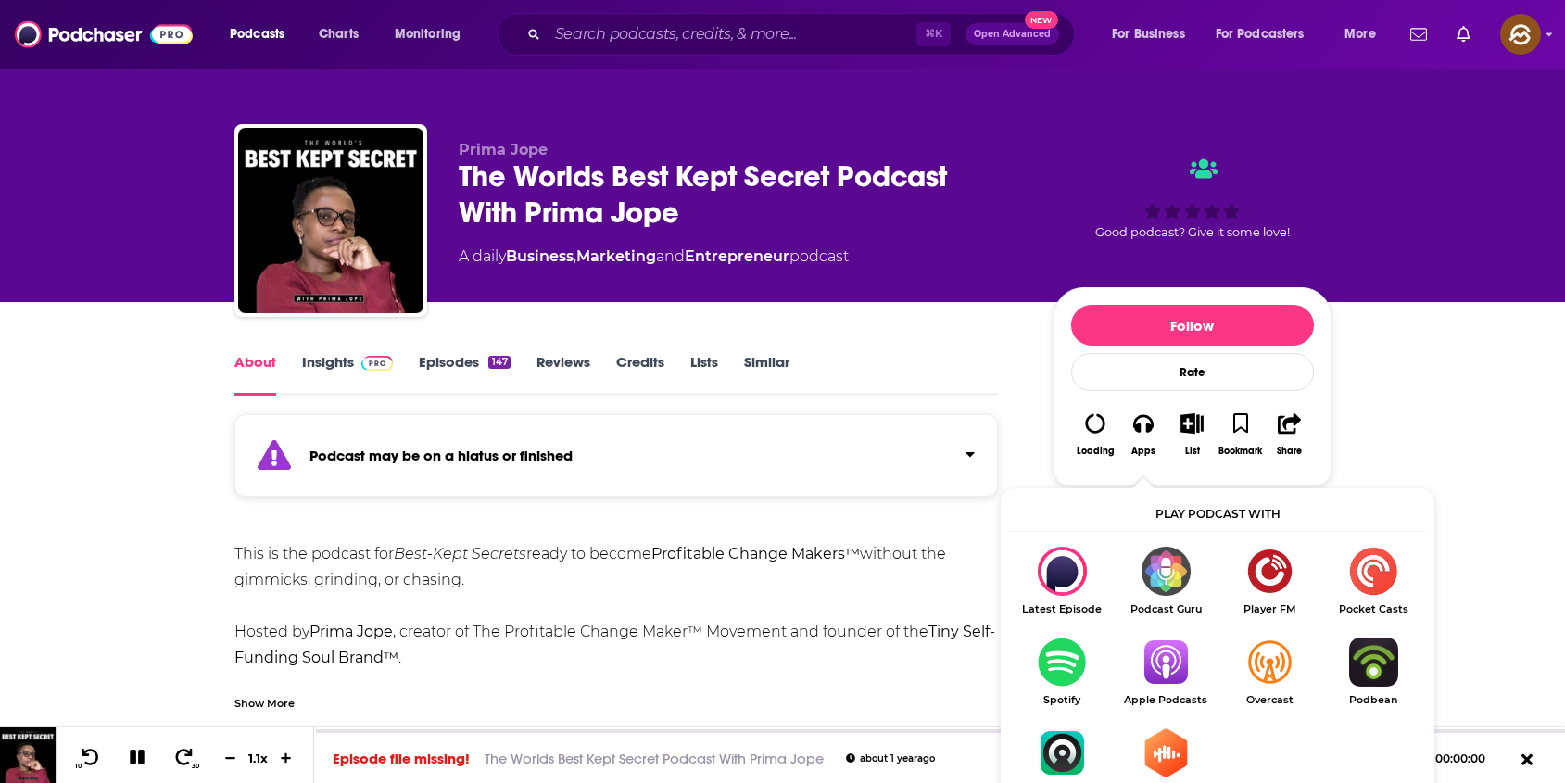
click at [1168, 657] on img "Show Listen On dropdown" at bounding box center [1166, 662] width 104 height 49
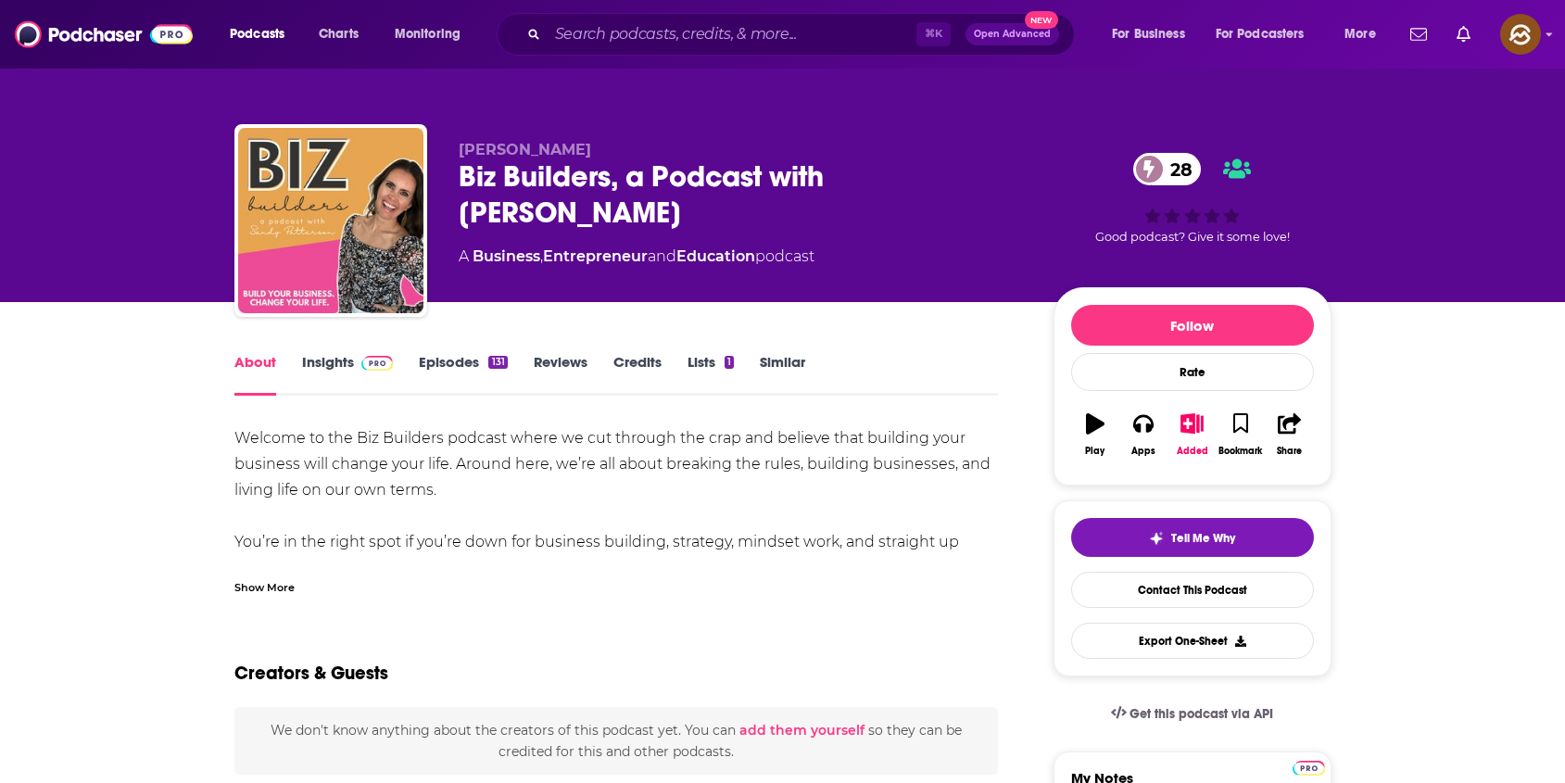
click at [460, 169] on div "Biz Builders, a Podcast with Sandy Patterson 28" at bounding box center [741, 194] width 565 height 72
drag, startPoint x: 460, startPoint y: 169, endPoint x: 556, endPoint y: 183, distance: 97.4
copy h1 "Biz Builders"
click at [556, 183] on div "Biz Builders, a Podcast with Sandy Patterson 28" at bounding box center [741, 194] width 565 height 72
drag, startPoint x: 1143, startPoint y: 437, endPoint x: 1156, endPoint y: 468, distance: 33.2
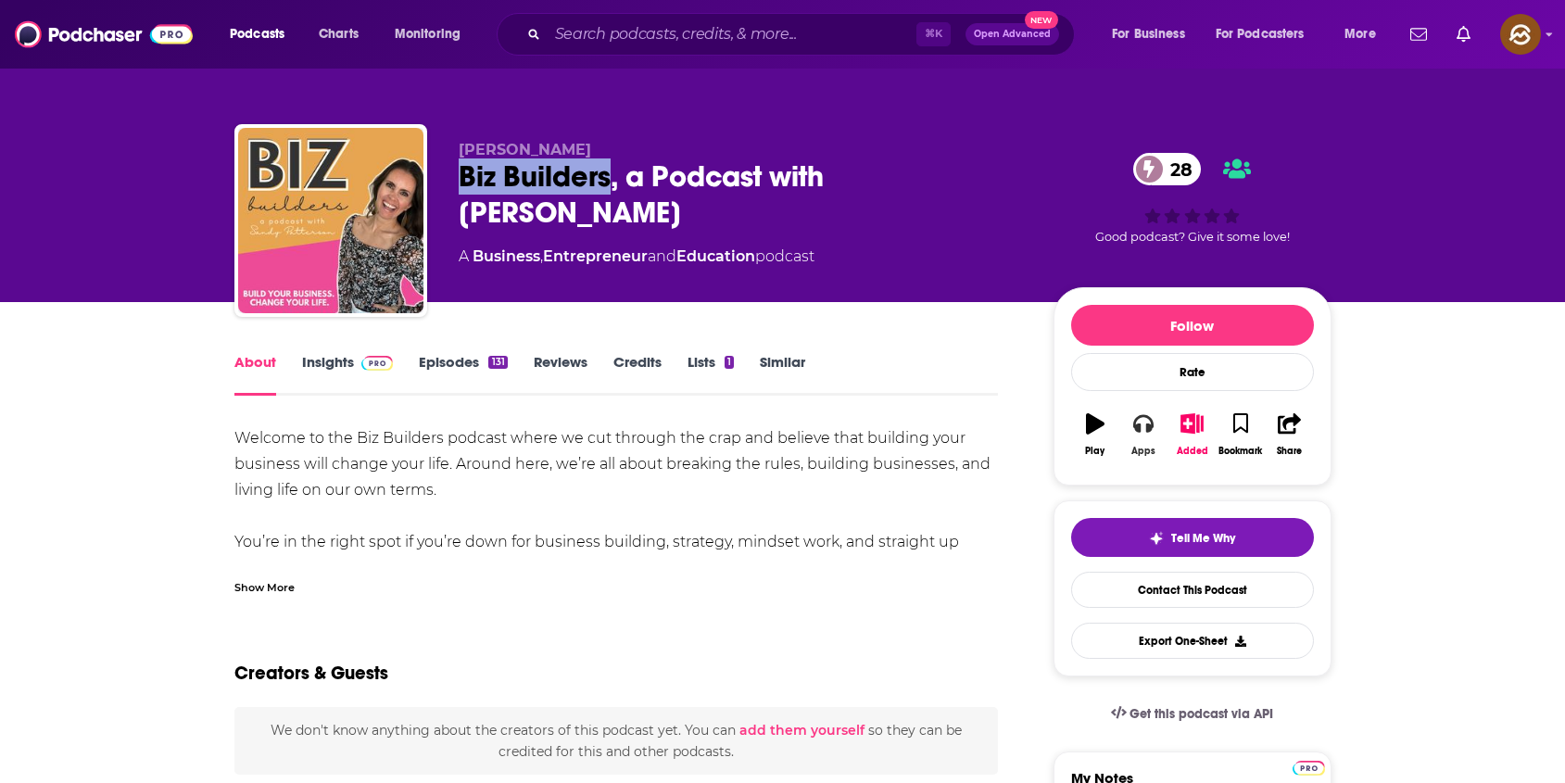
click at [1143, 438] on button "Apps" at bounding box center [1143, 434] width 48 height 67
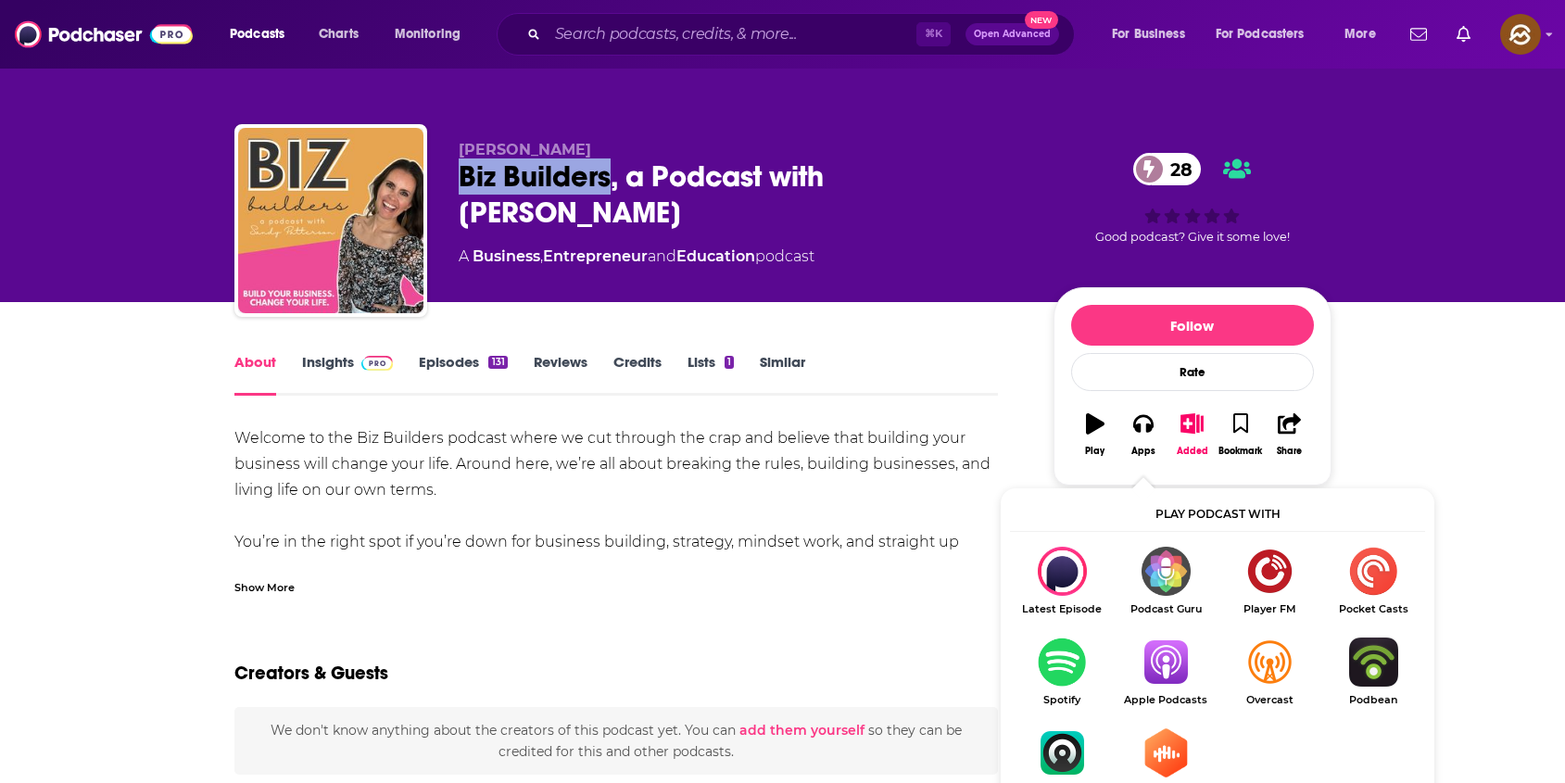
click at [1171, 669] on img "Show Listen On dropdown" at bounding box center [1166, 662] width 104 height 49
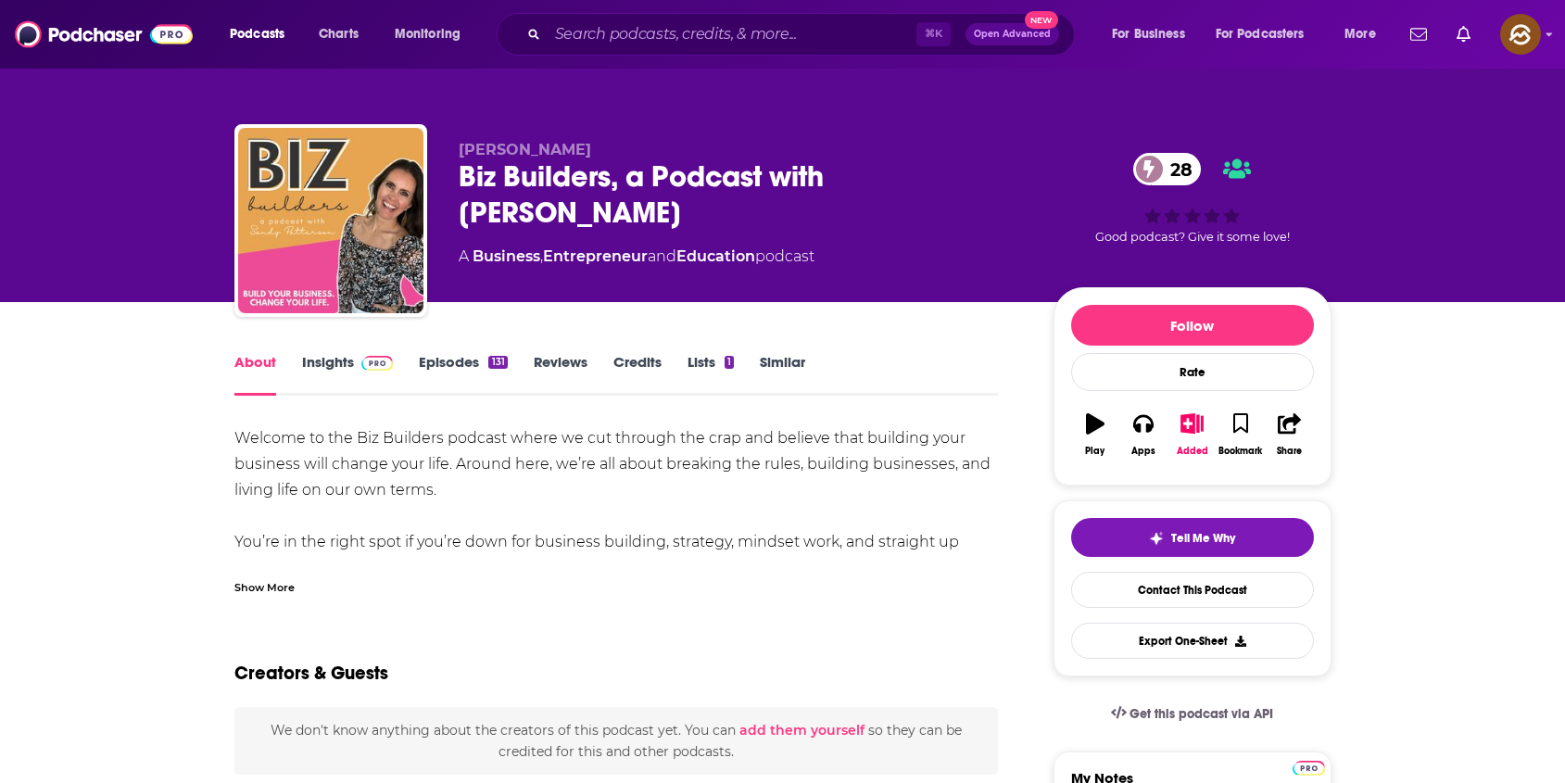
click at [849, 172] on div "Biz Builders, a Podcast with Sandy Patterson 28" at bounding box center [741, 194] width 565 height 72
drag, startPoint x: 849, startPoint y: 172, endPoint x: 860, endPoint y: 211, distance: 40.5
copy div "Sandy Patterson 28"
click at [860, 211] on div "Biz Builders, a Podcast with Sandy Patterson 28" at bounding box center [741, 194] width 565 height 72
click at [485, 175] on div "Biz Builders, a Podcast with Sandy Patterson 28" at bounding box center [741, 194] width 565 height 72
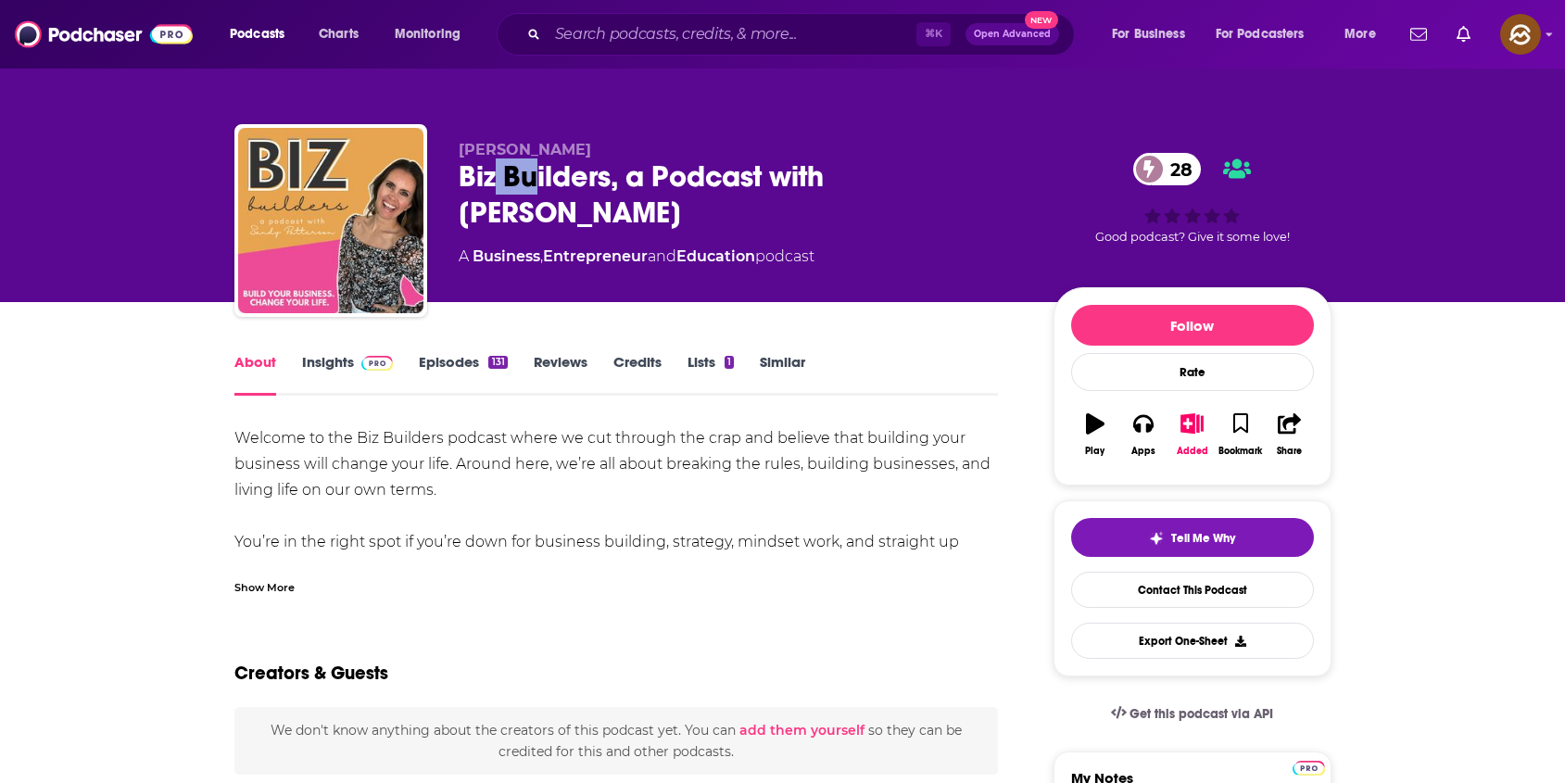
drag, startPoint x: 503, startPoint y: 180, endPoint x: 540, endPoint y: 194, distance: 39.6
copy h1 "Bu"
click at [540, 194] on div "Biz Builders, a Podcast with Sandy Patterson 28" at bounding box center [741, 194] width 565 height 72
click at [482, 178] on div "Biz Builders, a Podcast with Sandy Patterson 28" at bounding box center [741, 194] width 565 height 72
click at [483, 178] on div "Biz Builders, a Podcast with Sandy Patterson 28" at bounding box center [741, 194] width 565 height 72
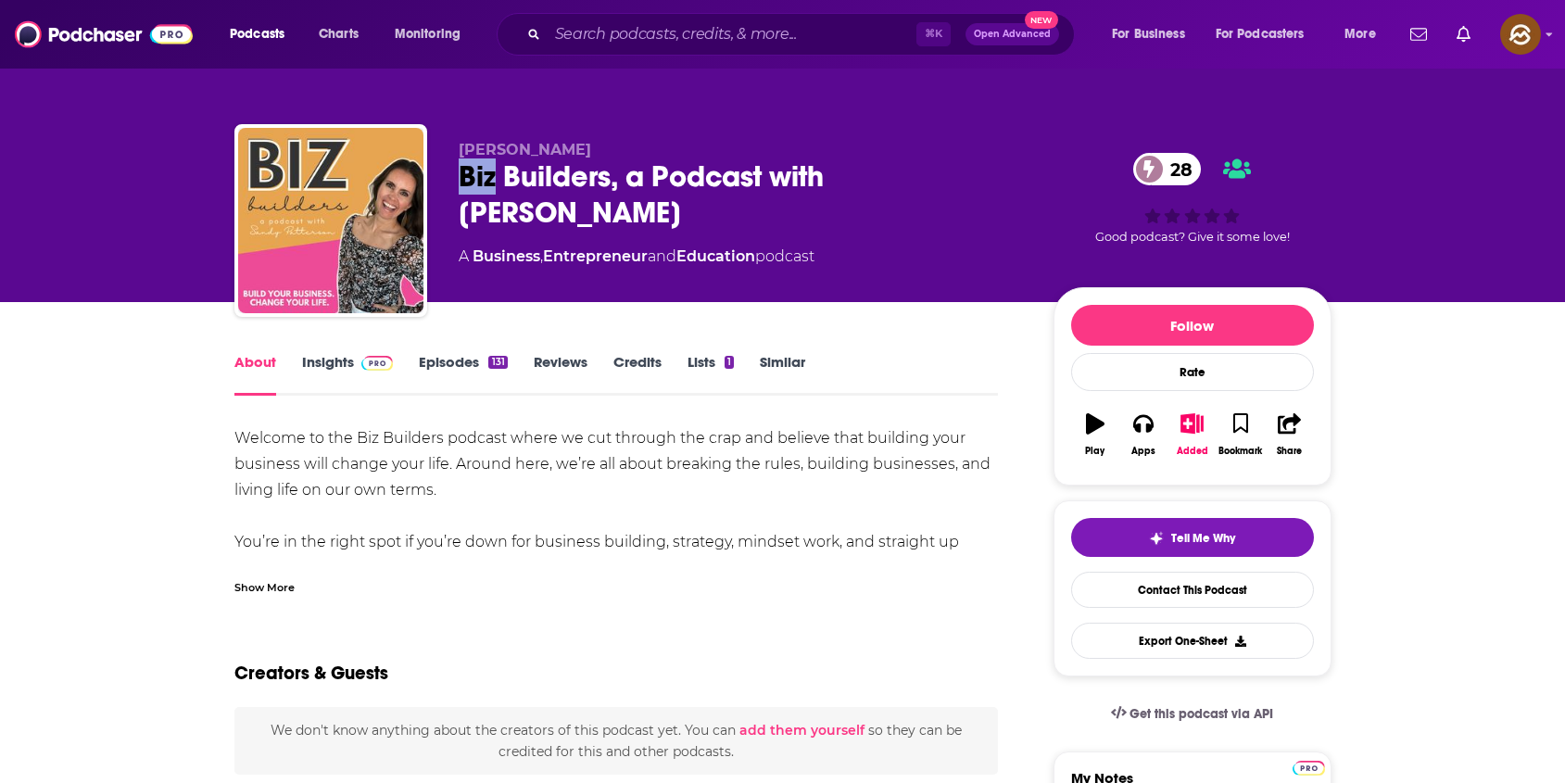
copy h1 "Biz"
click at [473, 175] on div "Biz Builders, a Podcast with Sandy Patterson 28" at bounding box center [741, 194] width 565 height 72
click at [482, 172] on div "Biz Builders, a Podcast with Sandy Patterson 28" at bounding box center [741, 194] width 565 height 72
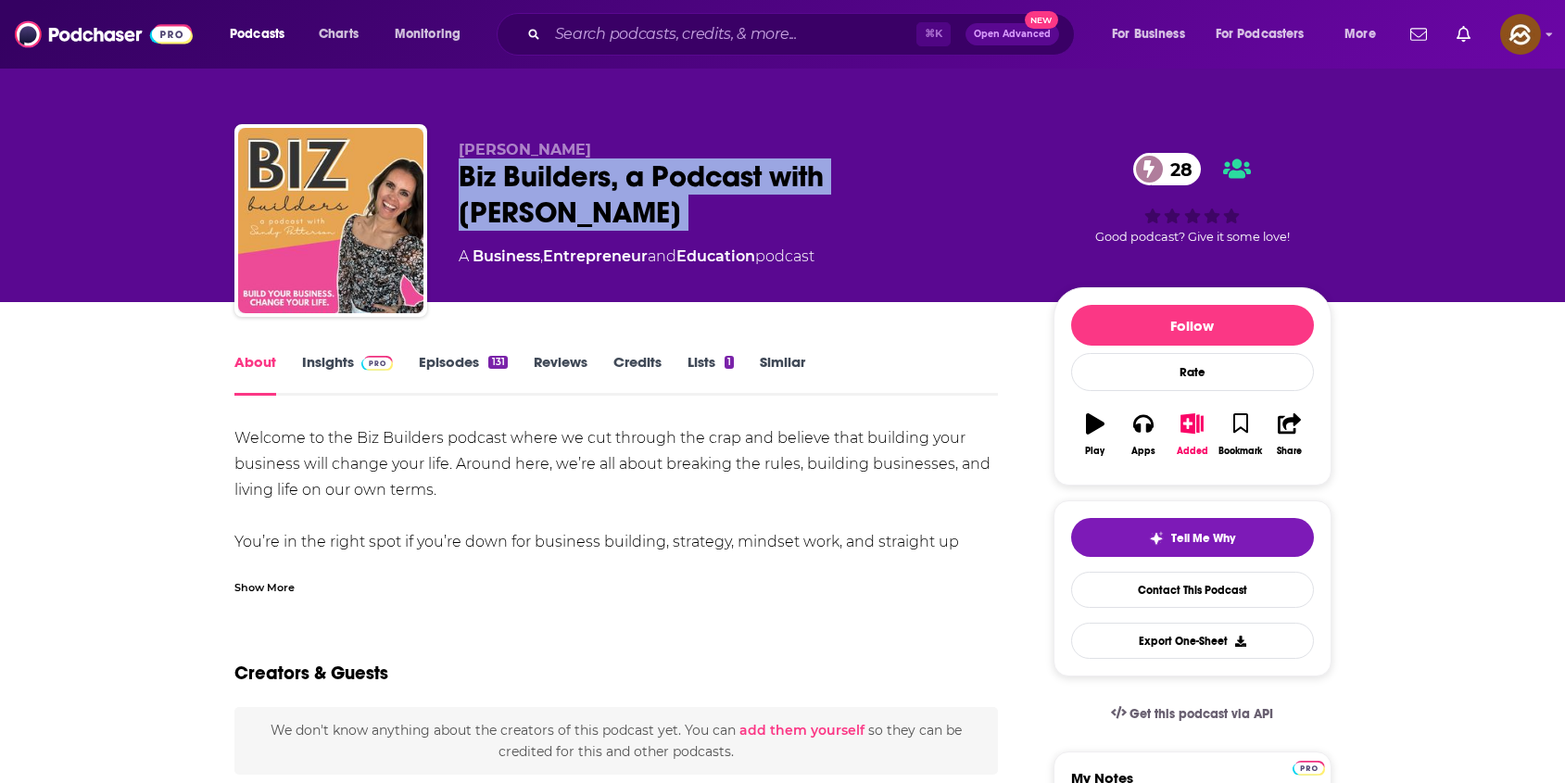
drag, startPoint x: 482, startPoint y: 172, endPoint x: 625, endPoint y: 213, distance: 149.3
copy div "Biz Builders, a Podcast with Sandy Patterson 28"
click at [625, 213] on div "Biz Builders, a Podcast with Sandy Patterson 28" at bounding box center [741, 194] width 565 height 72
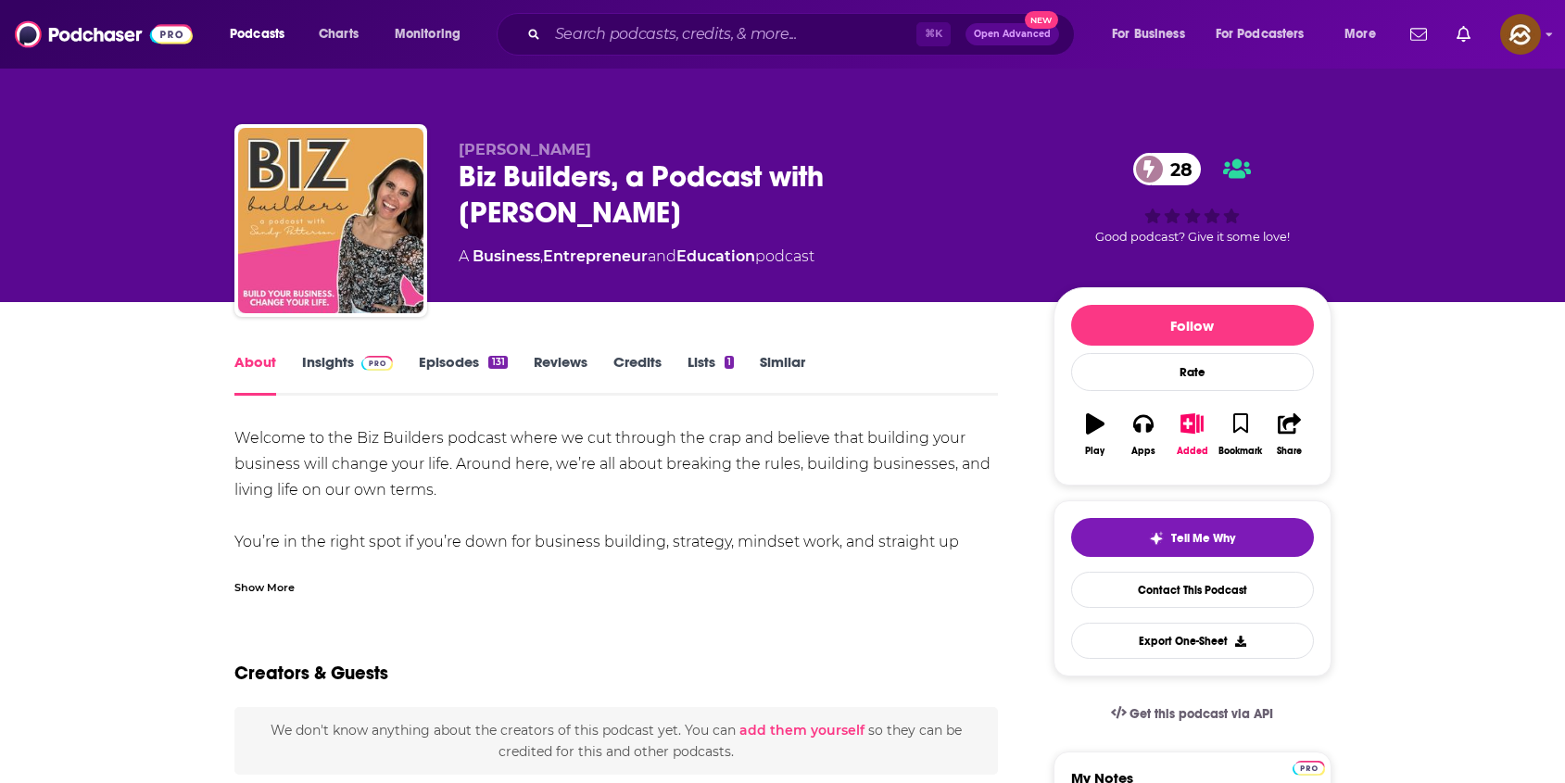
click at [466, 150] on span "Sandy Patterson" at bounding box center [525, 150] width 133 height 18
drag, startPoint x: 466, startPoint y: 150, endPoint x: 554, endPoint y: 152, distance: 88.0
copy span "Sandy Patterson"
click at [554, 152] on span "Sandy Patterson" at bounding box center [525, 150] width 133 height 18
click at [345, 388] on link "Insights" at bounding box center [348, 374] width 92 height 43
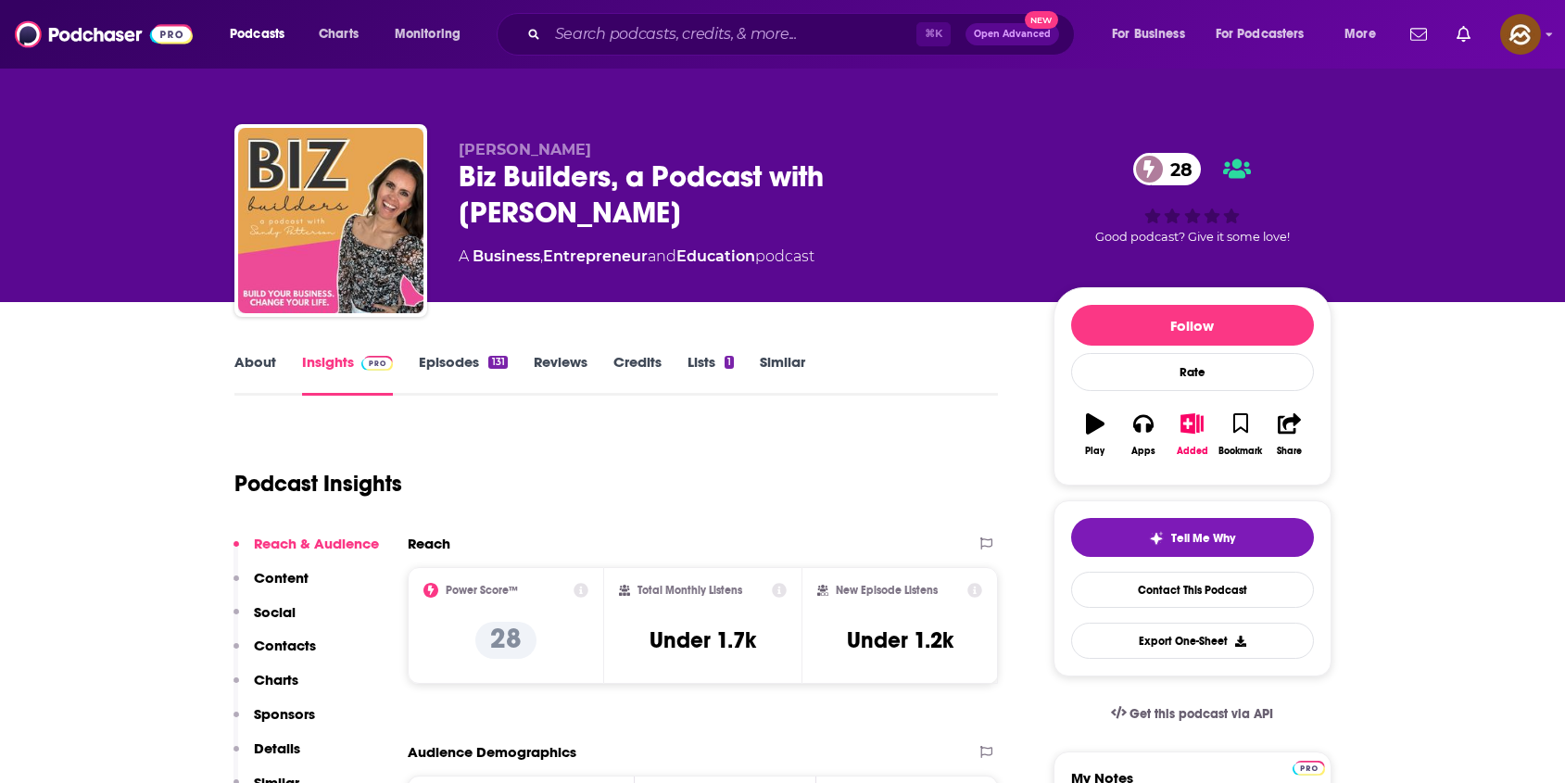
click at [294, 649] on p "Contacts" at bounding box center [285, 646] width 62 height 18
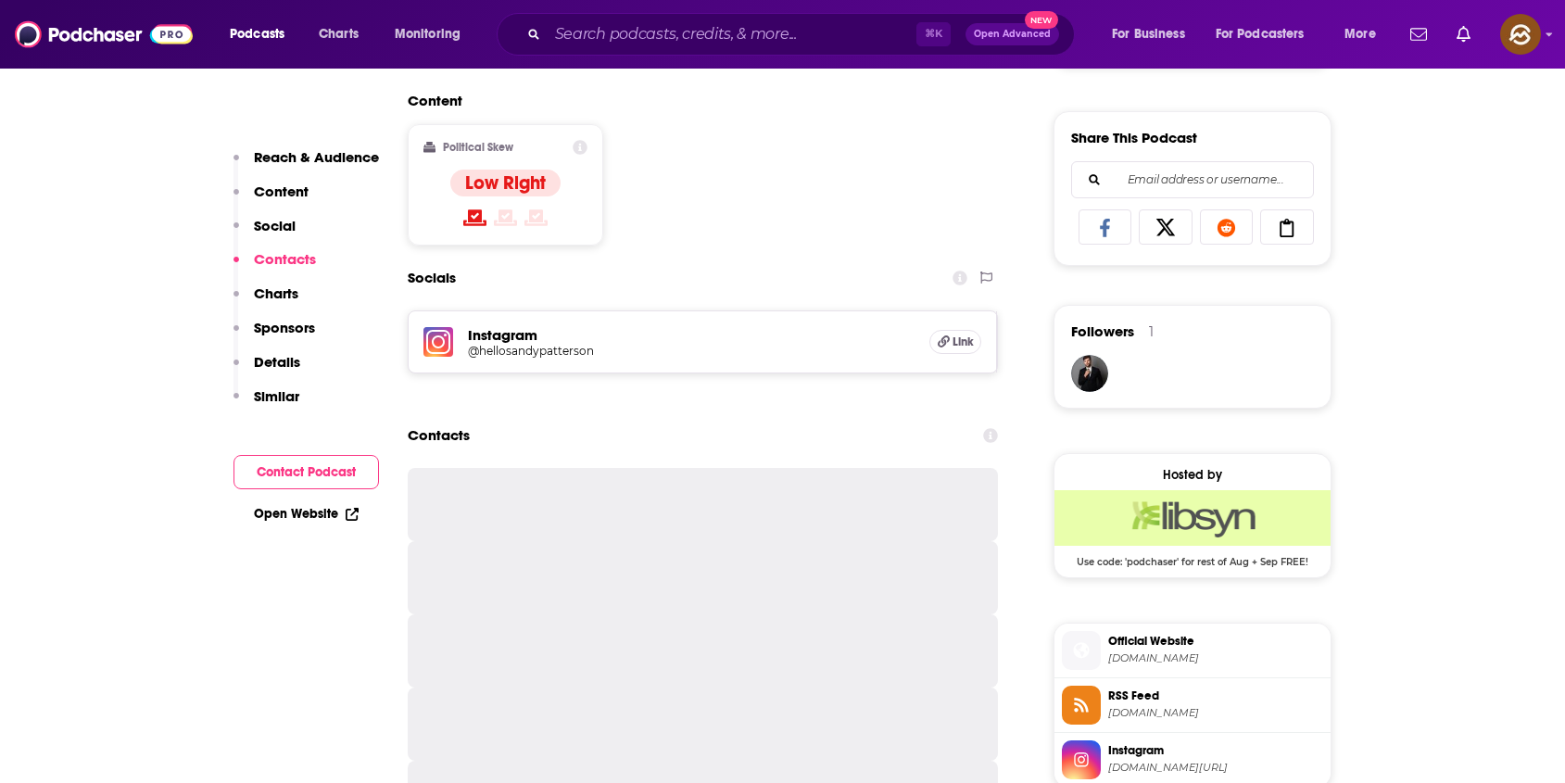
scroll to position [1280, 0]
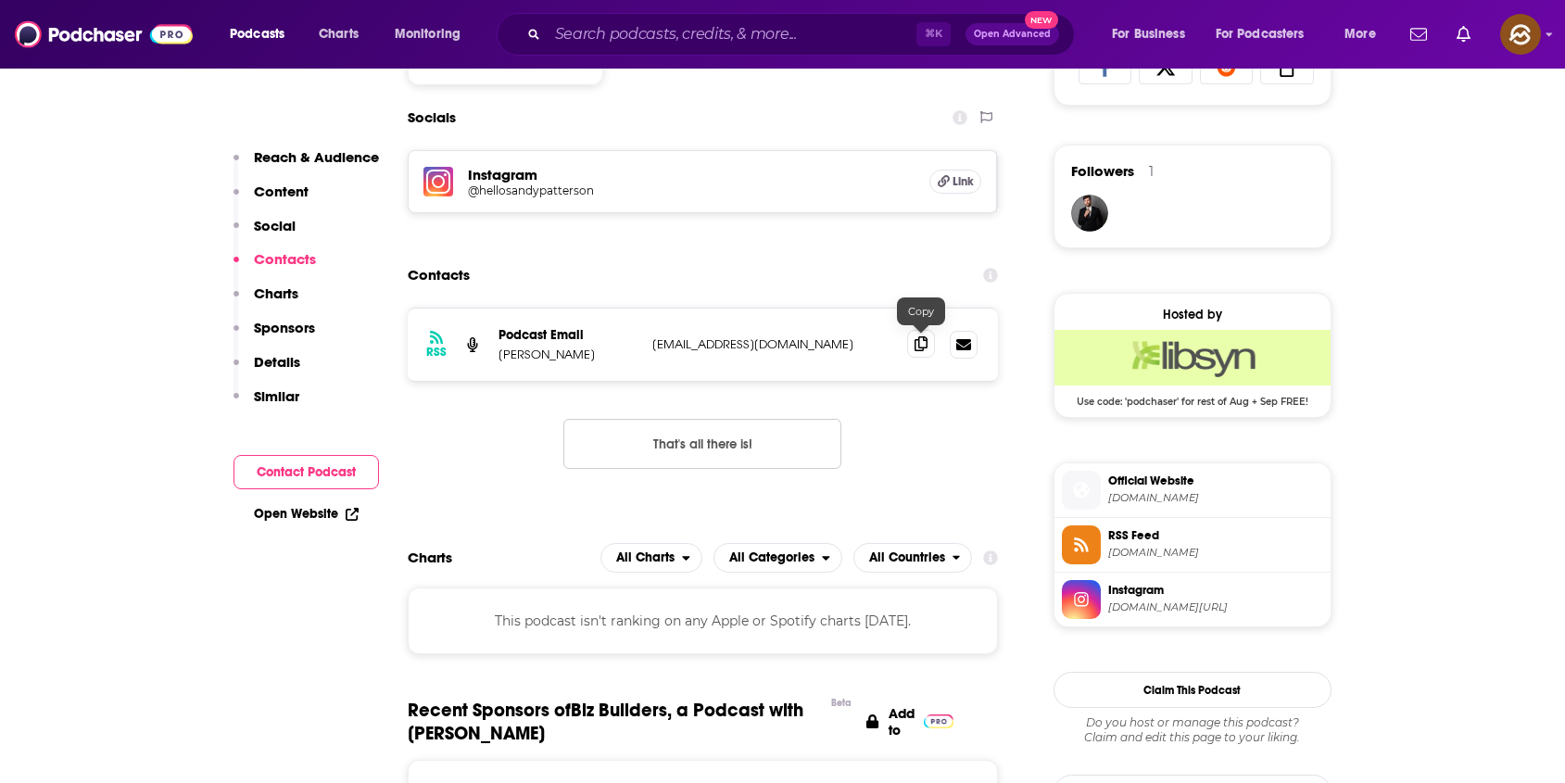
click at [933, 347] on span at bounding box center [921, 344] width 28 height 28
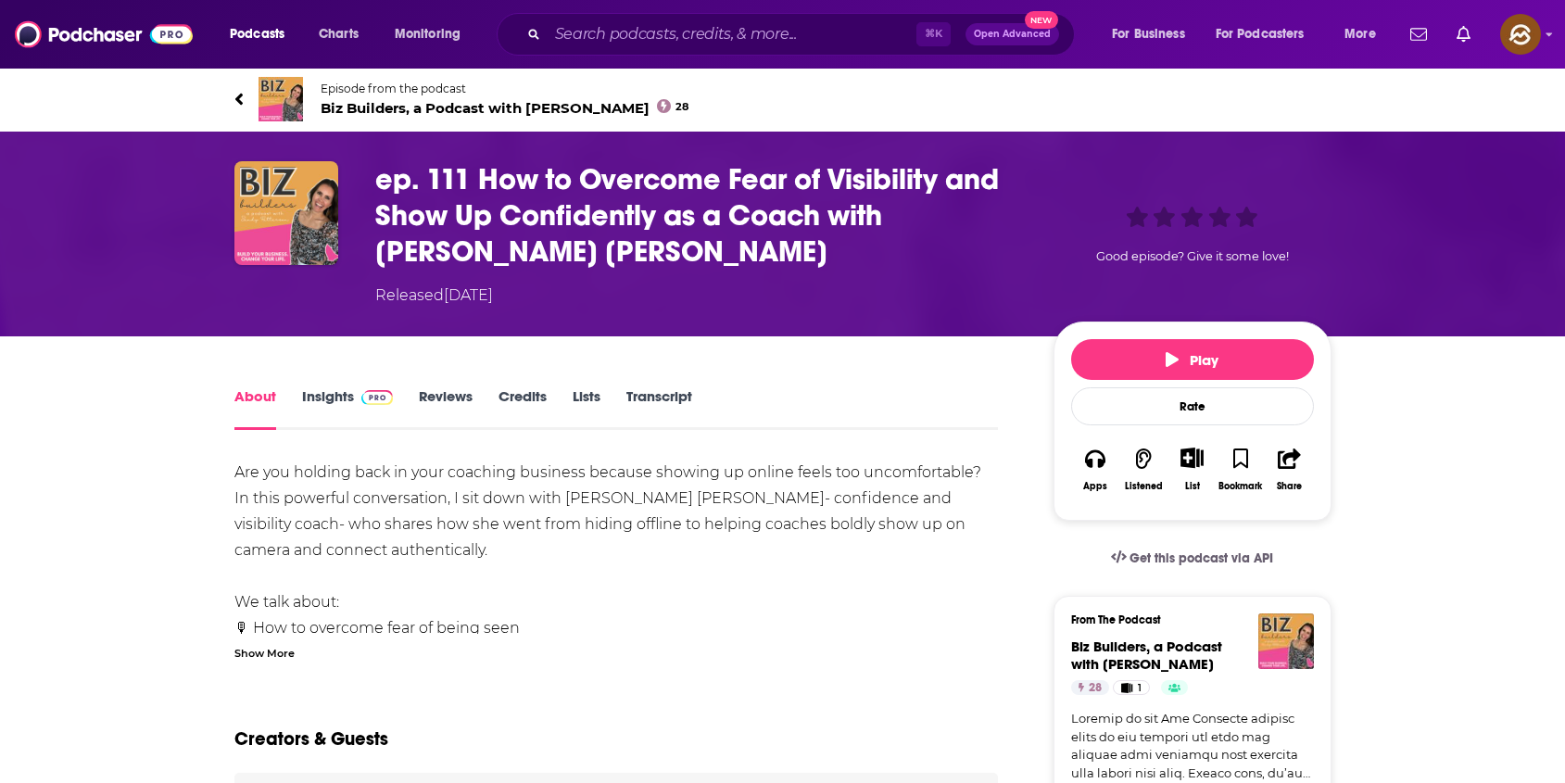
click at [921, 219] on h1 "ep. 111 How to Overcome Fear of Visibility and Show Up Confidently as a Coach w…" at bounding box center [699, 215] width 649 height 108
drag, startPoint x: 921, startPoint y: 219, endPoint x: 405, endPoint y: 251, distance: 517.1
copy h1 "[PERSON_NAME] [PERSON_NAME]"
click at [405, 251] on h1 "ep. 111 How to Overcome Fear of Visibility and Show Up Confidently as a Coach w…" at bounding box center [699, 215] width 649 height 108
copy h1 "[PERSON_NAME] [PERSON_NAME]"
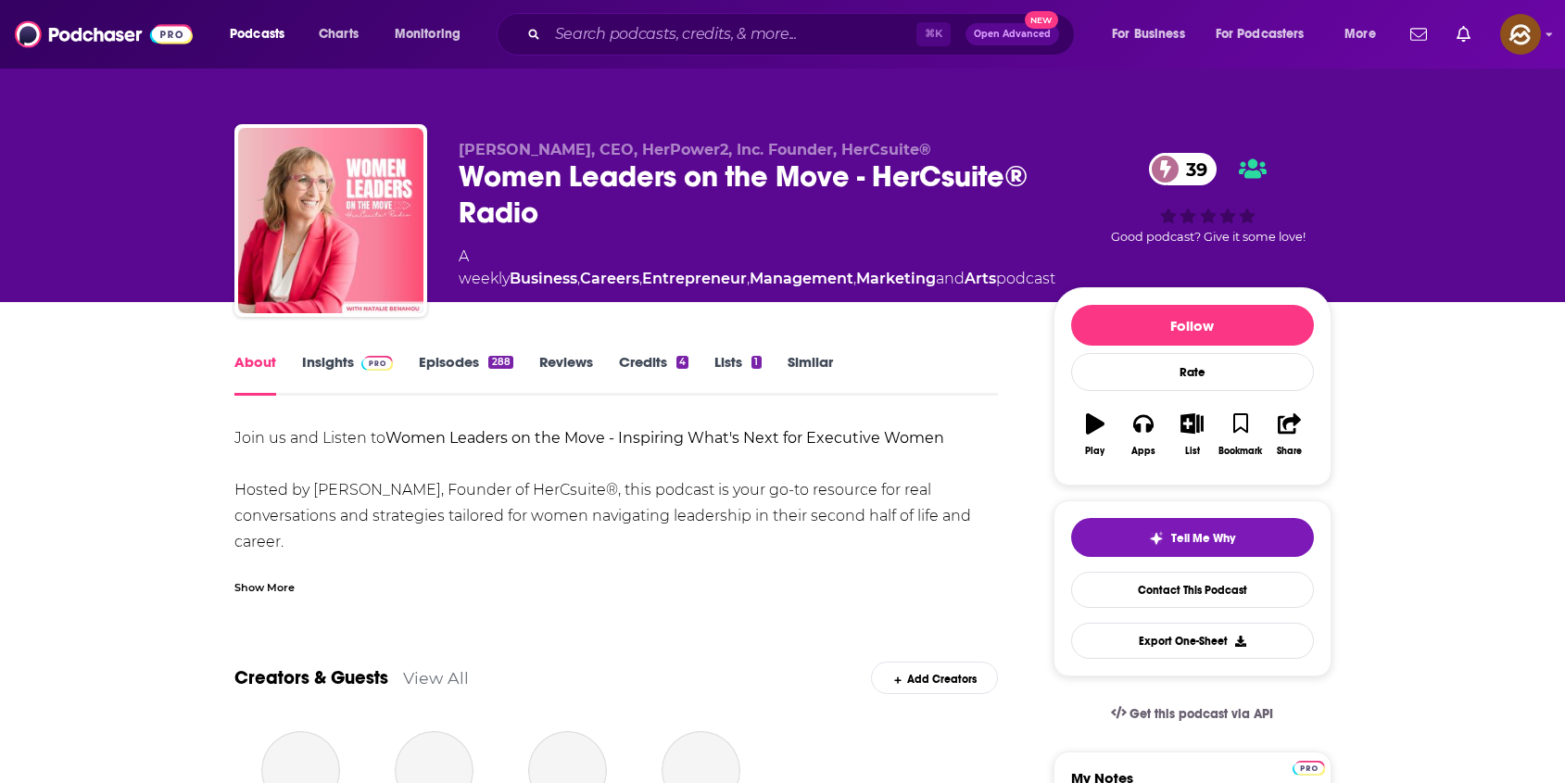
click at [499, 186] on div "Women Leaders on the Move - HerCsuite® Radio 39" at bounding box center [757, 194] width 597 height 72
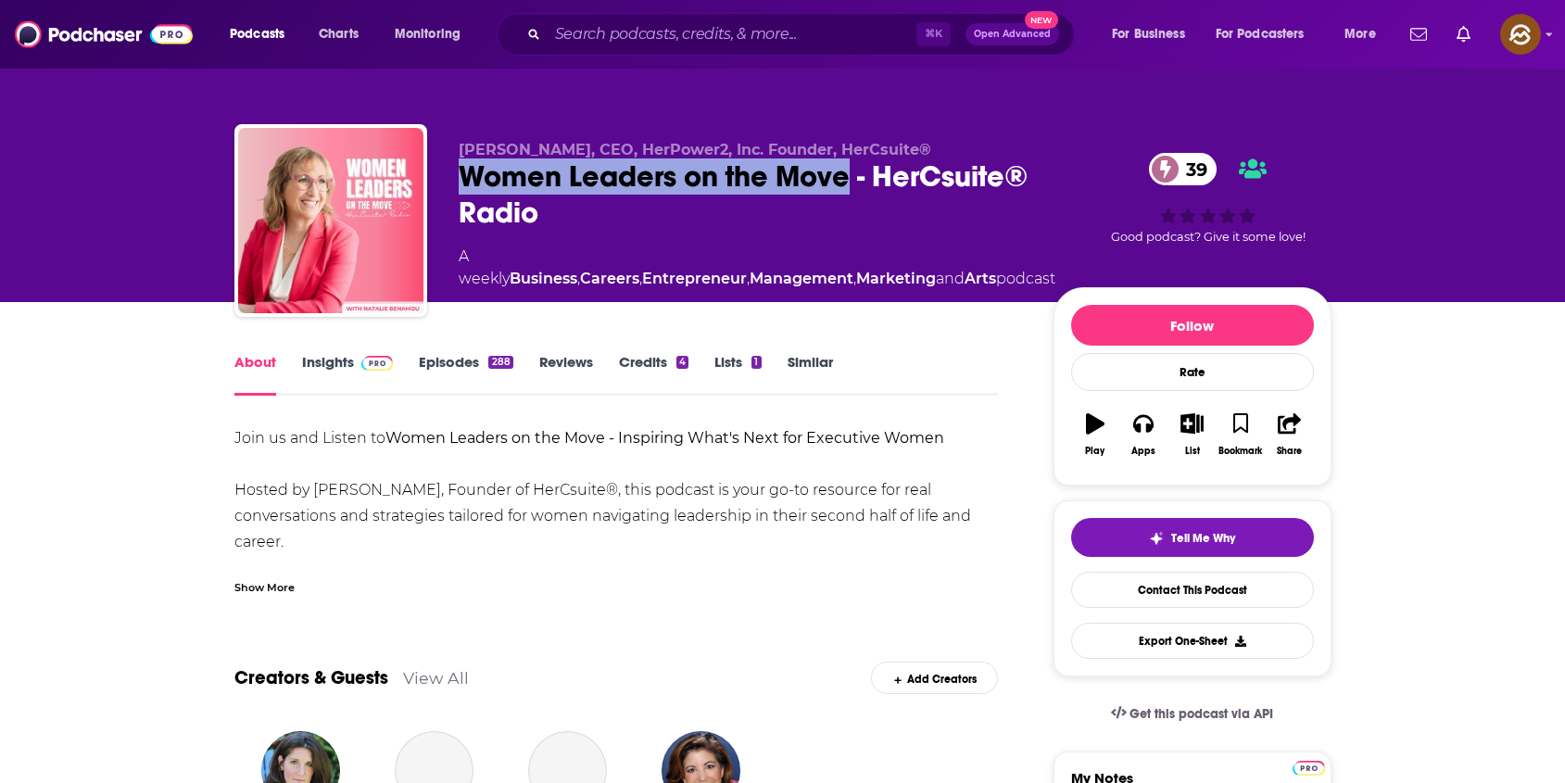
drag, startPoint x: 499, startPoint y: 186, endPoint x: 792, endPoint y: 184, distance: 293.7
copy h1 "Women Leaders on the Move"
click at [792, 184] on div "Women Leaders on the Move - HerCsuite® Radio 39" at bounding box center [757, 194] width 597 height 72
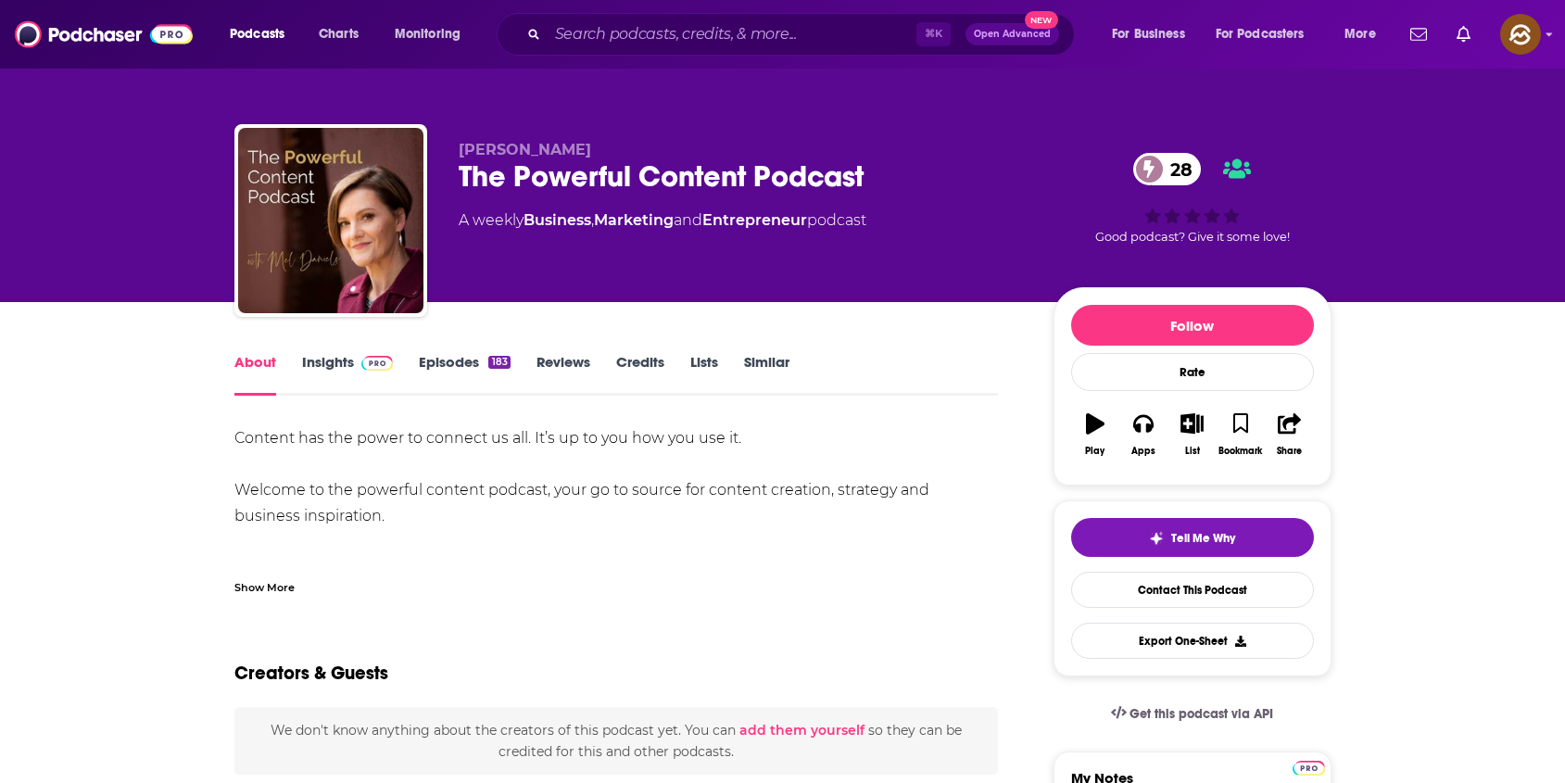
click at [867, 187] on div "The Powerful Content Podcast 28" at bounding box center [741, 176] width 565 height 36
click at [796, 169] on div "The Powerful Content Podcast 28" at bounding box center [741, 176] width 565 height 36
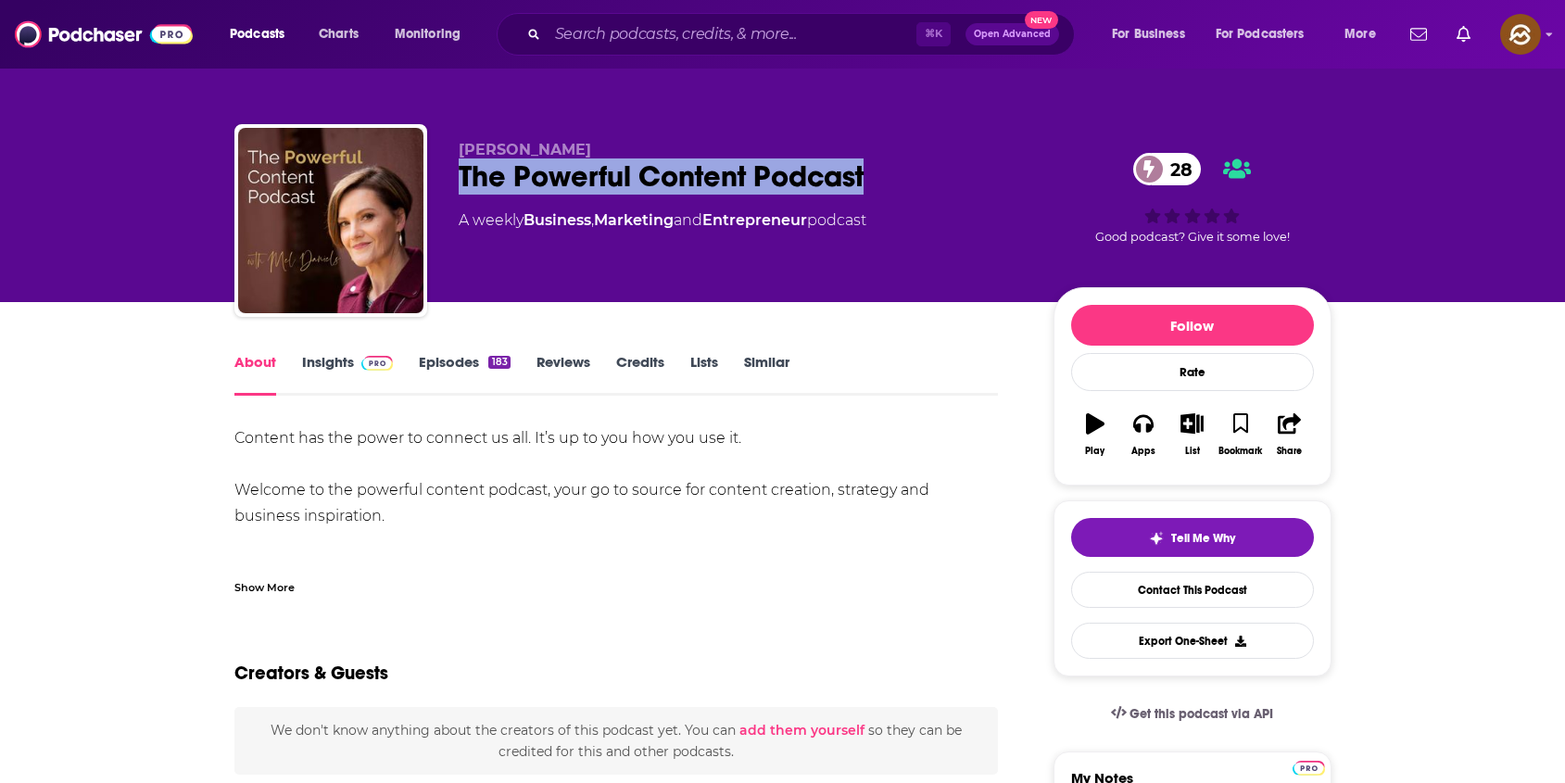
drag, startPoint x: 796, startPoint y: 169, endPoint x: 481, endPoint y: 172, distance: 315.1
copy h1 "The Powerful Content Podcast"
click at [481, 172] on div "The Powerful Content Podcast 28" at bounding box center [741, 176] width 565 height 36
click at [1179, 432] on button "List" at bounding box center [1192, 434] width 48 height 67
click at [1140, 422] on icon "button" at bounding box center [1143, 423] width 20 height 20
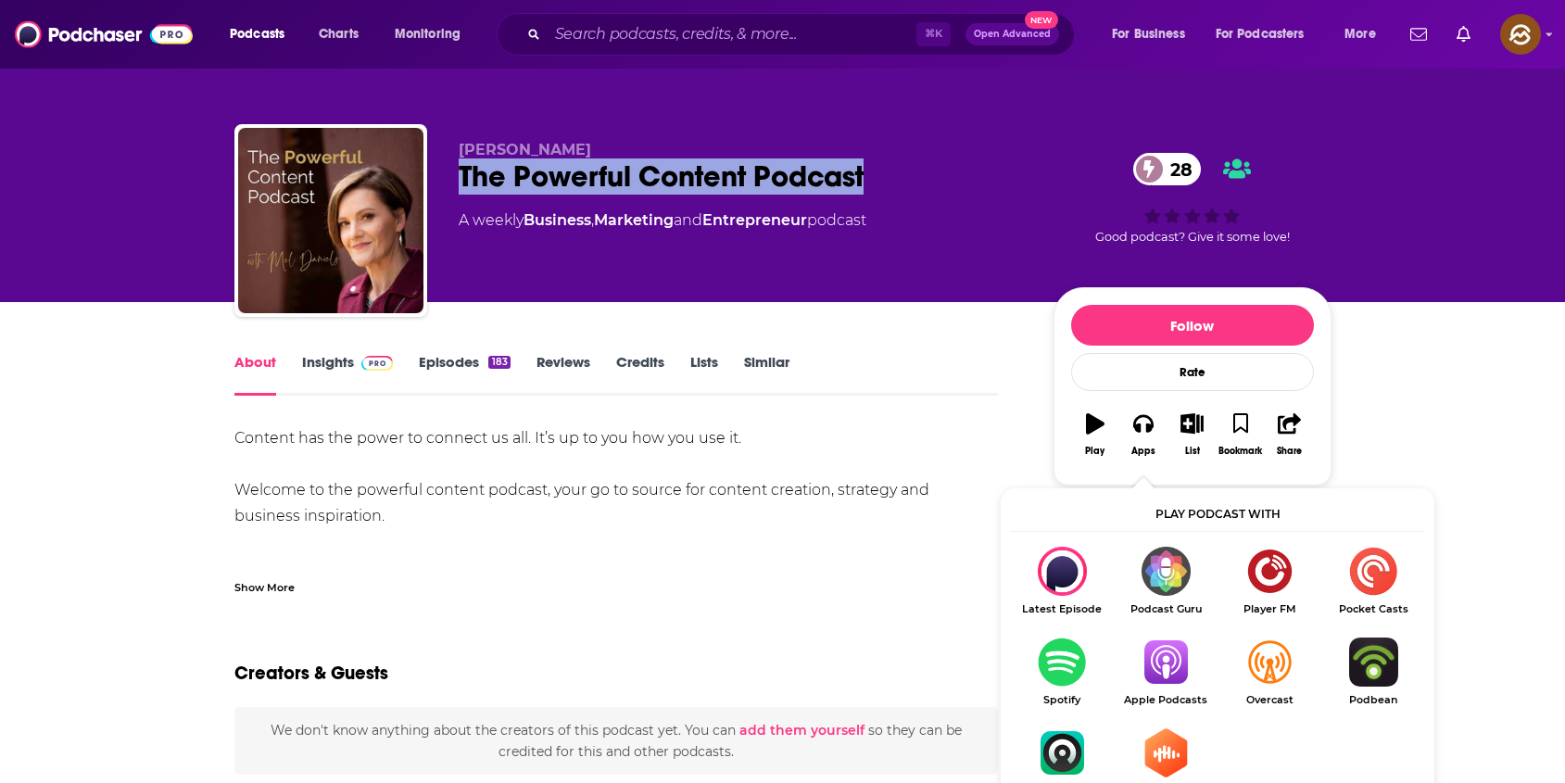
click at [1155, 652] on img "Show Listen On dropdown" at bounding box center [1166, 662] width 104 height 49
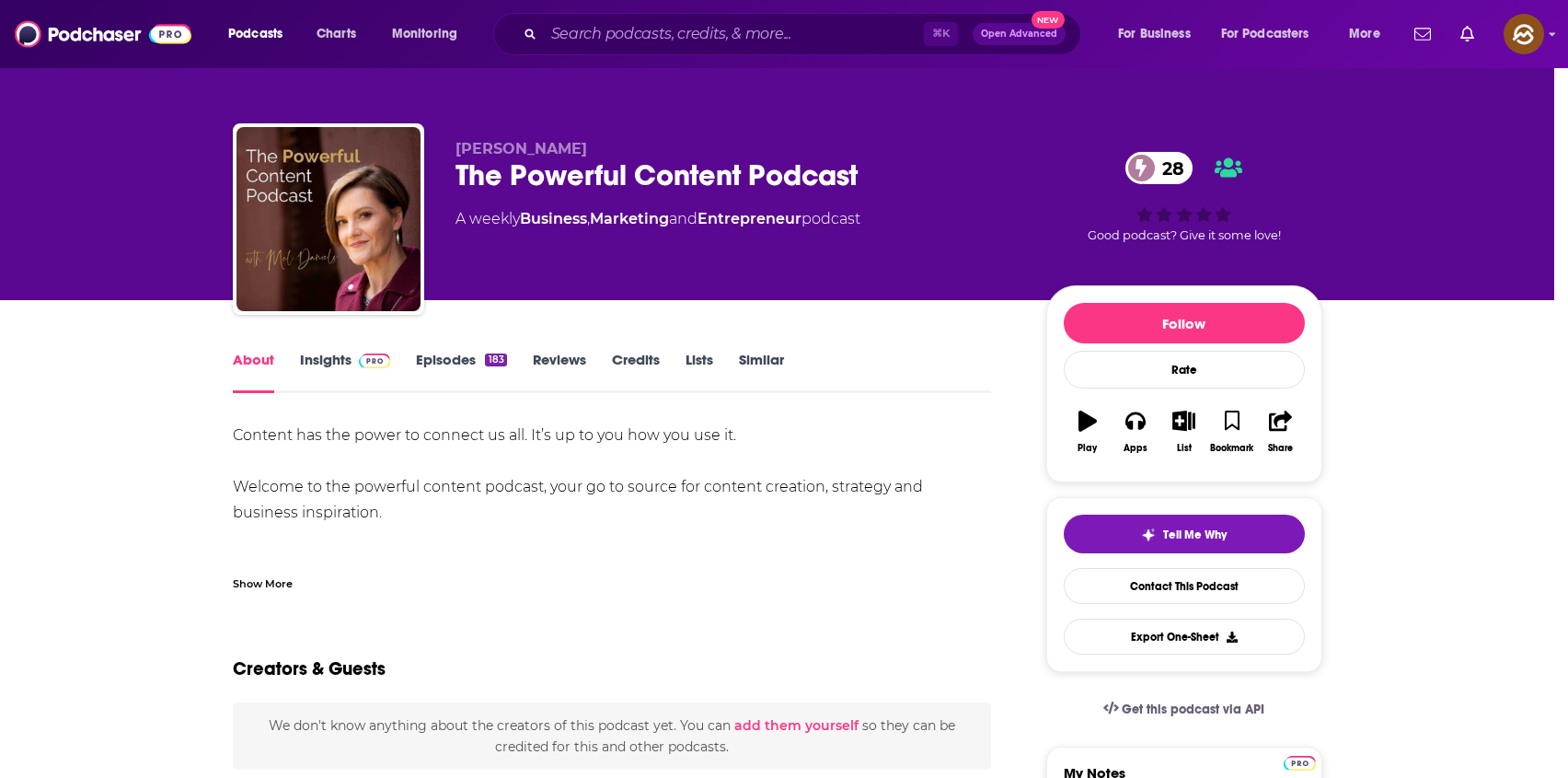
click at [139, 331] on div "Add Podcast to List The Powerful Content Podcast 28 The Powerful Content Podcas…" at bounding box center [784, 389] width 1568 height 778
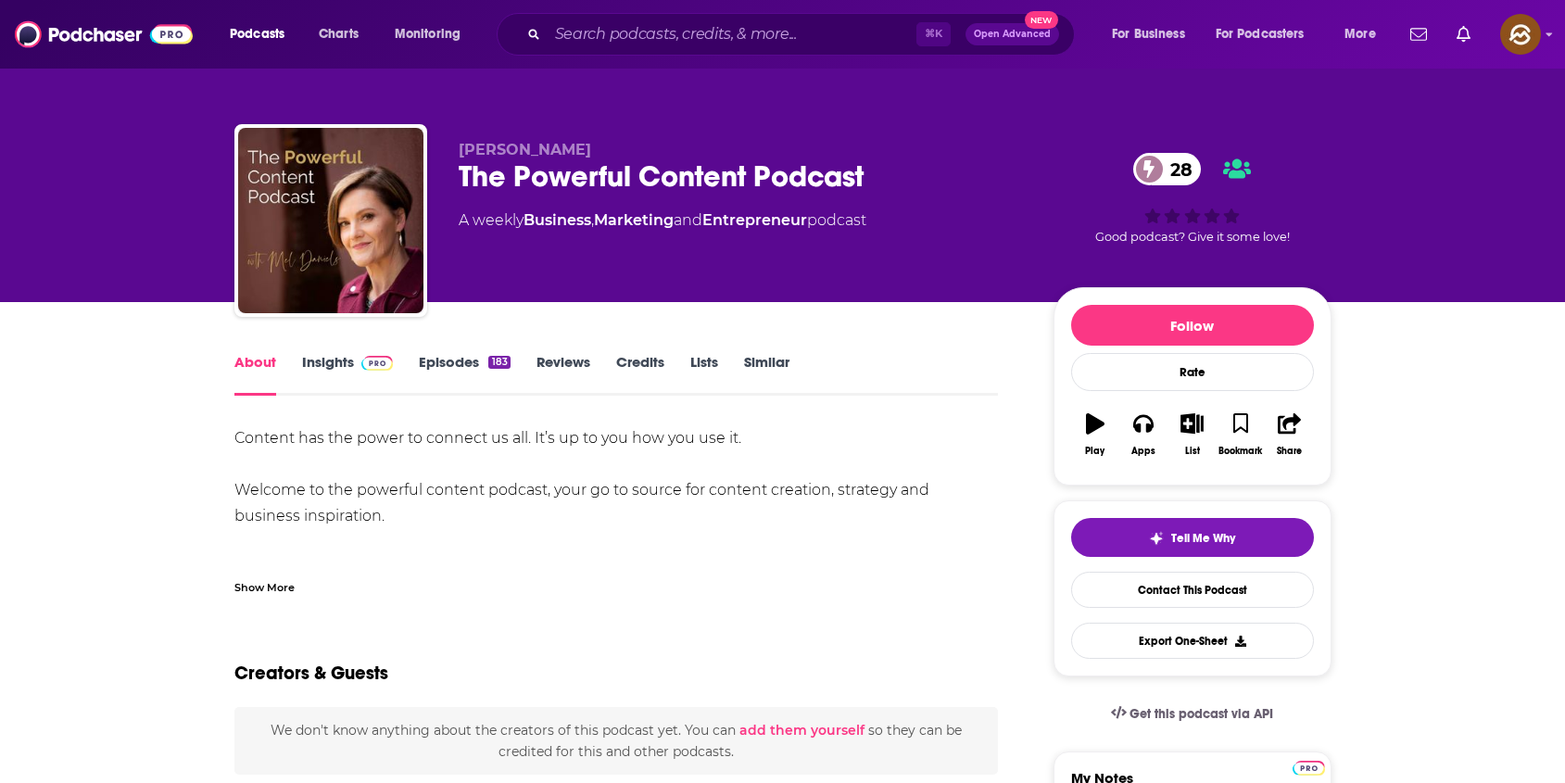
click at [522, 158] on div "The Powerful Content Podcast 28" at bounding box center [741, 176] width 565 height 36
drag, startPoint x: 522, startPoint y: 158, endPoint x: 477, endPoint y: 158, distance: 44.5
copy div "Mel Daniels The Powerful"
click at [477, 158] on div "Mel Daniels The Powerful Content Podcast 28 A weekly Business , Marketing and E…" at bounding box center [741, 215] width 565 height 148
click at [481, 119] on div "Mel Daniels The Powerful Content Podcast 28 A weekly Business , Marketing and E…" at bounding box center [783, 202] width 1125 height 200
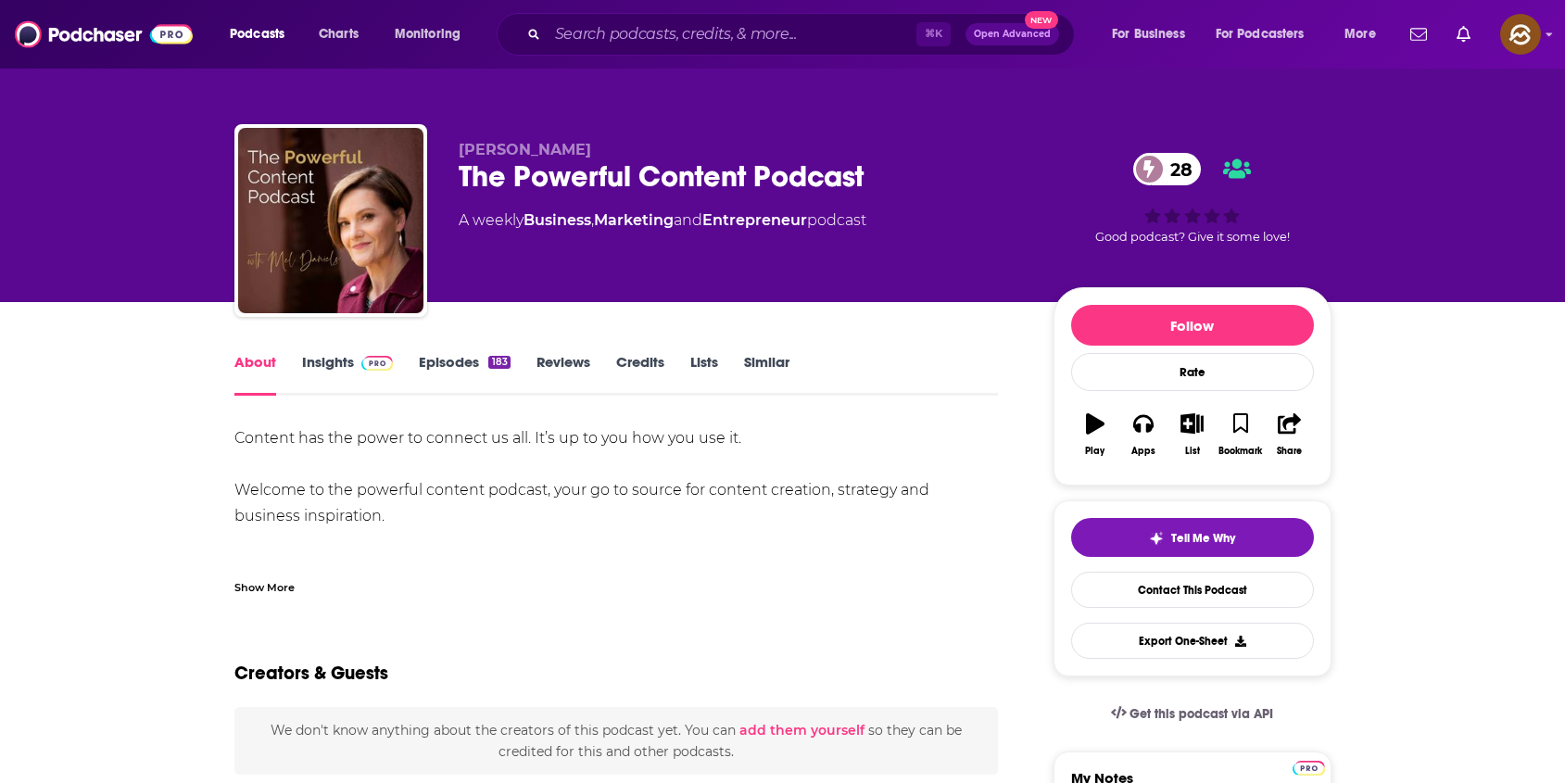
click at [512, 147] on span "Mel Daniels" at bounding box center [525, 150] width 133 height 18
drag, startPoint x: 512, startPoint y: 147, endPoint x: 471, endPoint y: 149, distance: 41.7
copy span "Mel Daniels"
click at [471, 149] on span "Mel Daniels" at bounding box center [525, 150] width 133 height 18
click at [324, 360] on link "Insights" at bounding box center [348, 374] width 92 height 43
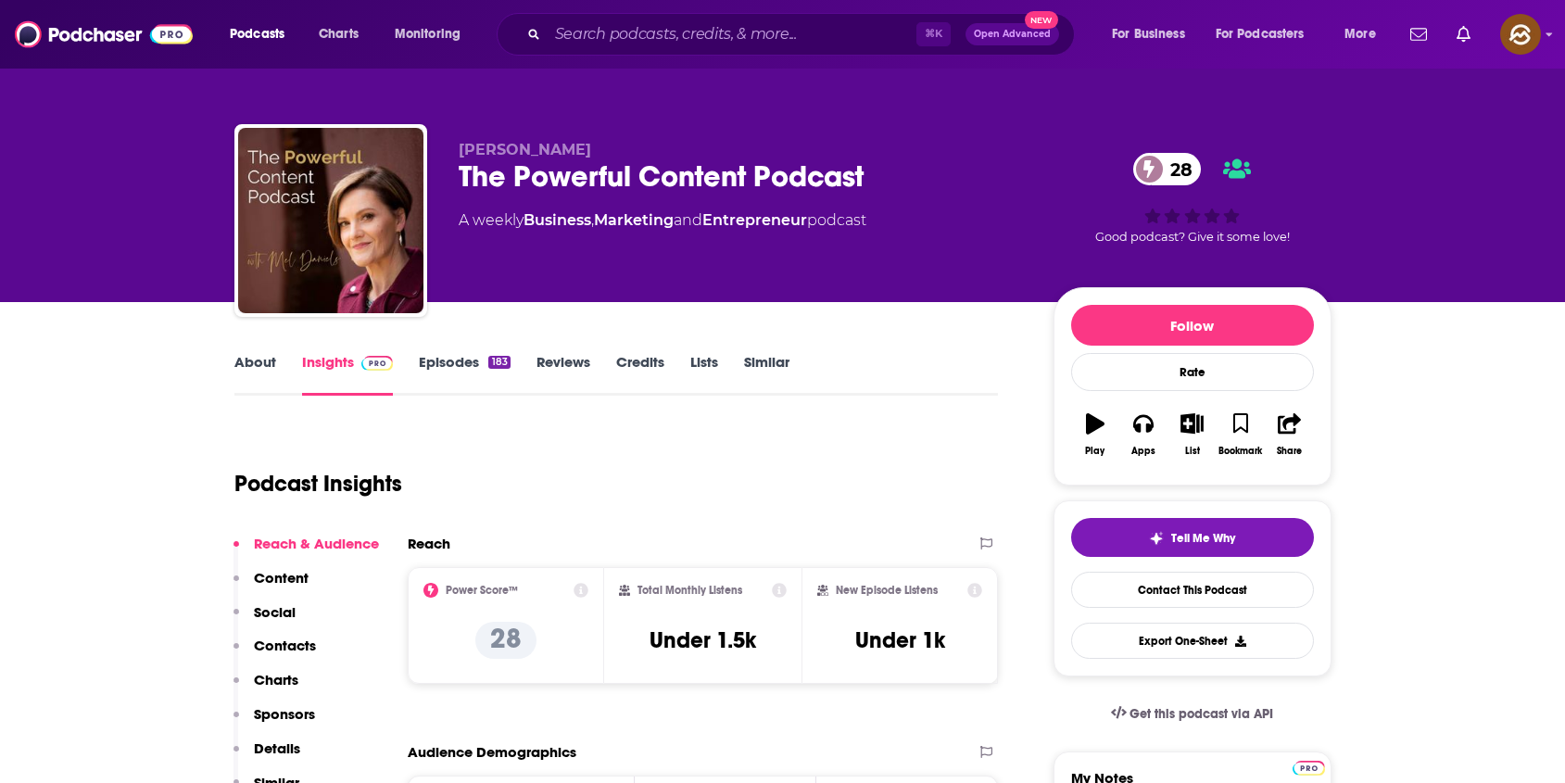
click at [299, 641] on p "Contacts" at bounding box center [285, 646] width 62 height 18
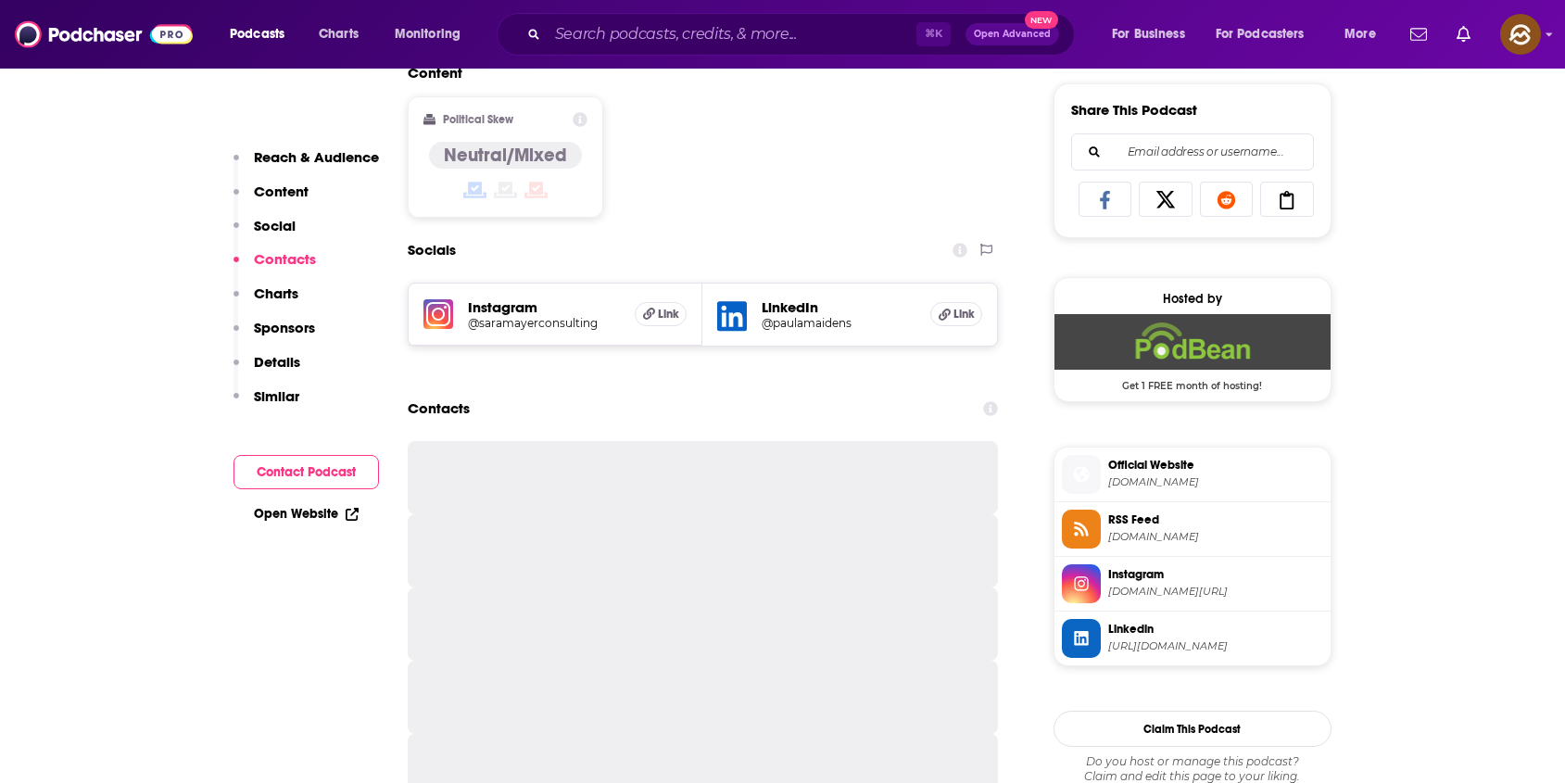
scroll to position [1281, 0]
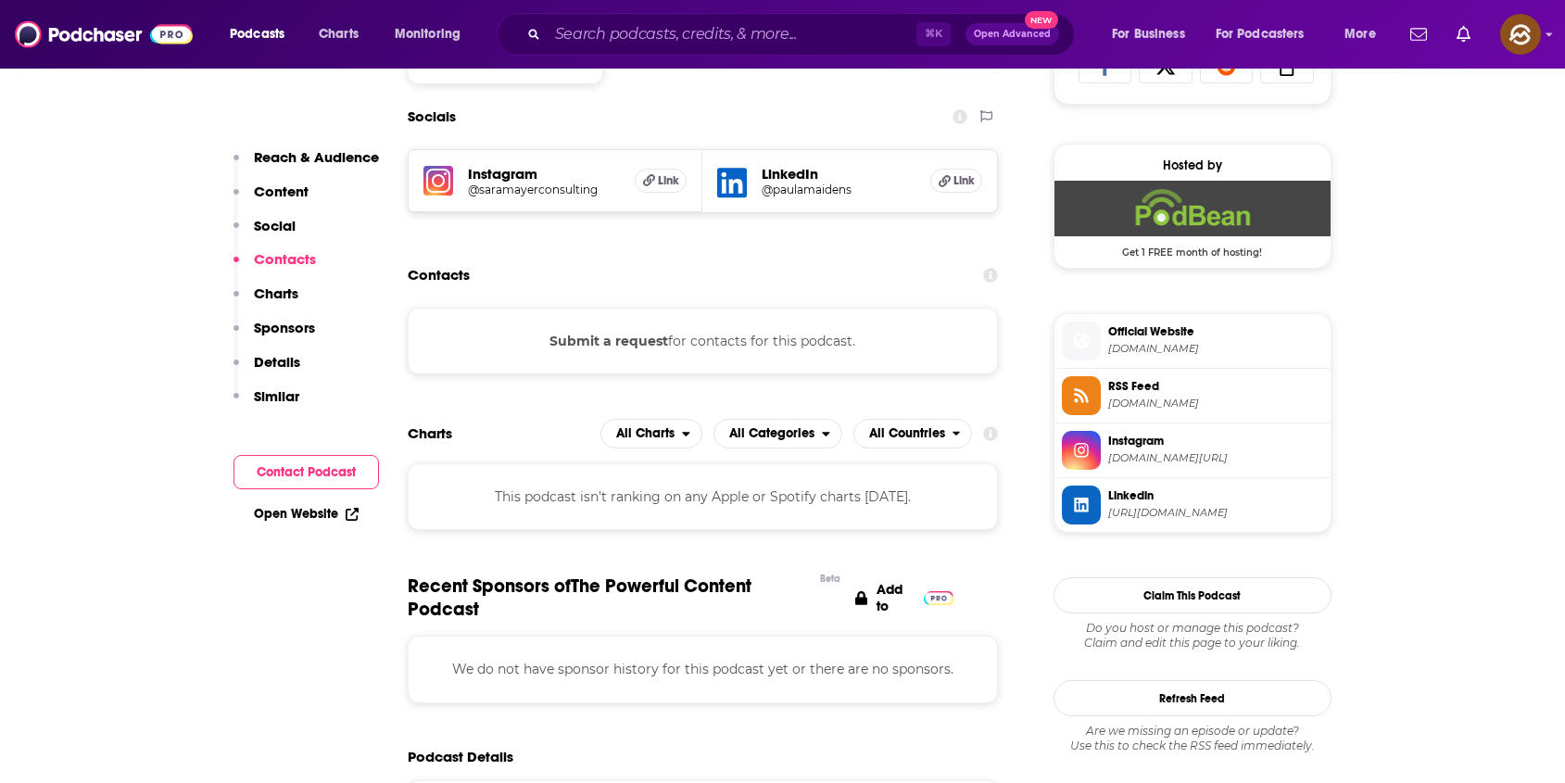
click at [1068, 500] on span at bounding box center [1081, 504] width 39 height 19
click at [1088, 436] on span at bounding box center [1081, 450] width 39 height 39
drag, startPoint x: 1100, startPoint y: 394, endPoint x: 1090, endPoint y: 364, distance: 31.4
click at [1099, 392] on span at bounding box center [1081, 394] width 39 height 19
click at [1087, 341] on icon at bounding box center [1081, 341] width 16 height 16
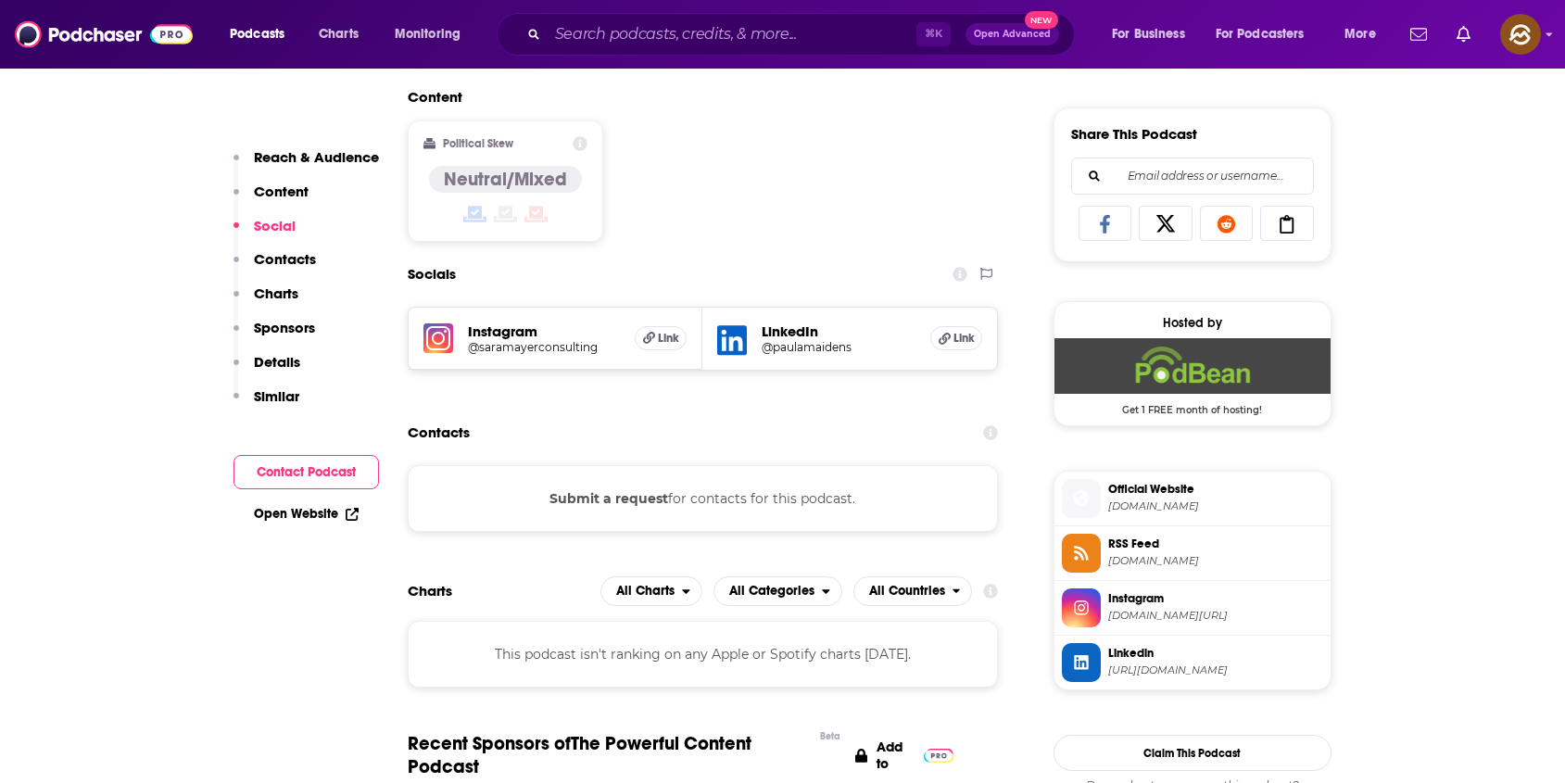
scroll to position [0, 0]
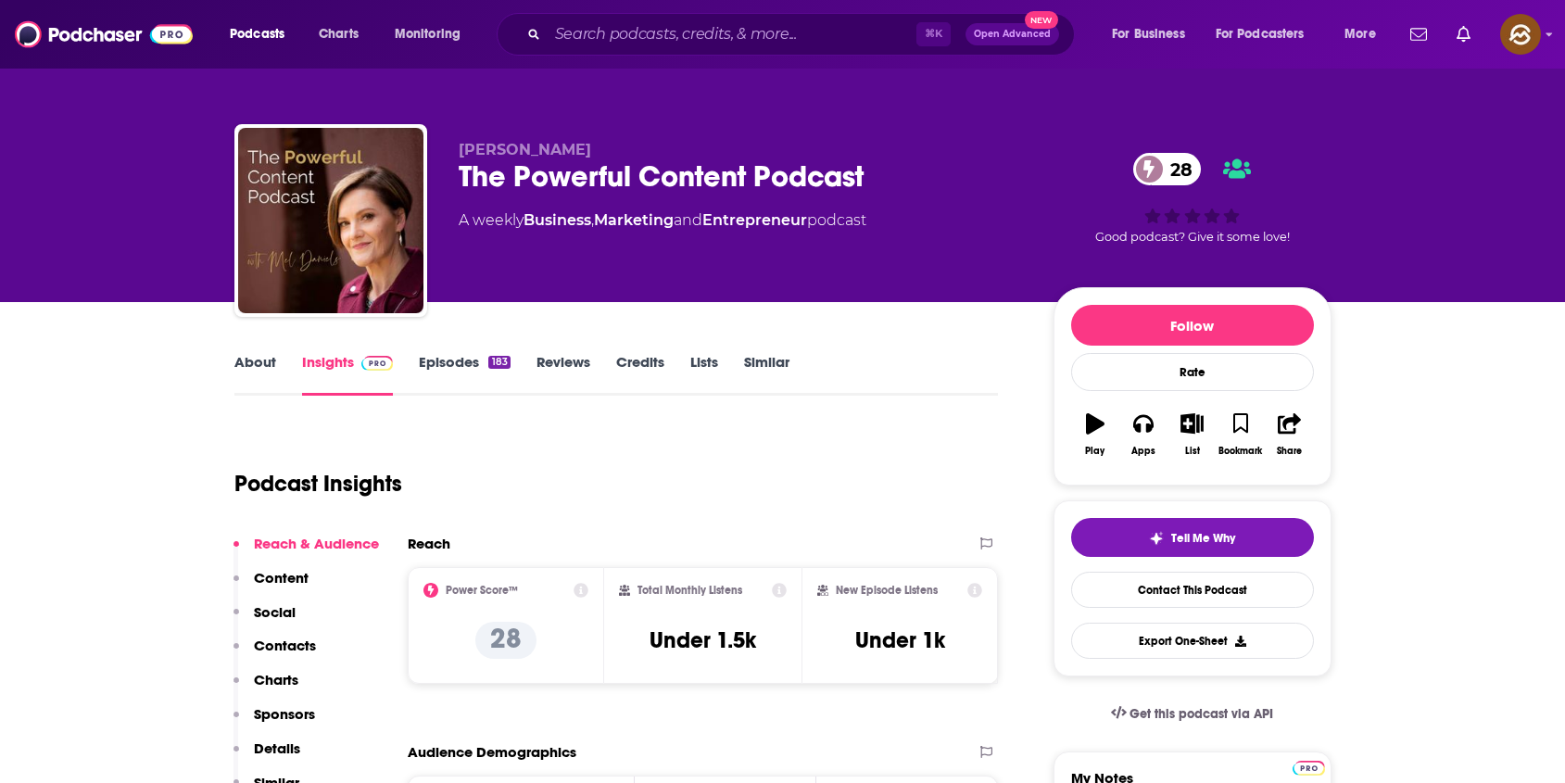
click at [520, 145] on span "Mel Daniels" at bounding box center [525, 150] width 133 height 18
drag, startPoint x: 520, startPoint y: 145, endPoint x: 477, endPoint y: 145, distance: 42.6
copy span "Mel Daniels"
click at [477, 145] on span "Mel Daniels" at bounding box center [525, 150] width 133 height 18
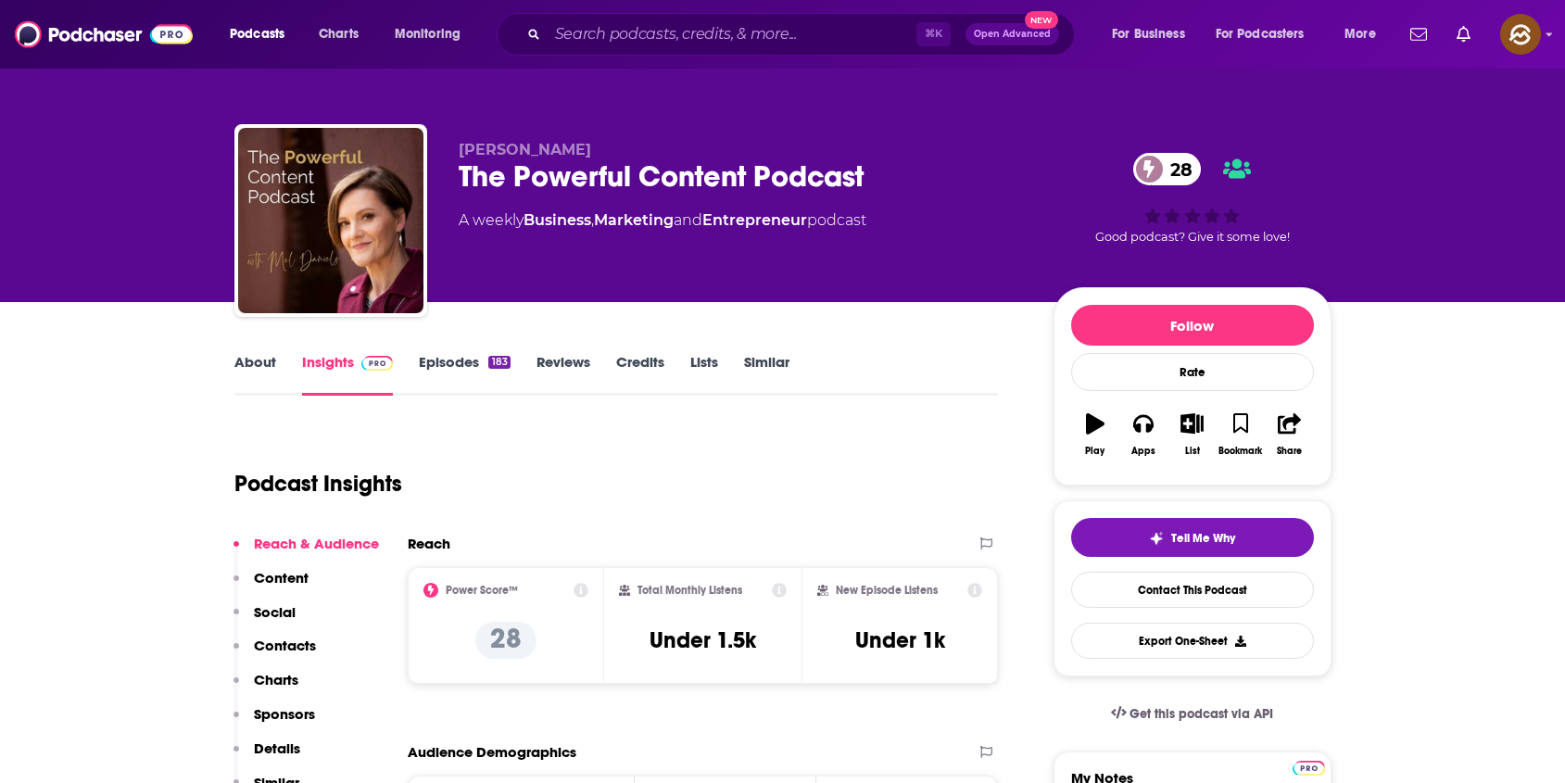
click at [470, 183] on div "The Powerful Content Podcast 28" at bounding box center [741, 176] width 565 height 36
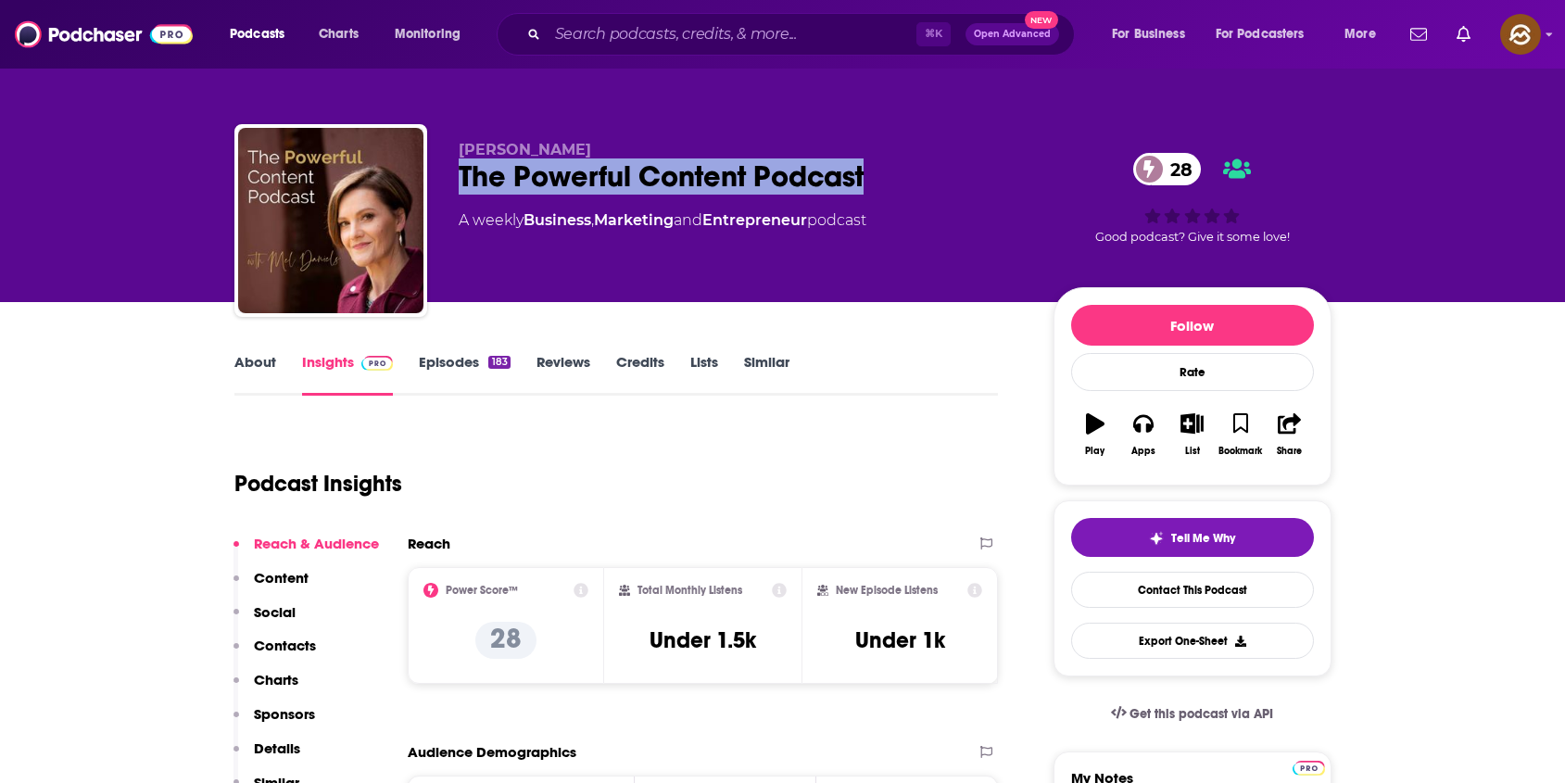
drag, startPoint x: 470, startPoint y: 183, endPoint x: 791, endPoint y: 188, distance: 321.6
copy h2 "The Powerful Content Podcast"
click at [791, 188] on div "The Powerful Content Podcast 28" at bounding box center [741, 176] width 565 height 36
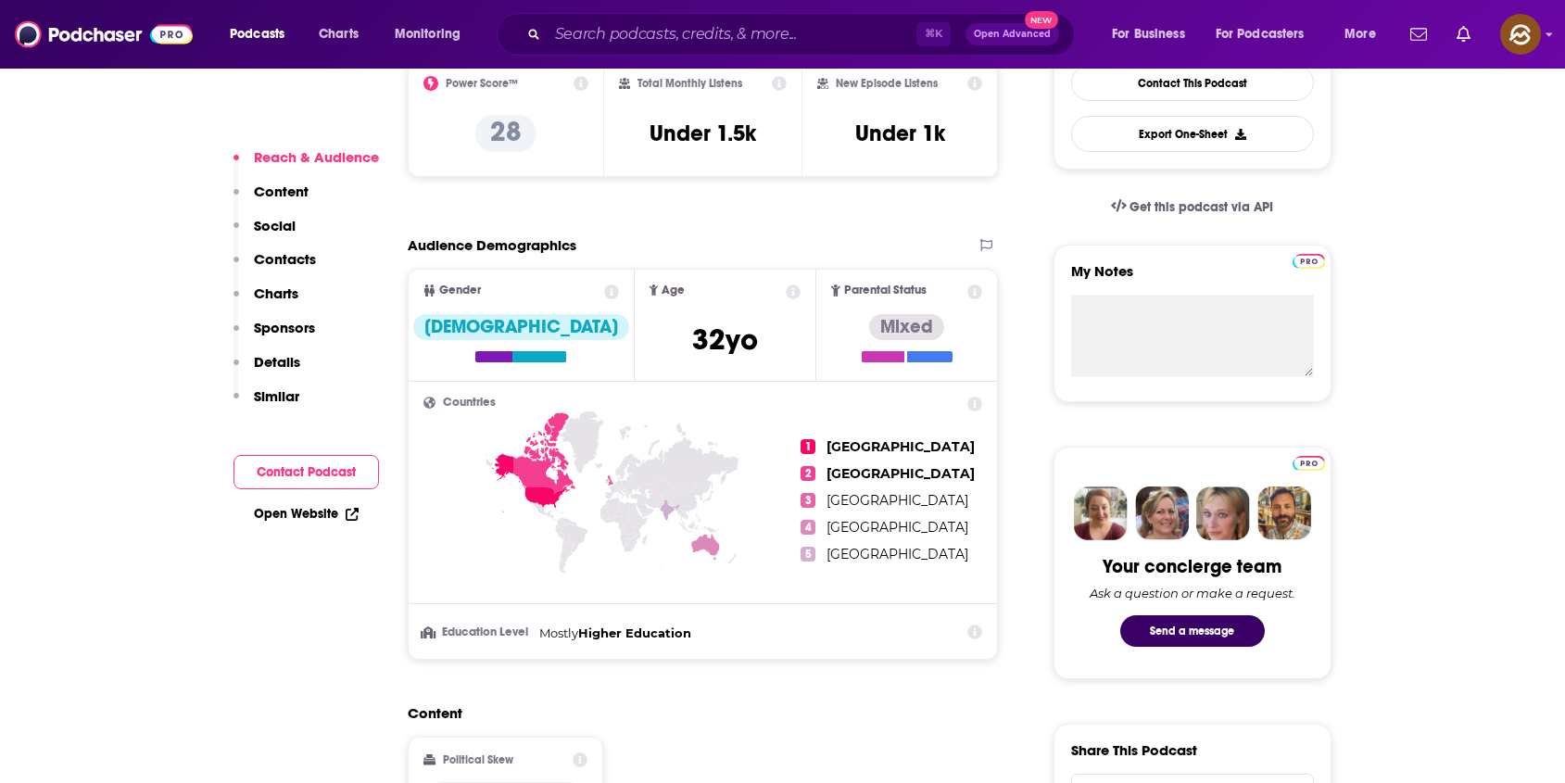
scroll to position [542, 0]
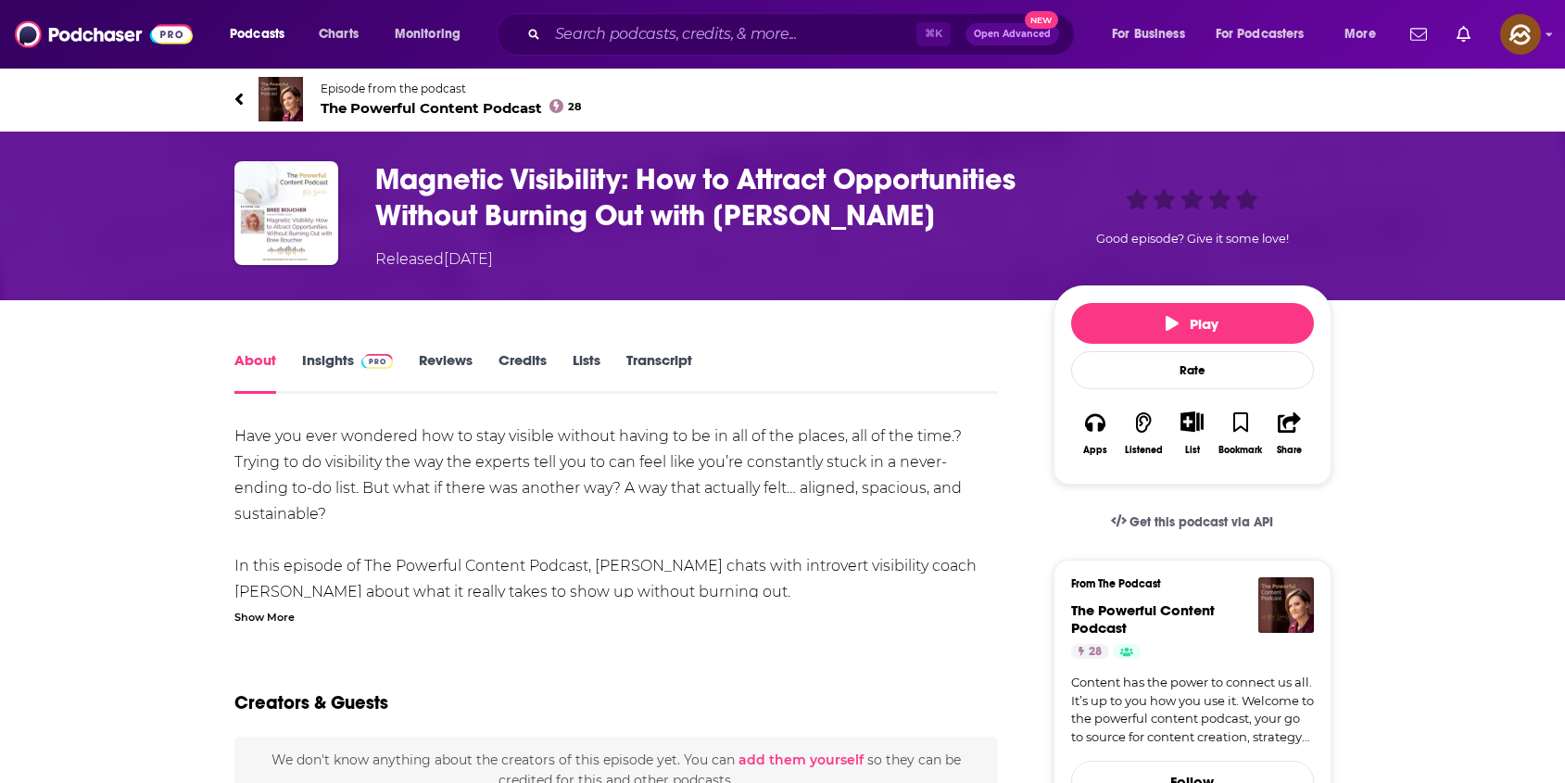
click at [949, 230] on h1 "Magnetic Visibility: How to Attract Opportunities Without Burning Out with [PER…" at bounding box center [699, 197] width 649 height 72
click at [927, 218] on h1 "Magnetic Visibility: How to Attract Opportunities Without Burning Out with [PER…" at bounding box center [699, 197] width 649 height 72
drag, startPoint x: 927, startPoint y: 218, endPoint x: 441, endPoint y: 247, distance: 486.4
copy h1 "[PERSON_NAME]"
click at [441, 234] on h1 "Magnetic Visibility: How to Attract Opportunities Without Burning Out with [PER…" at bounding box center [699, 197] width 649 height 72
